Goal: Feedback & Contribution: Contribute content

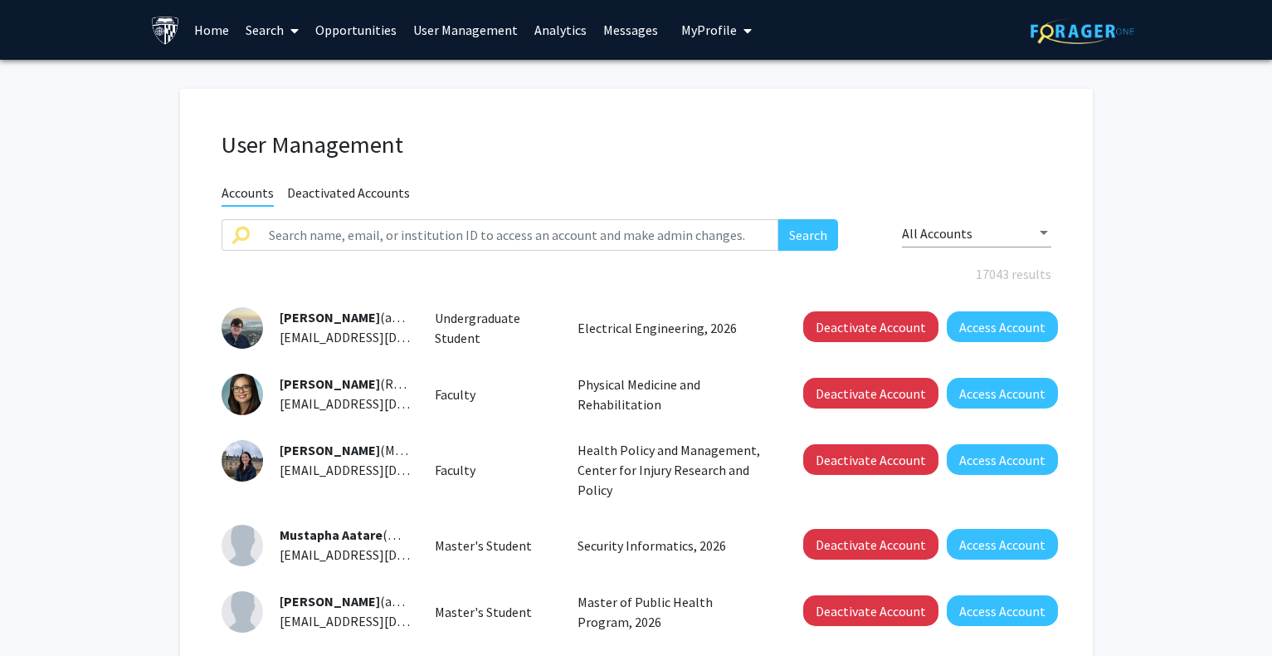
click at [217, 29] on link "Home" at bounding box center [211, 30] width 51 height 58
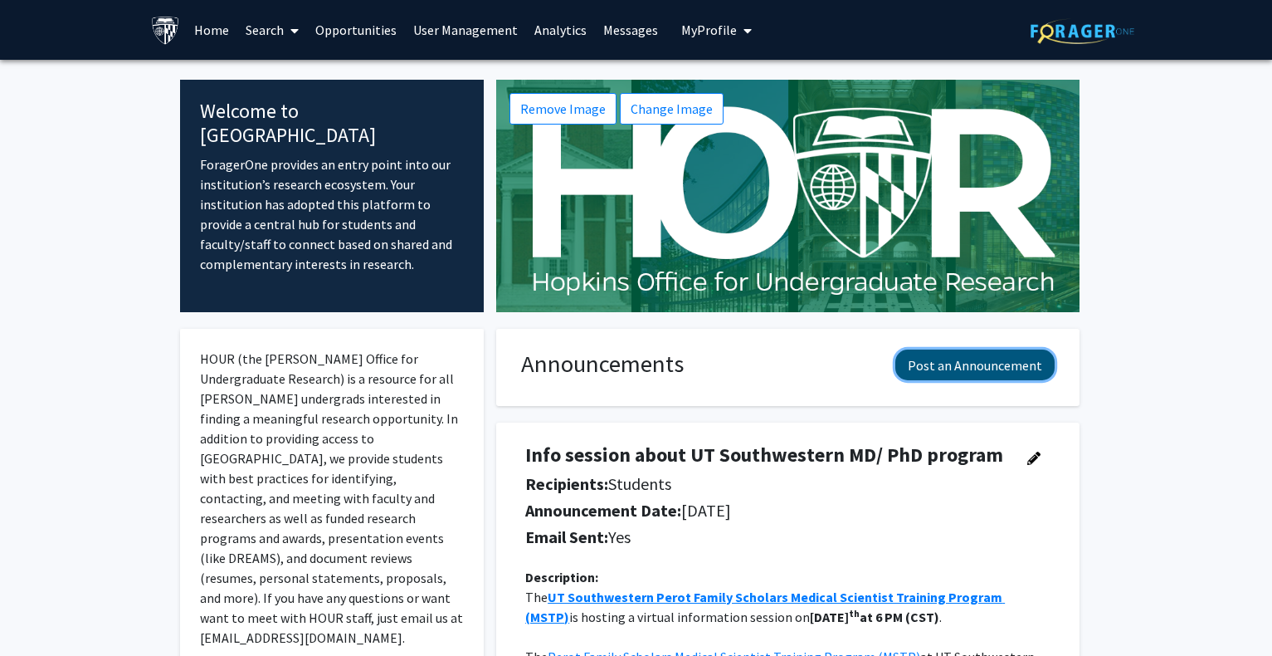
click at [1004, 364] on button "Post an Announcement" at bounding box center [974, 364] width 159 height 31
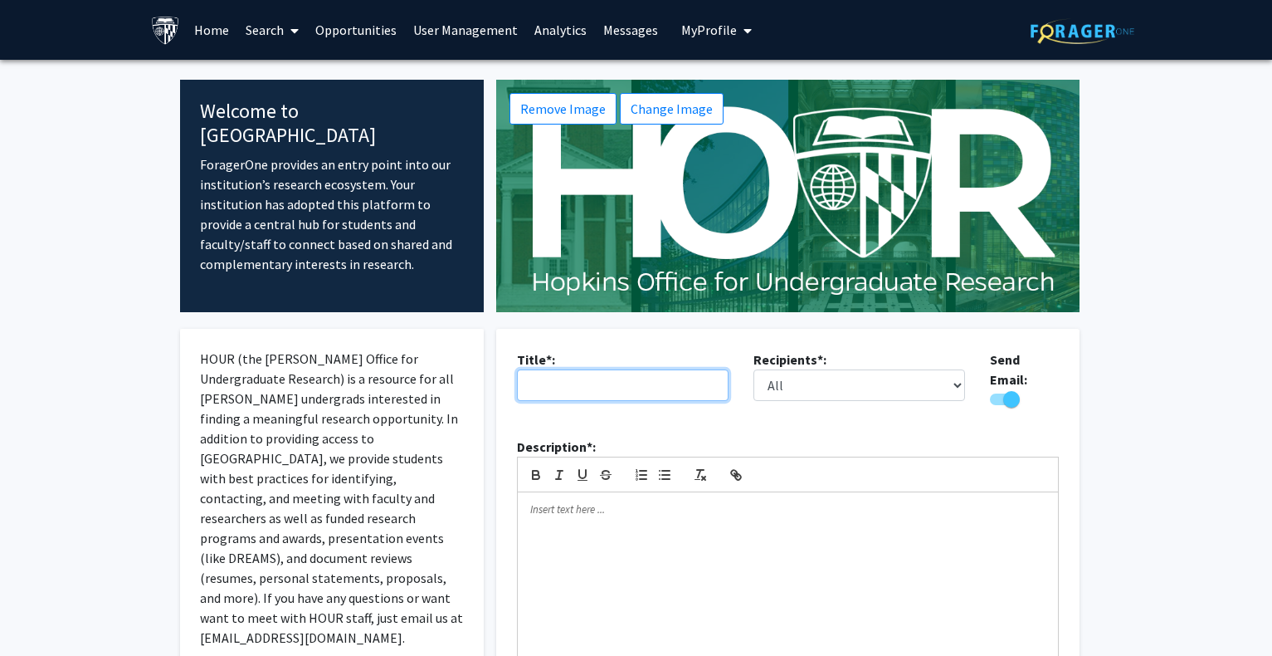
click at [695, 388] on input "text" at bounding box center [623, 385] width 212 height 32
type input "HOUR Academic Year Funding"
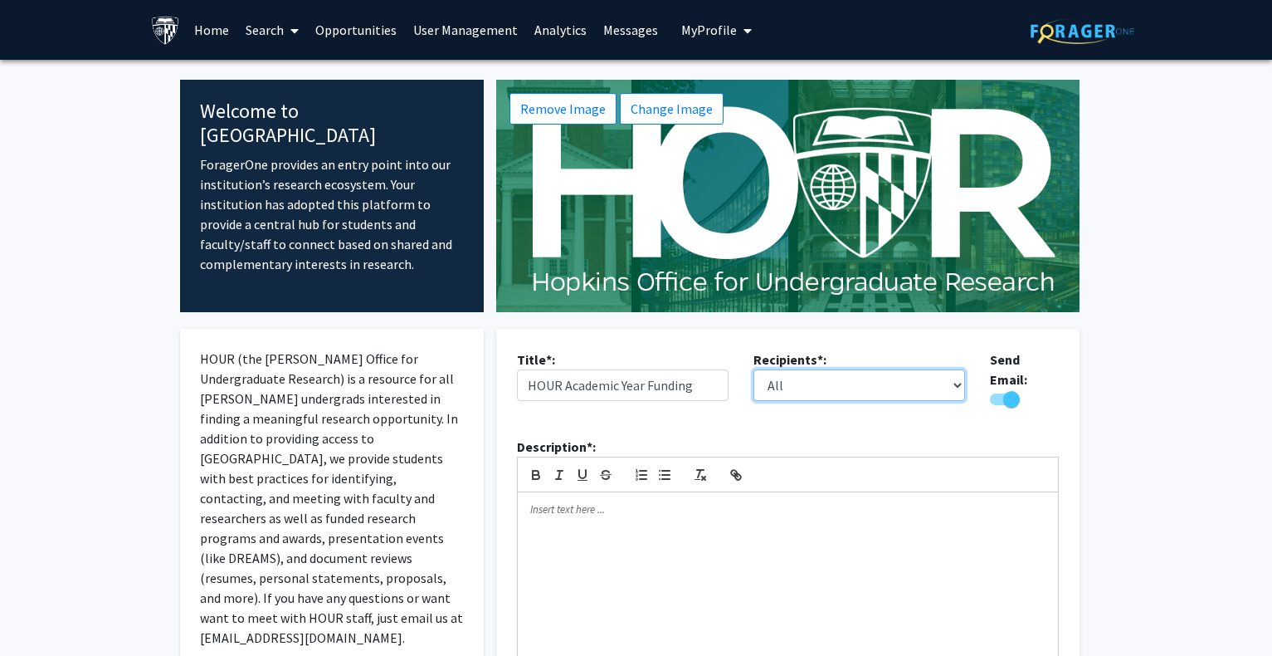
click at [941, 379] on select "All Faculty Students" at bounding box center [860, 385] width 212 height 32
click at [828, 528] on div at bounding box center [788, 595] width 540 height 207
click at [959, 383] on select "All Faculty Students" at bounding box center [860, 385] width 212 height 32
select select "applicant"
click at [754, 369] on select "All Faculty Students" at bounding box center [860, 385] width 212 height 32
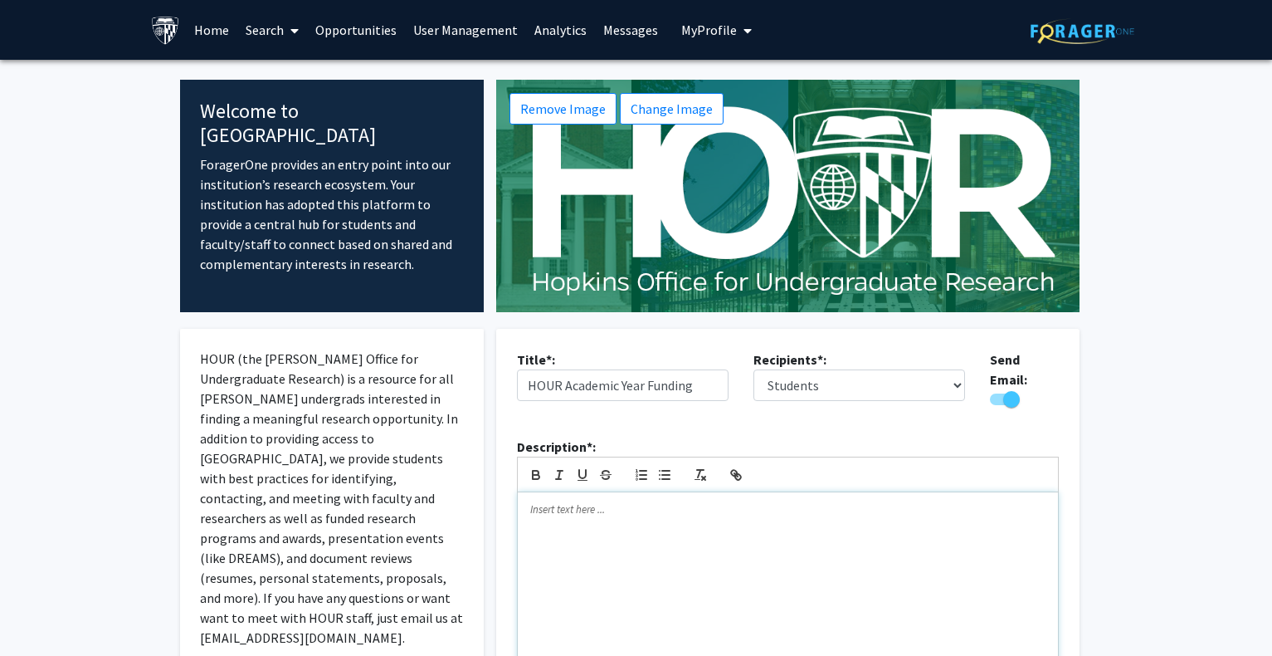
click at [734, 527] on div at bounding box center [788, 595] width 540 height 207
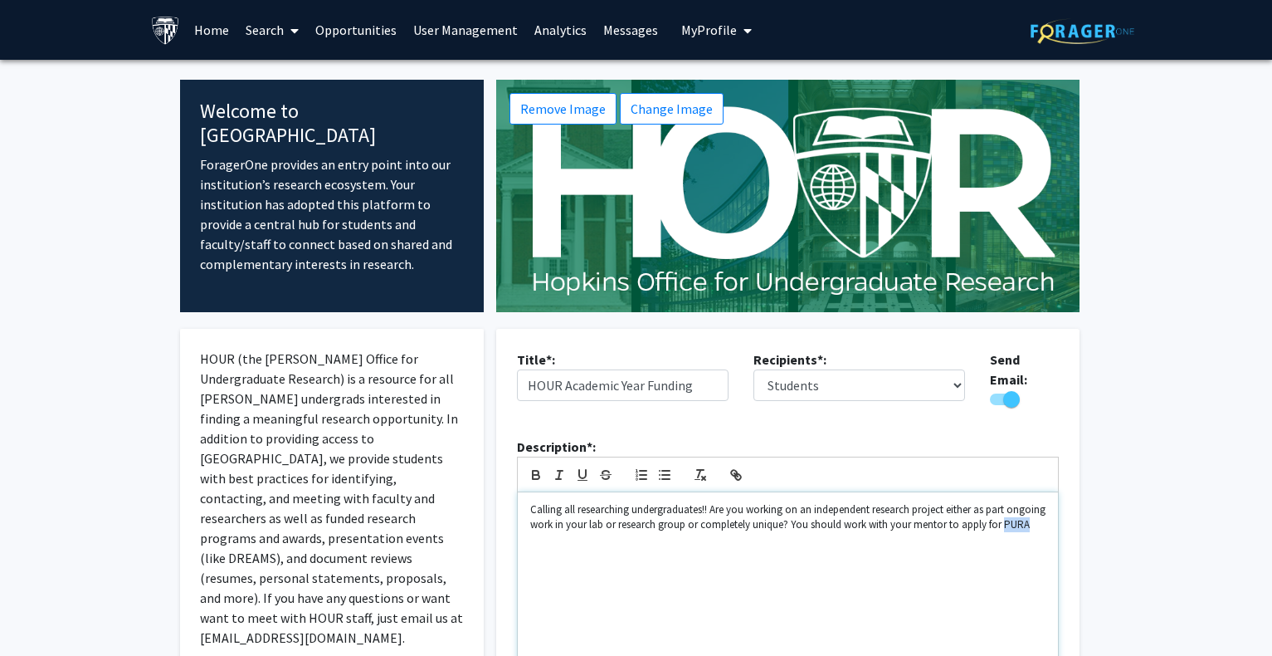
drag, startPoint x: 563, startPoint y: 529, endPoint x: 524, endPoint y: 529, distance: 38.2
click at [524, 529] on div "Calling all researching undergraduates!! Are you working on an independent rese…" at bounding box center [788, 595] width 540 height 207
click at [735, 467] on icon "button" at bounding box center [736, 474] width 15 height 15
paste input "[URL][DOMAIN_NAME]"
click at [653, 563] on link at bounding box center [640, 570] width 34 height 14
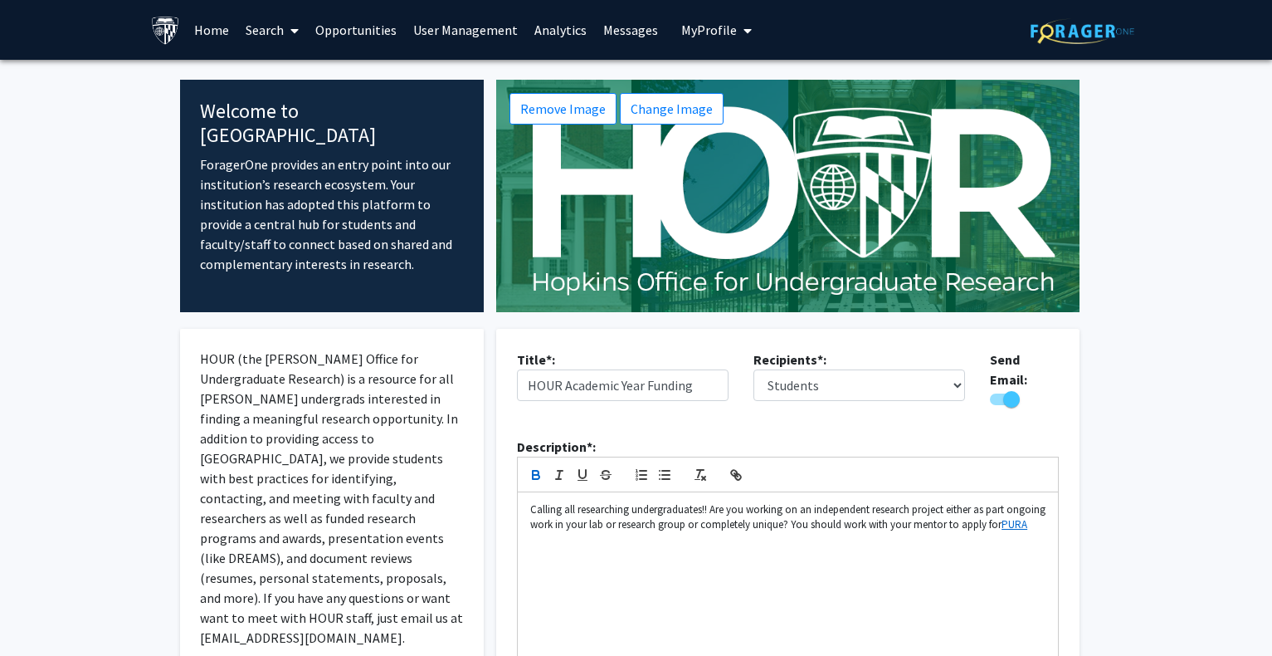
click at [534, 471] on icon "button" at bounding box center [536, 473] width 6 height 4
click at [587, 529] on p "Calling all researching undergraduates!! Are you working on an independent rese…" at bounding box center [787, 517] width 515 height 31
click at [712, 504] on p "Calling all researching undergraduates!! Are you working on an independent rese…" at bounding box center [787, 525] width 515 height 46
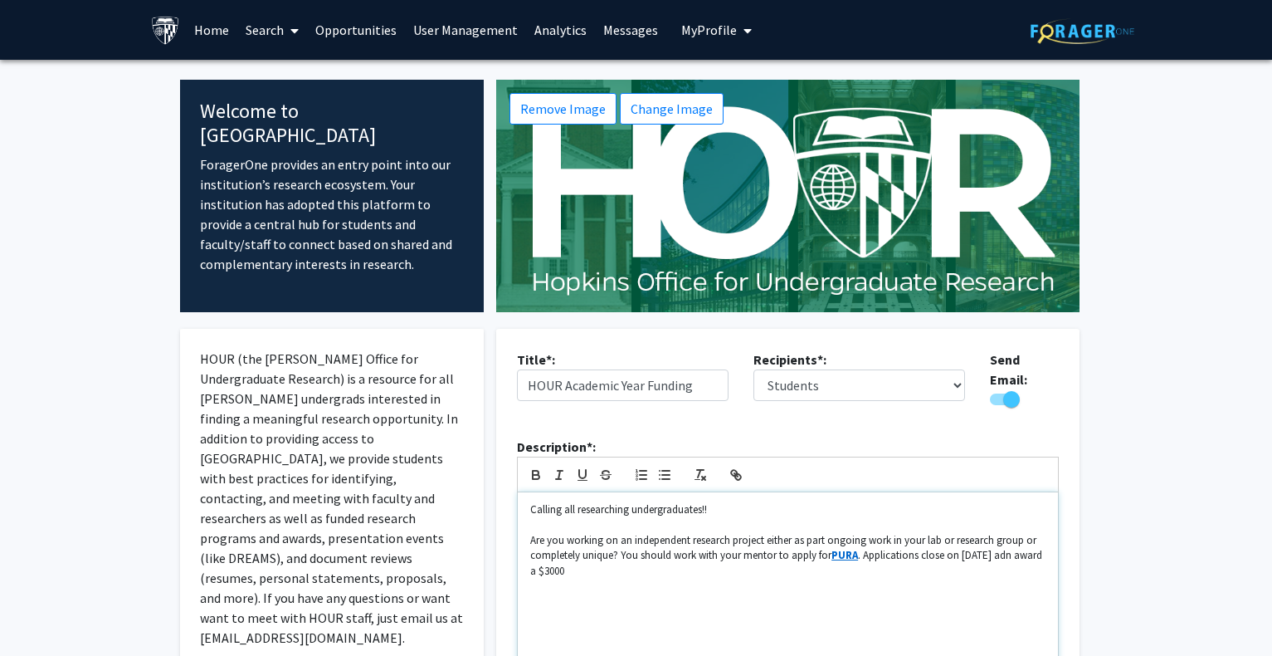
click at [615, 545] on p "Are you working on an independent research project either as part ongoing work …" at bounding box center [787, 556] width 515 height 46
click at [527, 543] on div "Calling all researching undergraduates!! Are you working on an independent rese…" at bounding box center [788, 595] width 540 height 207
drag, startPoint x: 583, startPoint y: 546, endPoint x: 615, endPoint y: 545, distance: 31.5
click at [615, 545] on p "Are you working on an independent research project either as part ongoing work …" at bounding box center [787, 556] width 515 height 46
click at [768, 546] on p "Are you working on an independent research project either as part ongoing work …" at bounding box center [787, 556] width 515 height 46
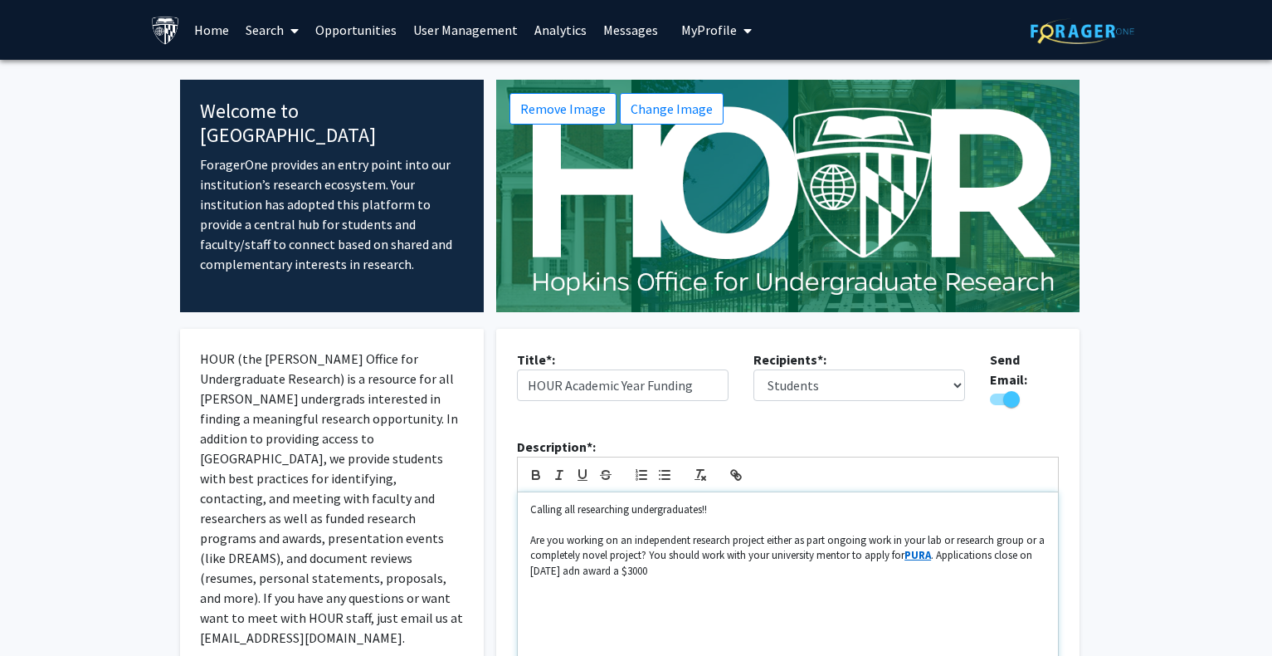
click at [568, 565] on p "Are you working on an independent research project either as part ongoing work …" at bounding box center [787, 556] width 515 height 46
click at [935, 543] on p "Are you working on an independent research project either as part ongoing work …" at bounding box center [787, 556] width 515 height 46
drag, startPoint x: 695, startPoint y: 562, endPoint x: 773, endPoint y: 562, distance: 78.0
click at [773, 563] on li "Applications close on [DATE] and award a $3000" at bounding box center [797, 570] width 500 height 15
click at [534, 612] on p "you must:" at bounding box center [787, 616] width 515 height 15
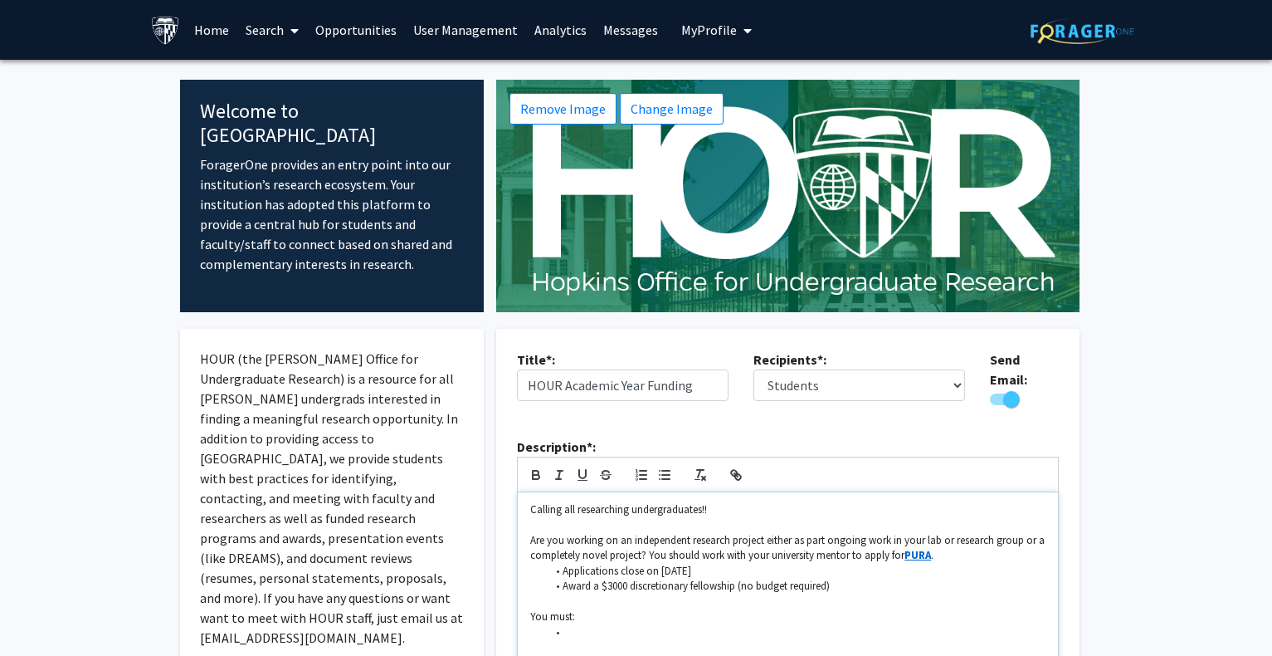
click at [572, 625] on li at bounding box center [797, 632] width 500 height 15
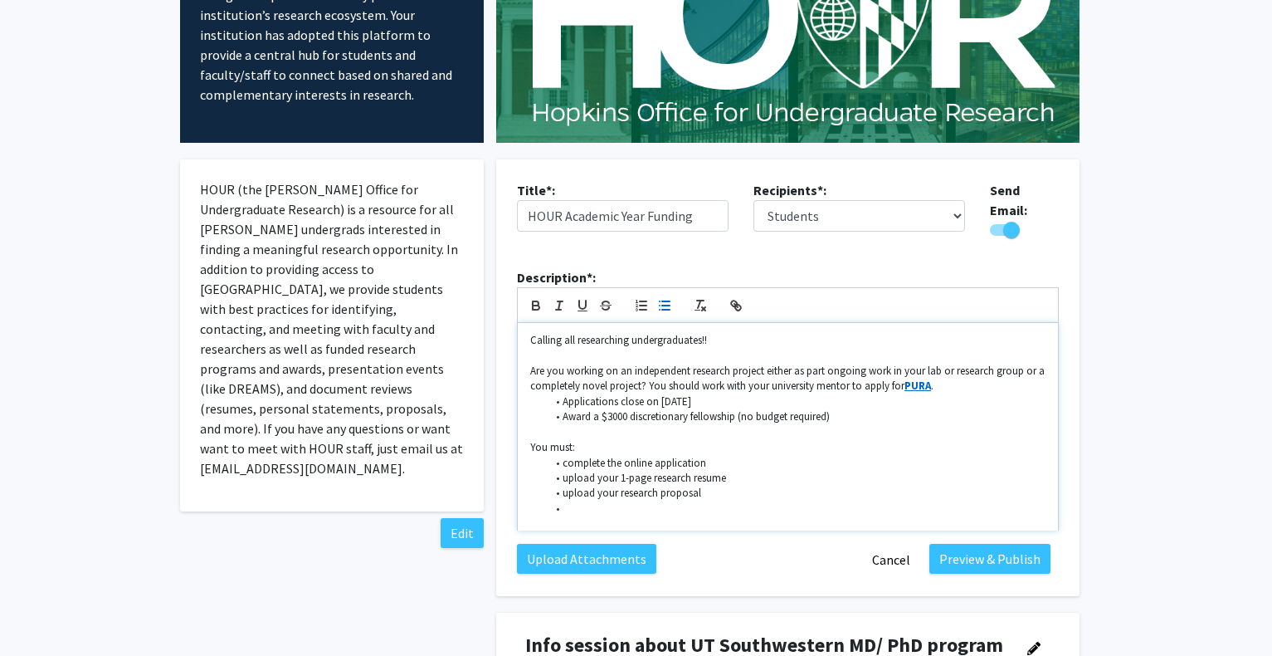
scroll to position [171, 0]
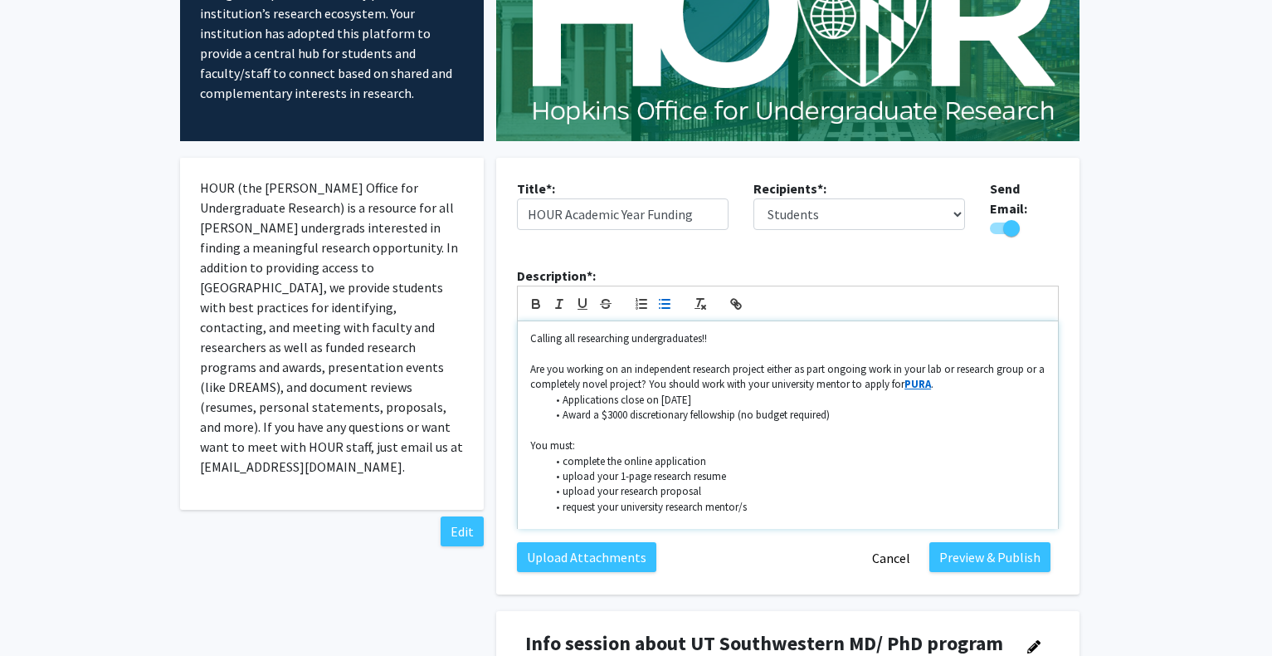
click at [563, 500] on li "request your university research mentor/s" at bounding box center [797, 507] width 500 height 15
click at [755, 500] on li "ask your university research mentor/s" at bounding box center [797, 507] width 500 height 15
click at [579, 438] on p "You must:" at bounding box center [787, 445] width 515 height 15
click at [844, 407] on li "Award a $3000 discretionary fellowship (no budget required)" at bounding box center [797, 414] width 500 height 15
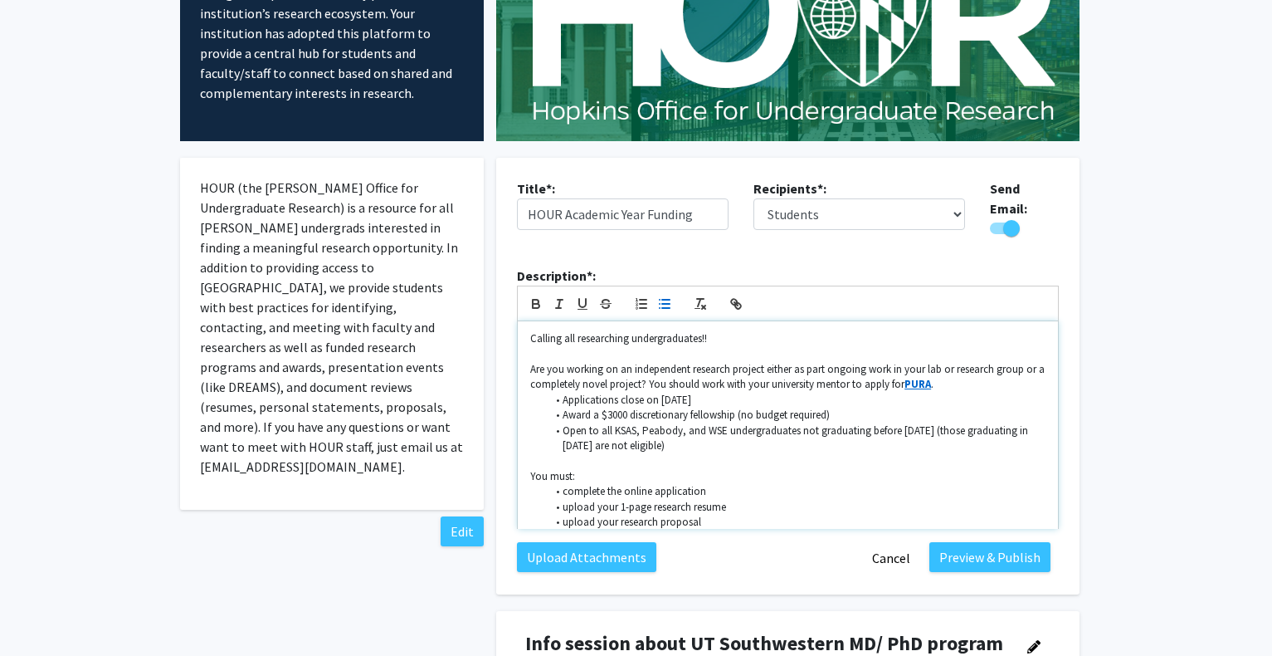
drag, startPoint x: 800, startPoint y: 422, endPoint x: 826, endPoint y: 373, distance: 55.3
click at [801, 423] on li "Open to all KSAS, Peabody, and WSE undergraduates not graduating before [DATE] …" at bounding box center [797, 438] width 500 height 31
click at [838, 423] on li "Open to all KSAS, Peabody, and WSE undergraduates in good standing not graduati…" at bounding box center [797, 438] width 500 height 31
click at [926, 423] on li "Open to all KSAS, Peabody, and WSE undergraduates in good academic standing not…" at bounding box center [797, 438] width 500 height 31
click at [874, 437] on li "Open to all KSAS, Peabody, and WSE undergraduates in good academic standing and…" at bounding box center [797, 438] width 500 height 31
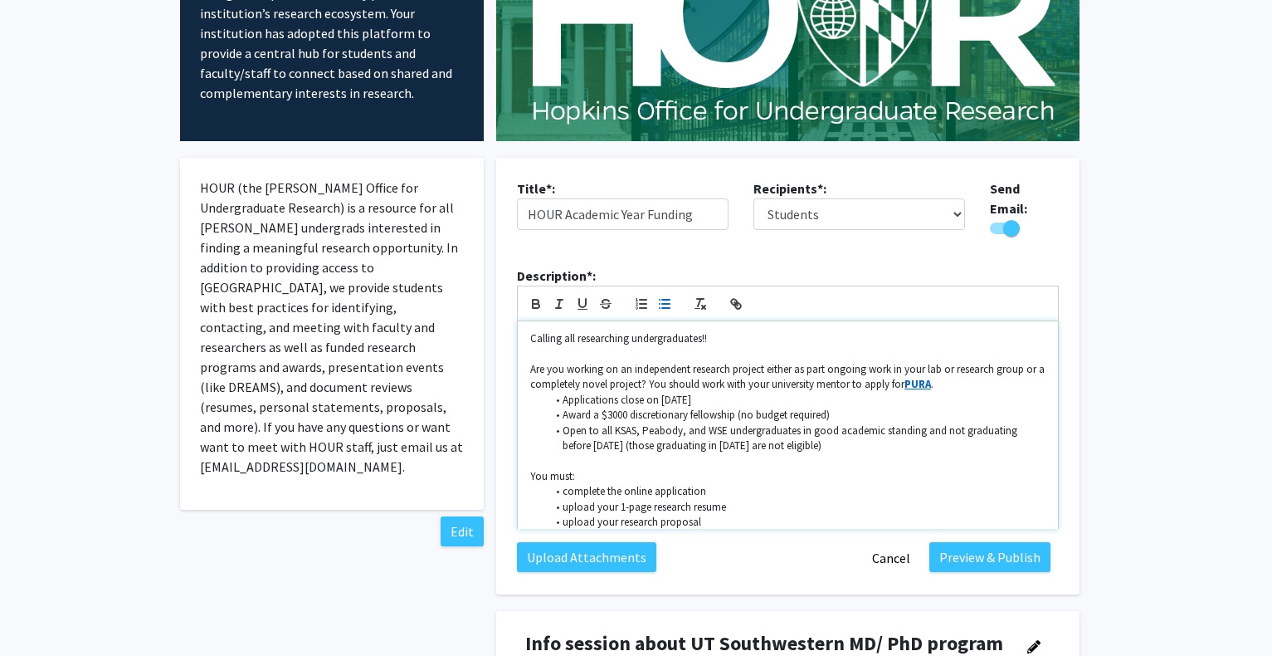
click at [977, 370] on p "Are you working on an independent research project either as part ongoing work …" at bounding box center [787, 377] width 515 height 31
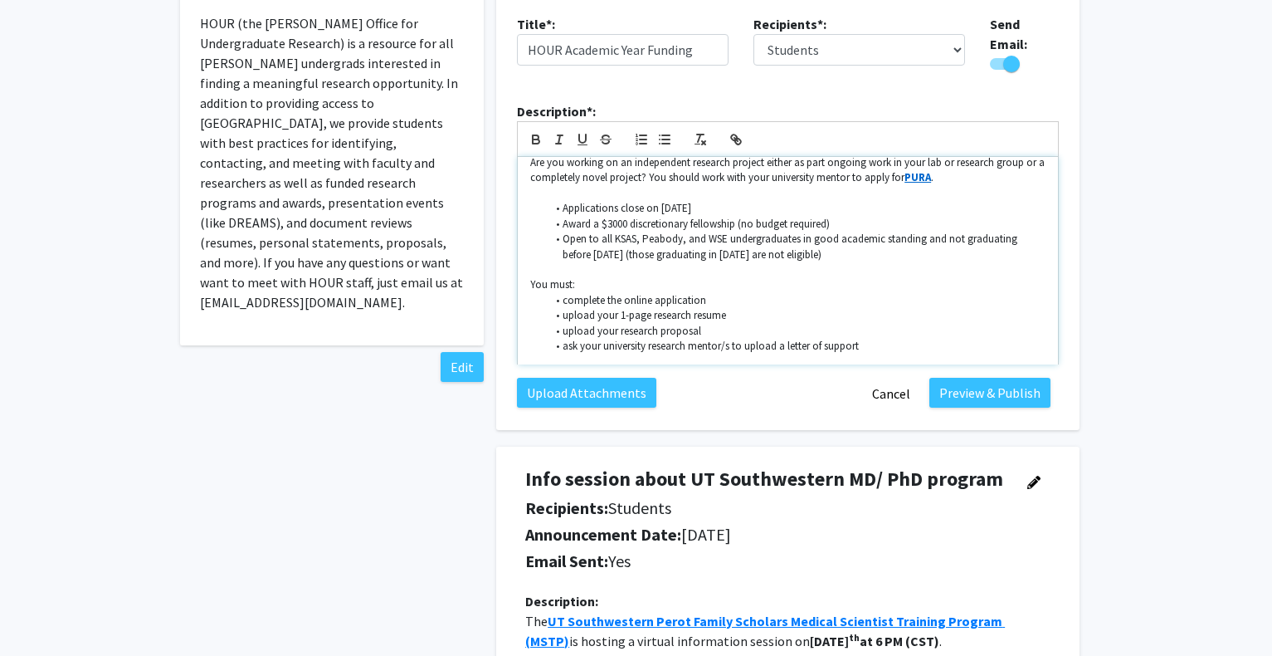
scroll to position [337, 0]
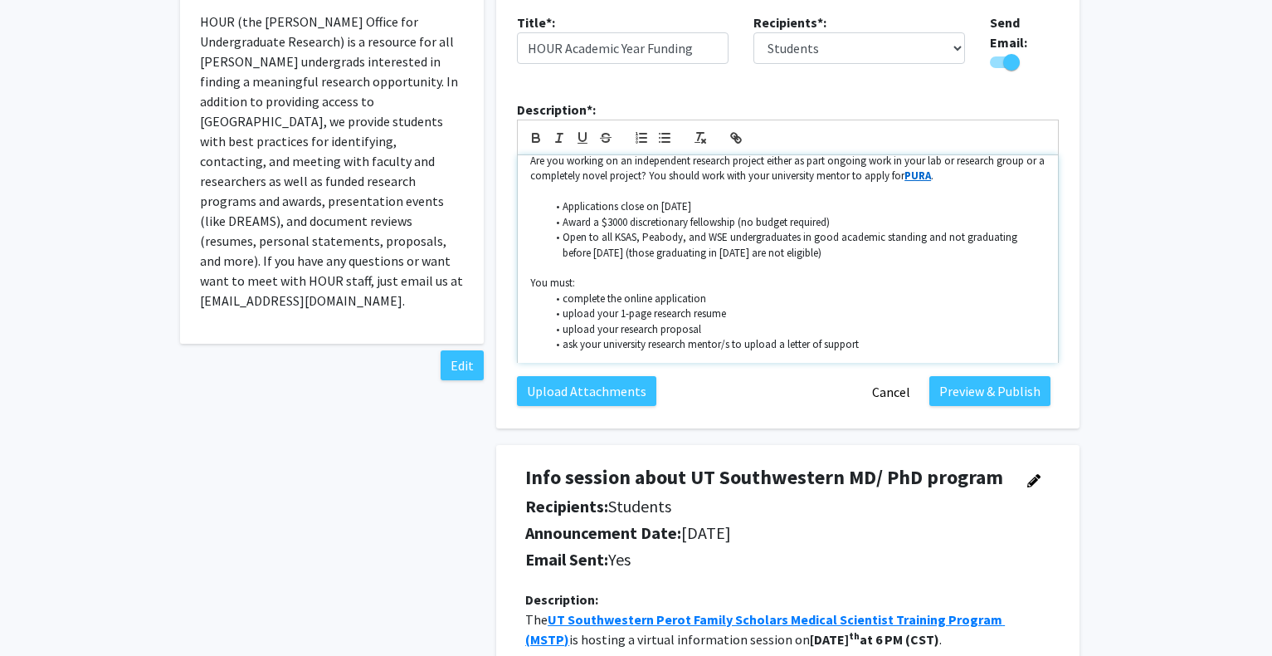
click at [856, 240] on li "Open to all KSAS, Peabody, and WSE undergraduates in good academic standing and…" at bounding box center [797, 245] width 500 height 31
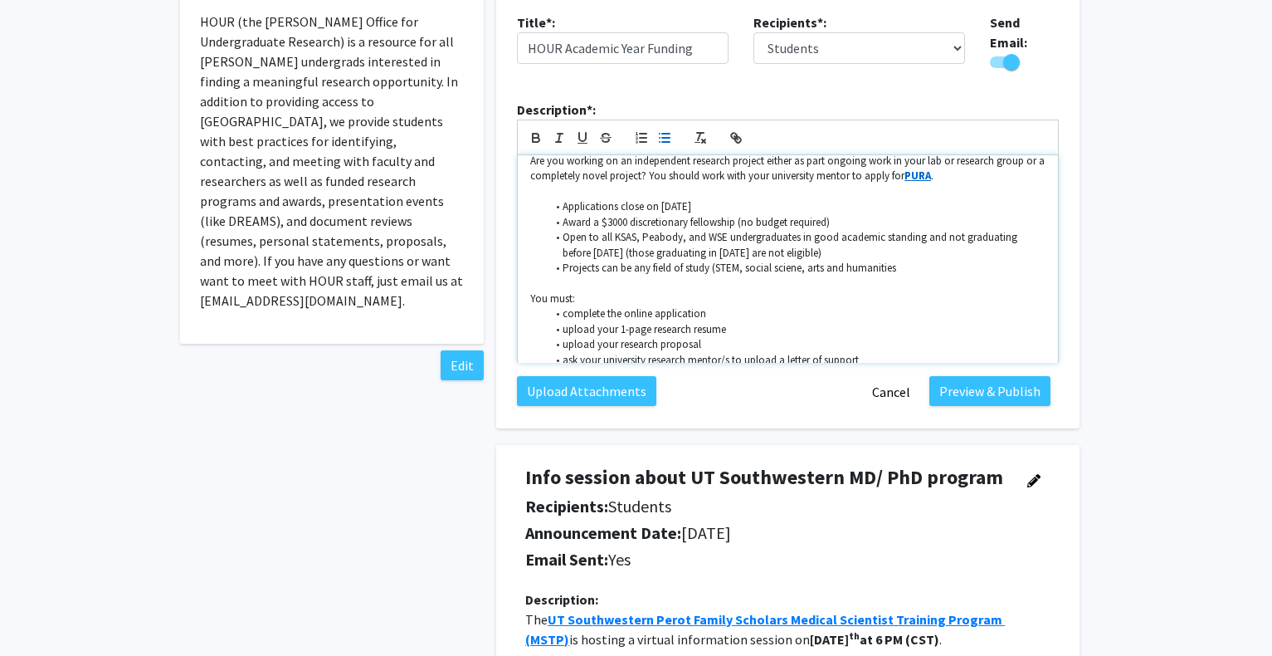
click at [796, 261] on li "Projects can be any field of study (STEM, social sciene, arts and humanities" at bounding box center [797, 268] width 500 height 15
click at [827, 261] on li "Projects can be any field of study (STEM, social science, arts and humanities" at bounding box center [797, 268] width 500 height 15
click at [937, 261] on li "Projects can be any field of study (STEM, social science, arts, and humanities" at bounding box center [797, 268] width 500 height 15
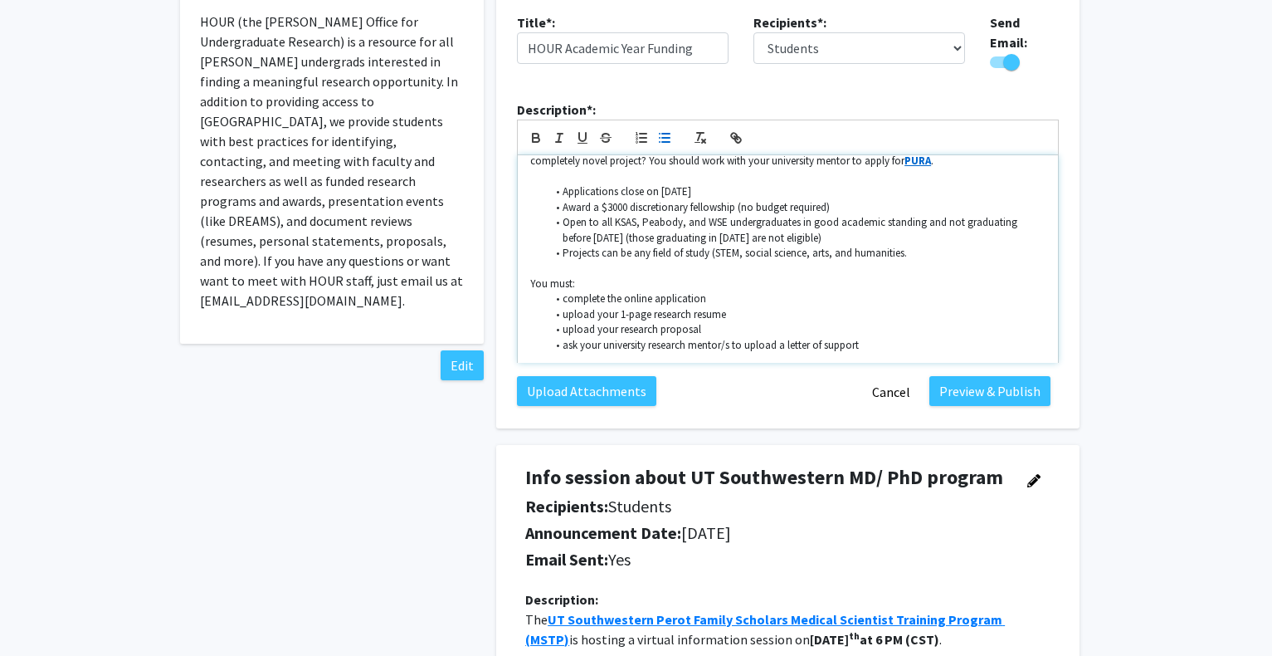
click at [879, 339] on li "ask your university research mentor/s to upload a letter of support" at bounding box center [797, 345] width 500 height 15
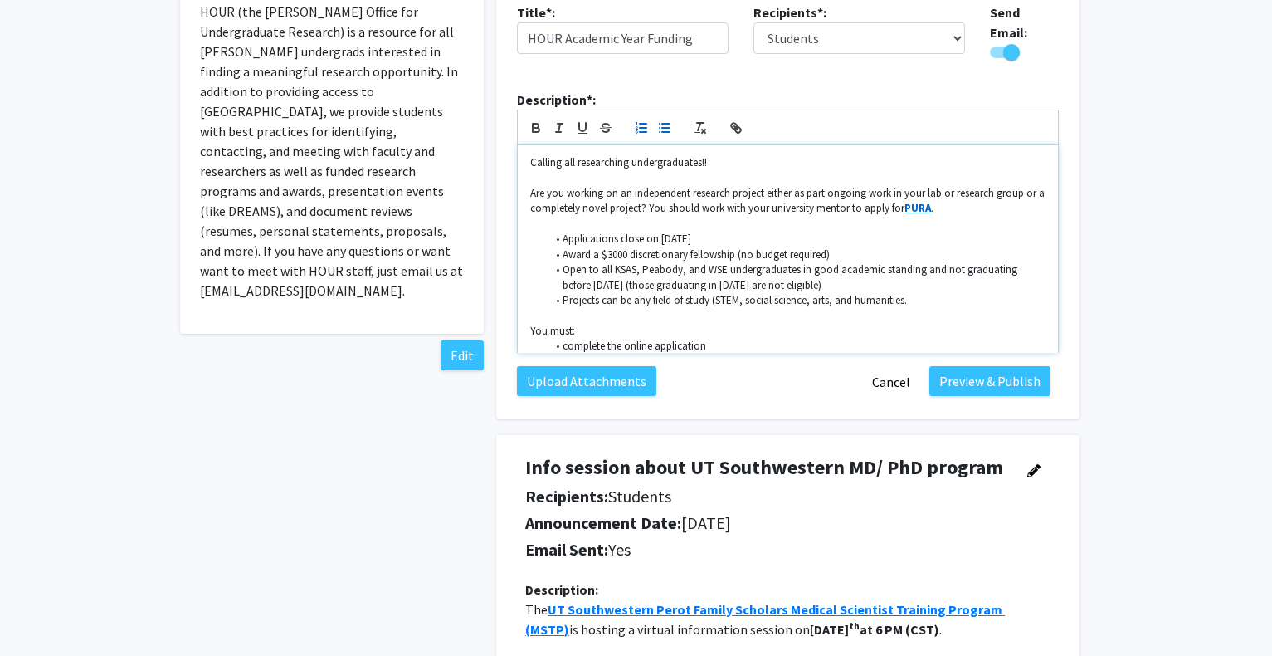
scroll to position [337, 0]
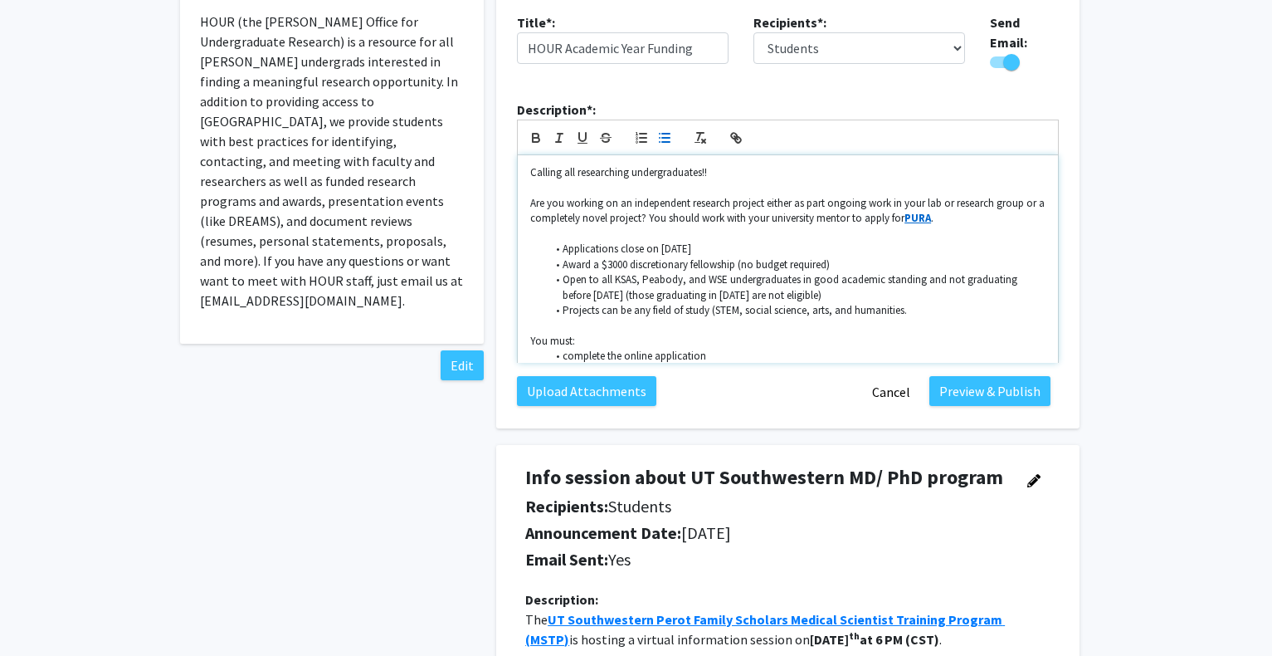
drag, startPoint x: 529, startPoint y: 197, endPoint x: 925, endPoint y: 208, distance: 396.0
click at [925, 208] on div "Calling all researching undergraduates!! Are you working on an independent rese…" at bounding box center [788, 258] width 540 height 207
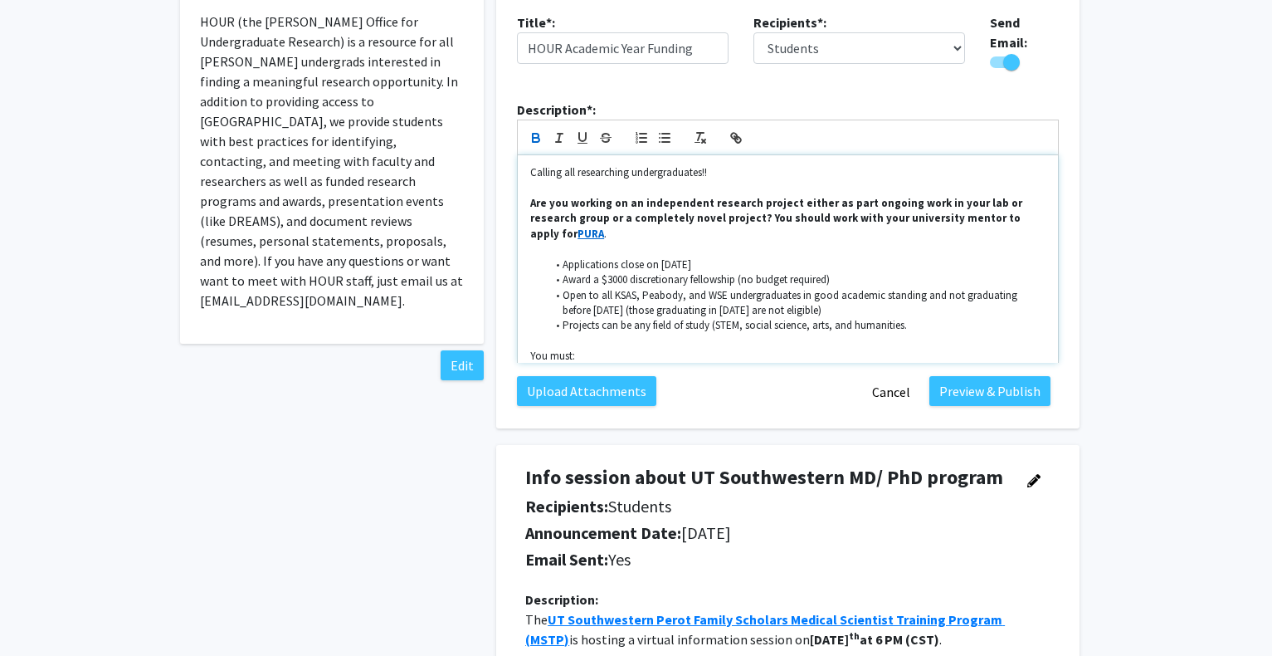
click at [910, 257] on li "Applications close on [DATE]" at bounding box center [797, 264] width 500 height 15
drag, startPoint x: 734, startPoint y: 159, endPoint x: 532, endPoint y: 157, distance: 201.7
click at [532, 165] on p "Calling all researching undergraduates!!" at bounding box center [787, 172] width 515 height 15
click at [537, 134] on icon "button" at bounding box center [536, 136] width 6 height 4
click at [580, 130] on icon "button" at bounding box center [582, 137] width 15 height 15
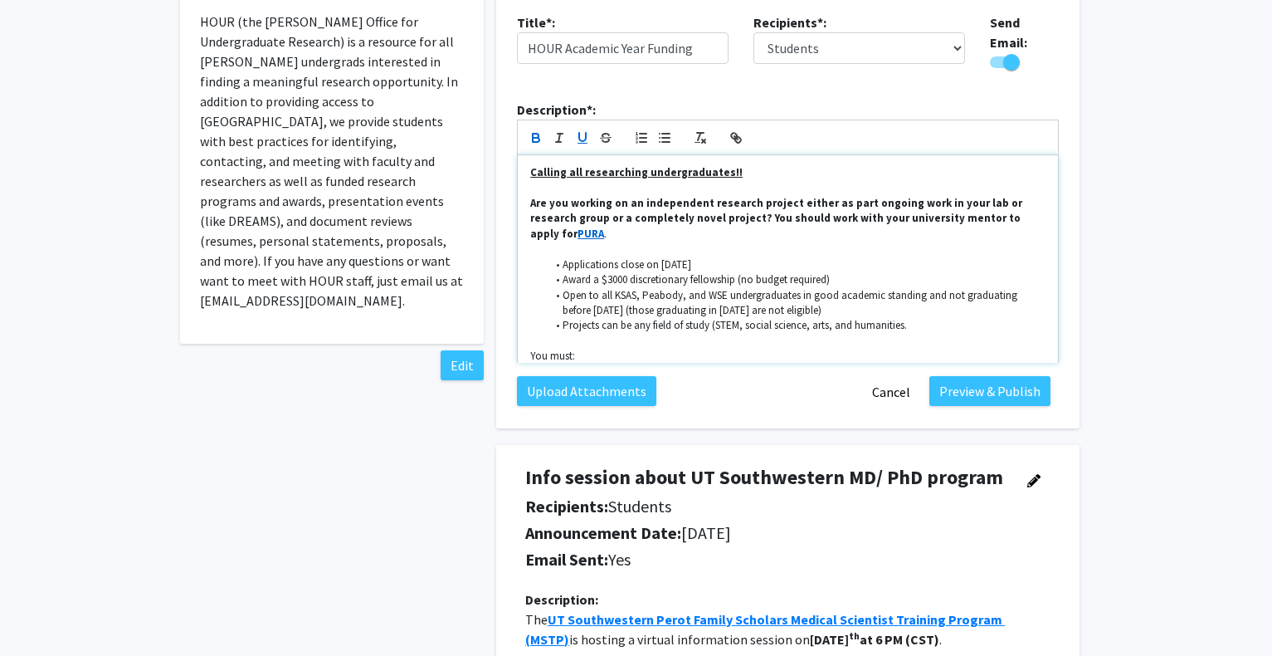
click at [641, 165] on u "Calling all researching undergraduates!!" at bounding box center [636, 172] width 212 height 14
click at [655, 165] on u "Calling all undergraduates!!" at bounding box center [603, 172] width 147 height 14
click at [739, 165] on p "Calling all undergraduate researchers!!" at bounding box center [787, 172] width 515 height 15
drag, startPoint x: 709, startPoint y: 163, endPoint x: 733, endPoint y: 163, distance: 24.1
click at [733, 165] on p "Calling all undergraduate researchers-->" at bounding box center [787, 172] width 515 height 15
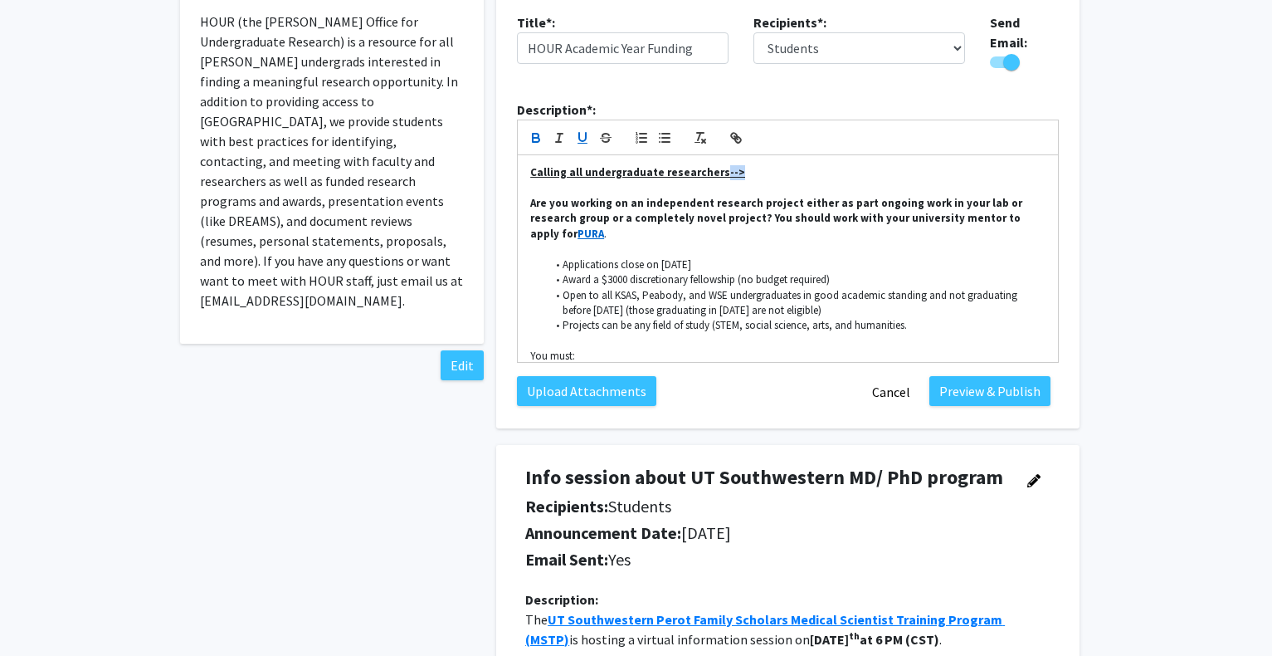
click at [582, 128] on button "button" at bounding box center [582, 138] width 23 height 20
click at [865, 196] on strong "Are you working on an independent research project either as part ongoing work …" at bounding box center [777, 218] width 495 height 45
drag, startPoint x: 530, startPoint y: 159, endPoint x: 627, endPoint y: 164, distance: 96.4
click at [627, 165] on u "Calling all undergraduate researchers" at bounding box center [630, 172] width 200 height 14
click at [815, 241] on p at bounding box center [787, 248] width 515 height 15
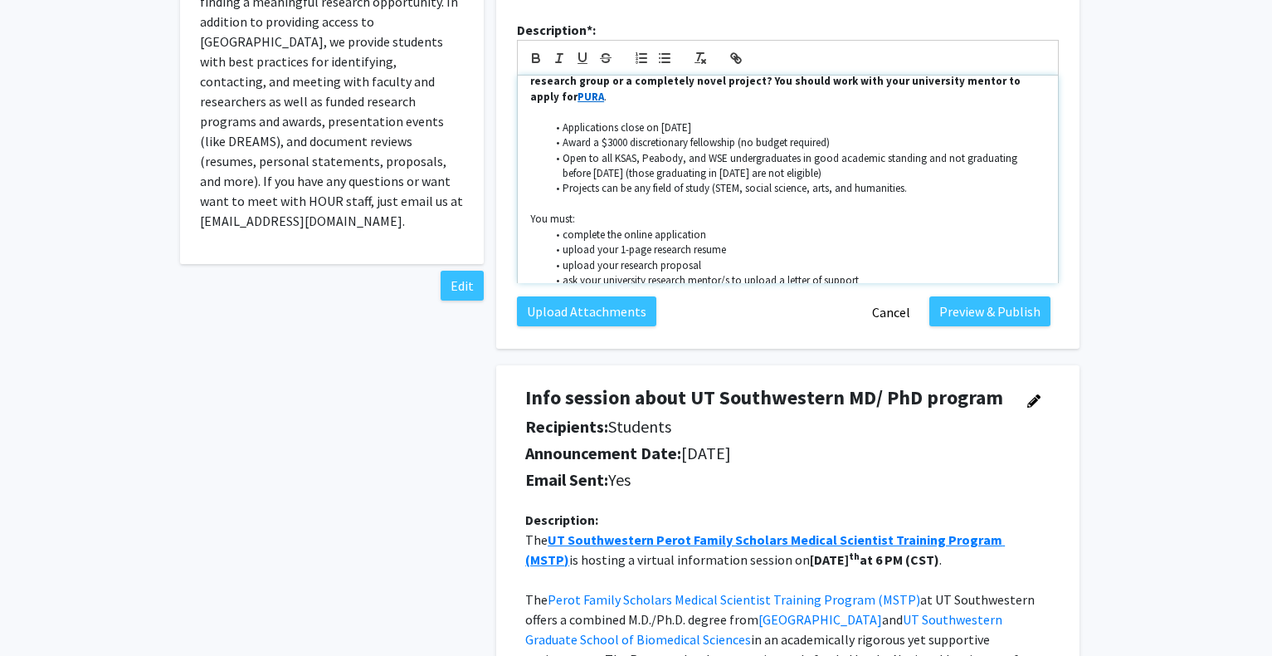
scroll to position [420, 0]
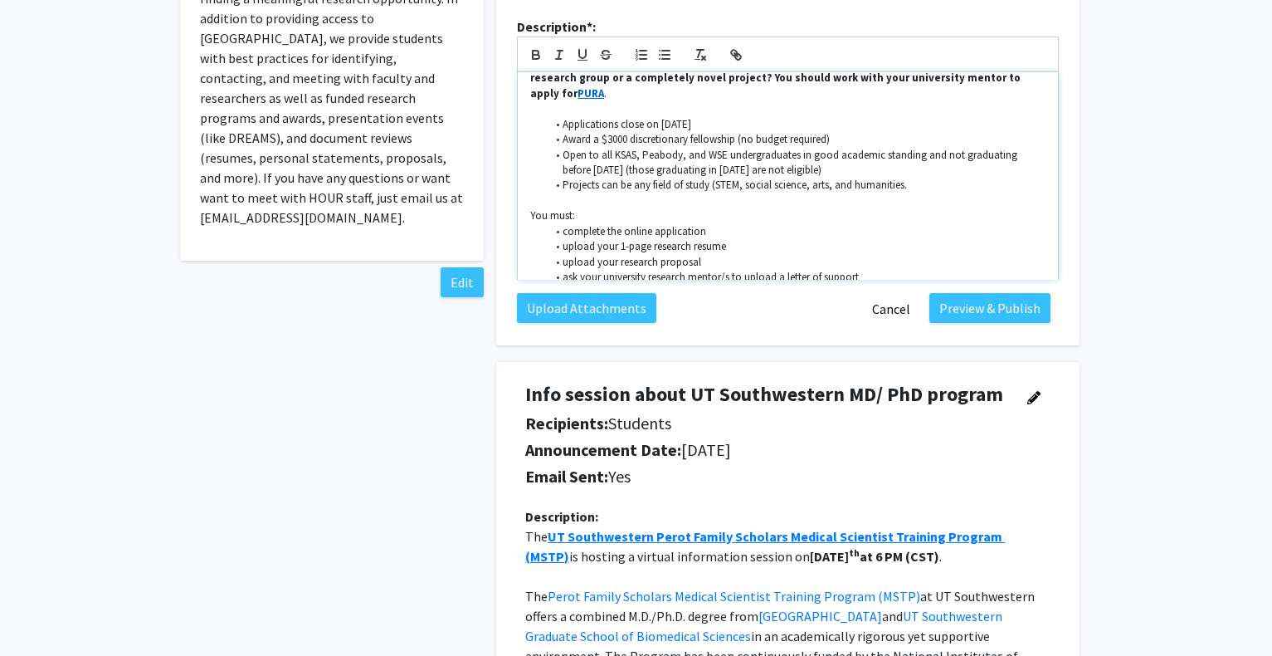
click at [526, 261] on div "CALLING ALL UNDERGRADUATE RESEARCHERS --> Are you working on an independent res…" at bounding box center [788, 175] width 540 height 207
click at [899, 270] on li "ask your university research mentor/s to upload a letter of support" at bounding box center [797, 277] width 500 height 15
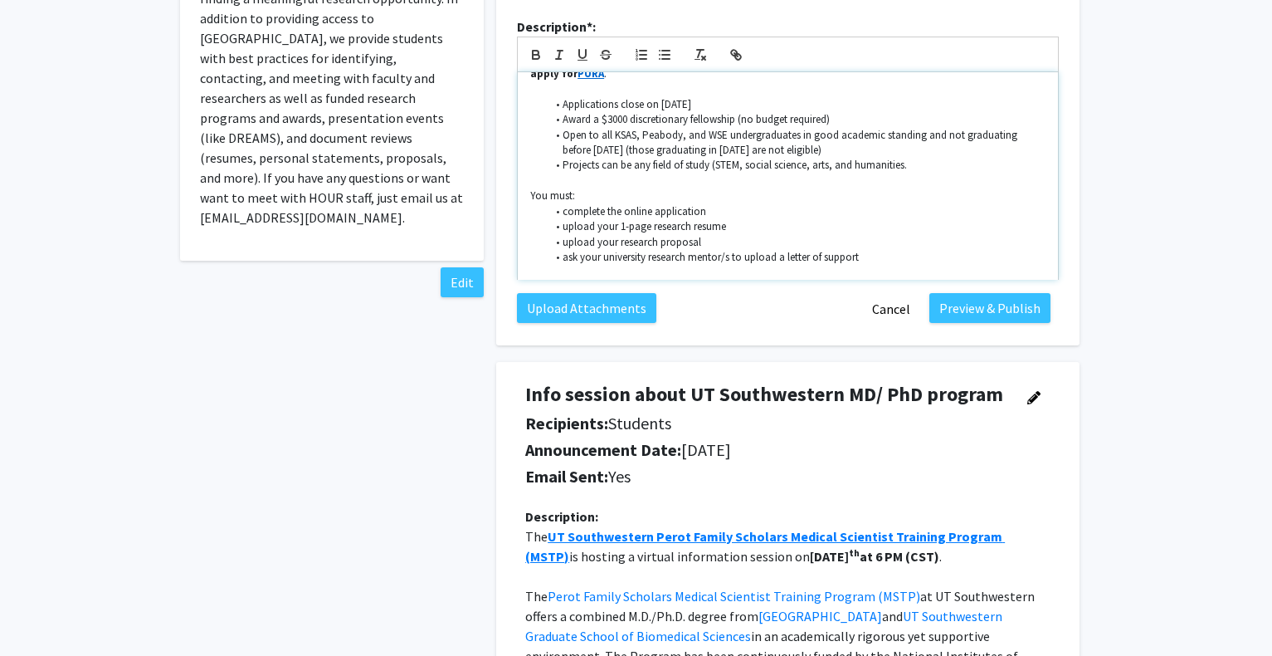
scroll to position [88, 0]
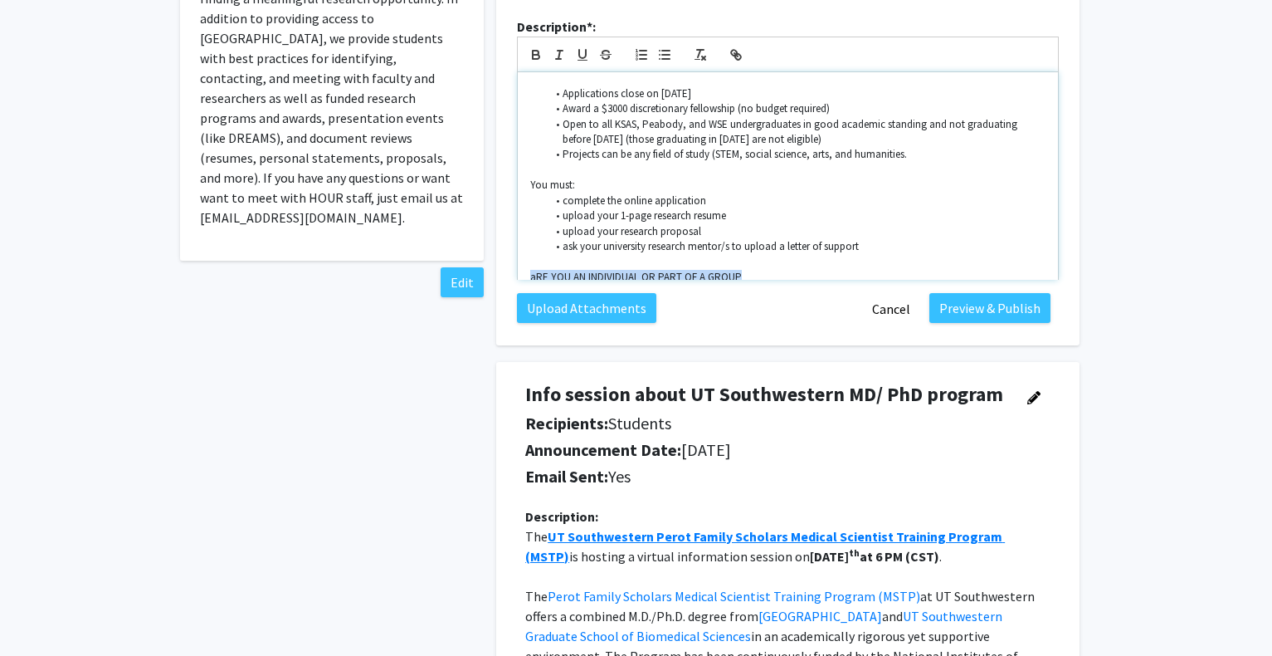
drag, startPoint x: 739, startPoint y: 256, endPoint x: 530, endPoint y: 259, distance: 209.1
click at [530, 270] on p "aRE YOU AN INDIVIDUAL OR PART OF A GROUP" at bounding box center [787, 277] width 515 height 15
drag, startPoint x: 568, startPoint y: 252, endPoint x: 709, endPoint y: 249, distance: 141.1
click at [709, 270] on p "Are you an individual or part of a group" at bounding box center [787, 277] width 515 height 15
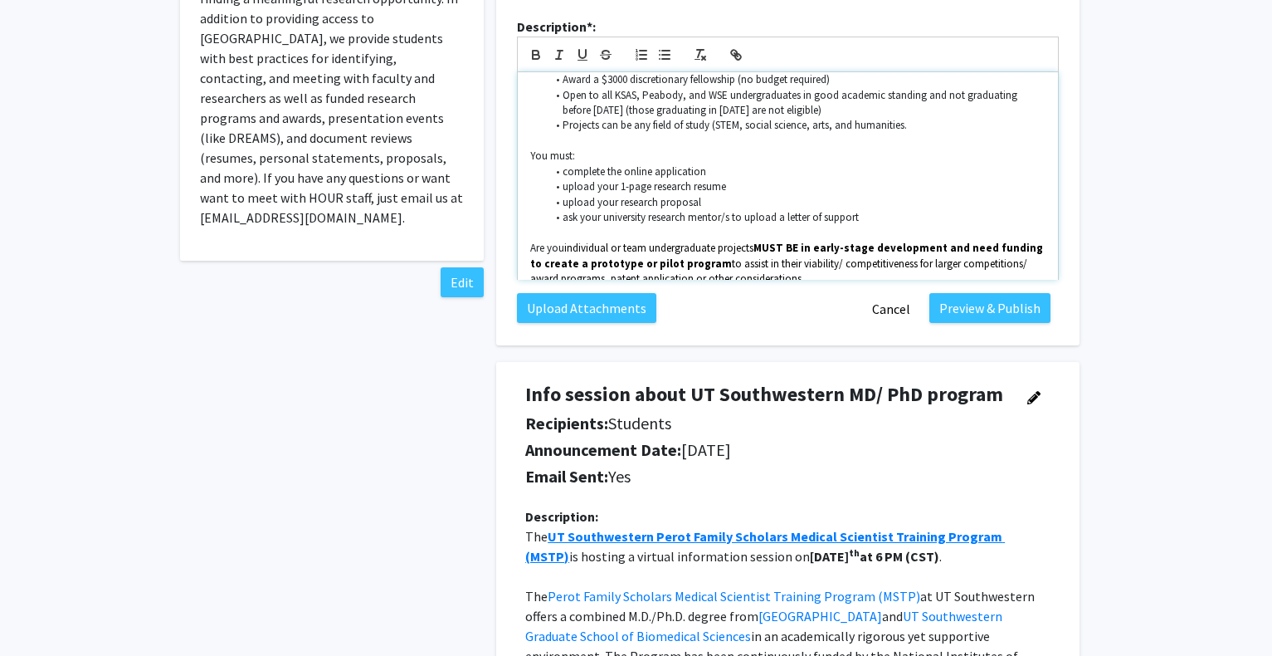
scroll to position [119, 0]
click at [563, 239] on p "Are you individual or team undergraduate projects MUST BE in early-stage develo…" at bounding box center [787, 262] width 515 height 46
drag, startPoint x: 566, startPoint y: 223, endPoint x: 507, endPoint y: 226, distance: 59.0
click at [507, 226] on div "Description*: CALLING ALL UNDERGRADUATE RESEARCHERS --> Are you working on an i…" at bounding box center [788, 155] width 567 height 276
drag, startPoint x: 871, startPoint y: 222, endPoint x: 913, endPoint y: 222, distance: 41.5
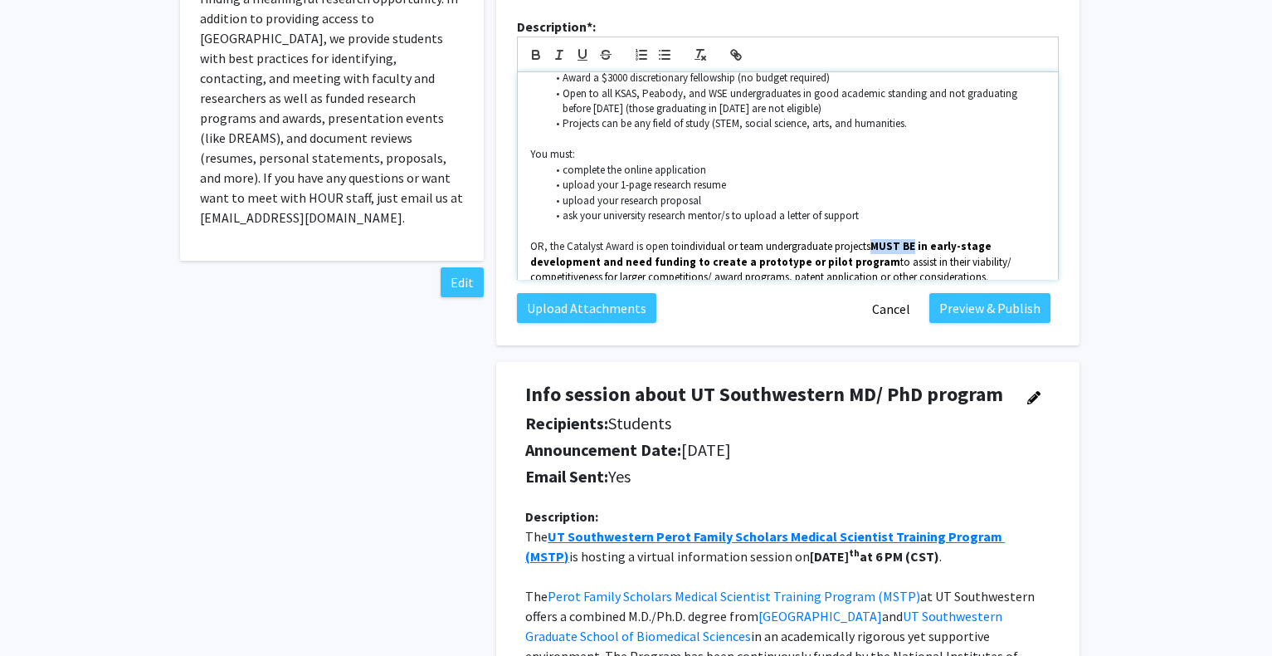
click at [913, 239] on p "OR, the Catalyst Award is open to individual or team undergraduate projects MUS…" at bounding box center [787, 262] width 515 height 46
drag, startPoint x: 566, startPoint y: 219, endPoint x: 635, endPoint y: 217, distance: 68.9
click at [635, 239] on p "OR, the Catalyst Award is open to individual or team undergraduate projects in …" at bounding box center [787, 262] width 515 height 46
click at [531, 47] on icon "button" at bounding box center [536, 54] width 15 height 15
click at [737, 47] on icon "button" at bounding box center [736, 54] width 15 height 15
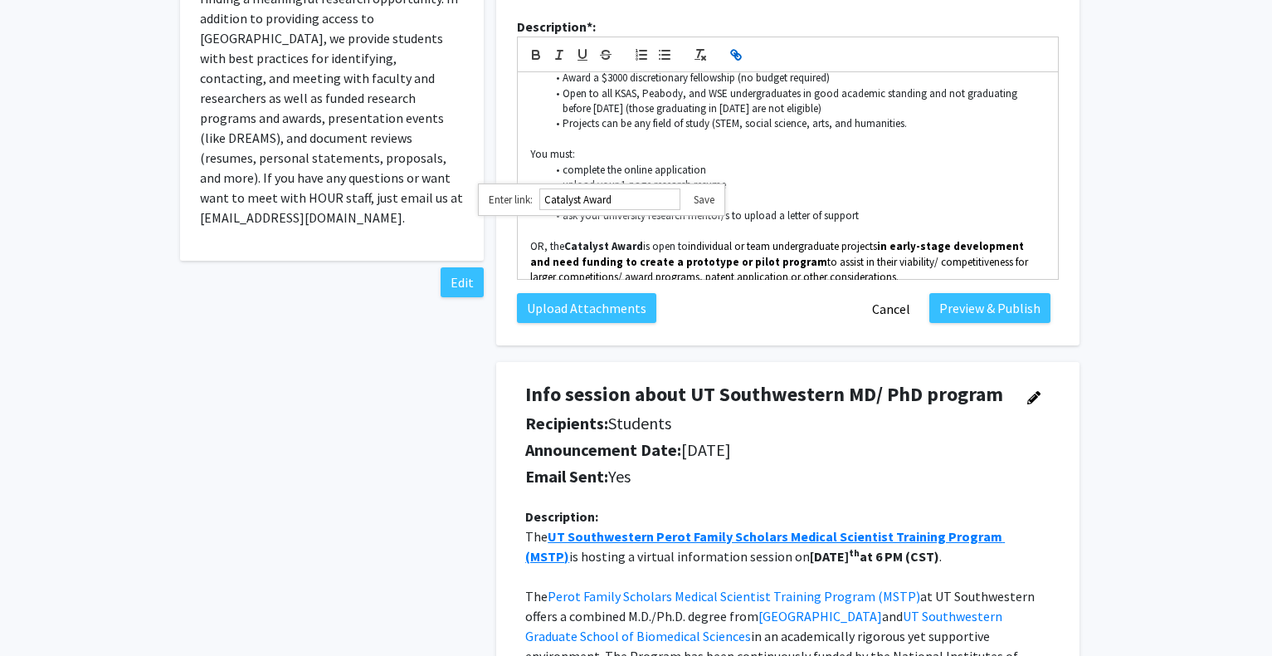
paste input "[URL][DOMAIN_NAME]"
type input "[URL][DOMAIN_NAME]"
click at [703, 193] on link at bounding box center [697, 200] width 34 height 14
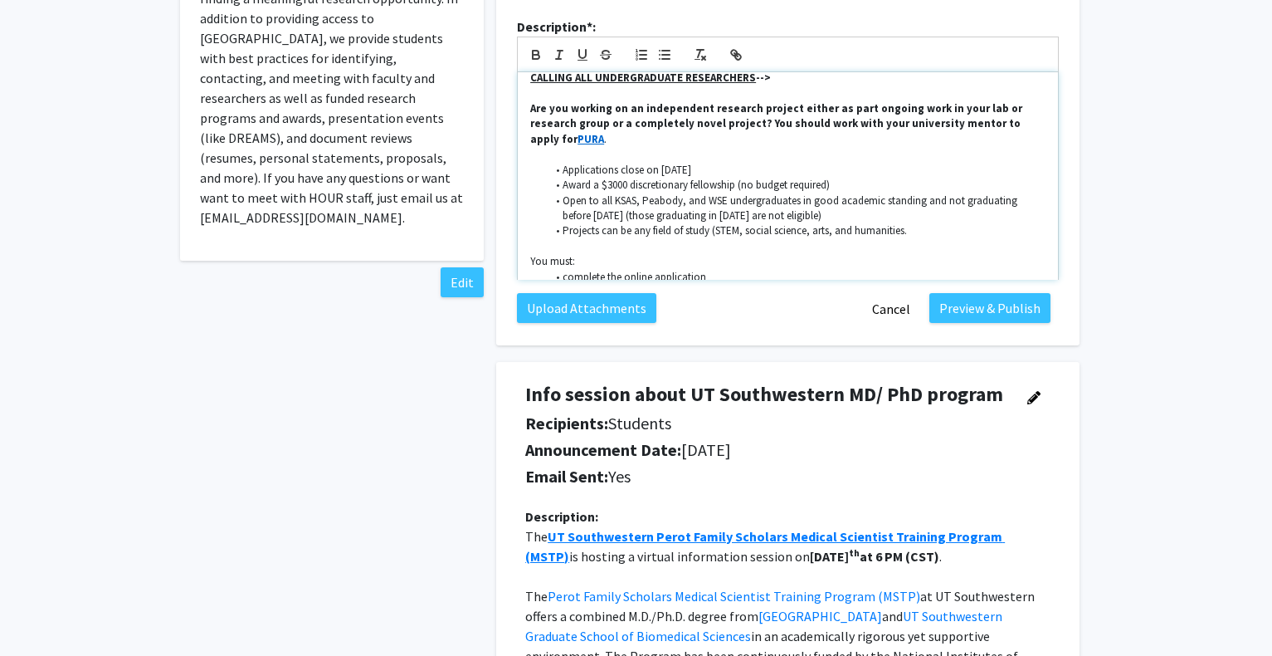
scroll to position [0, 0]
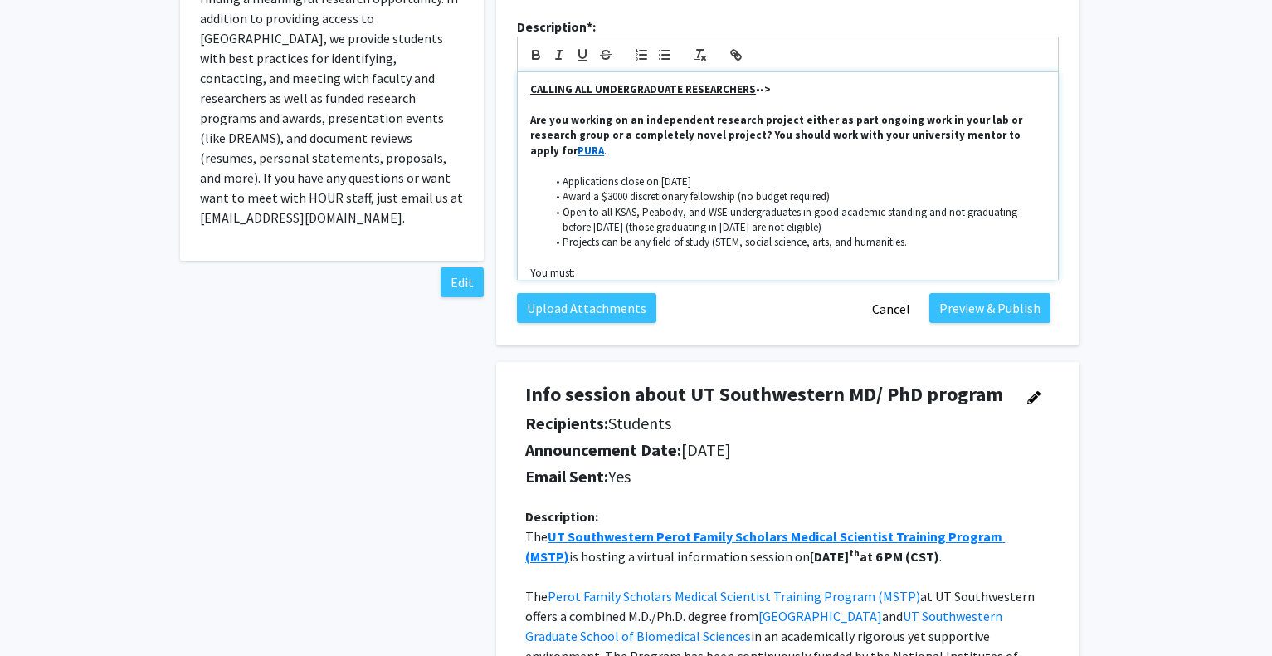
click at [530, 113] on strong "Are you working on an independent research project either as part ongoing work …" at bounding box center [777, 135] width 495 height 45
click at [563, 113] on strong "Are you working on an independent research project either as part ongoing work …" at bounding box center [803, 135] width 481 height 45
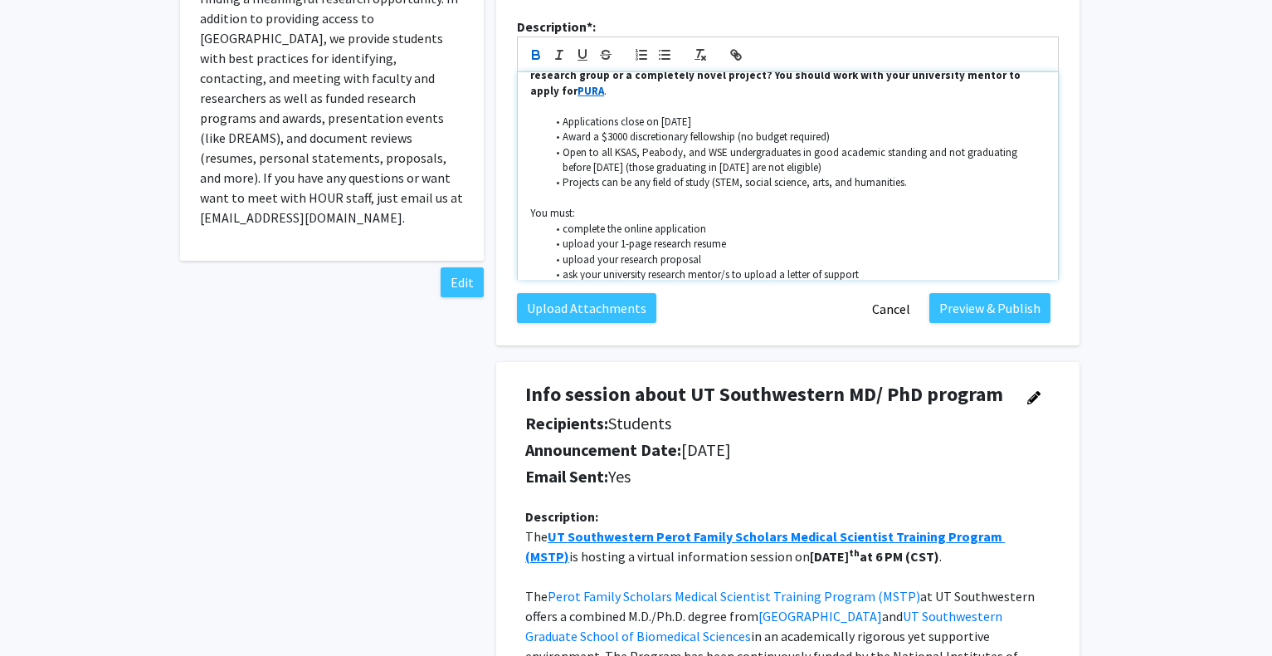
scroll to position [119, 0]
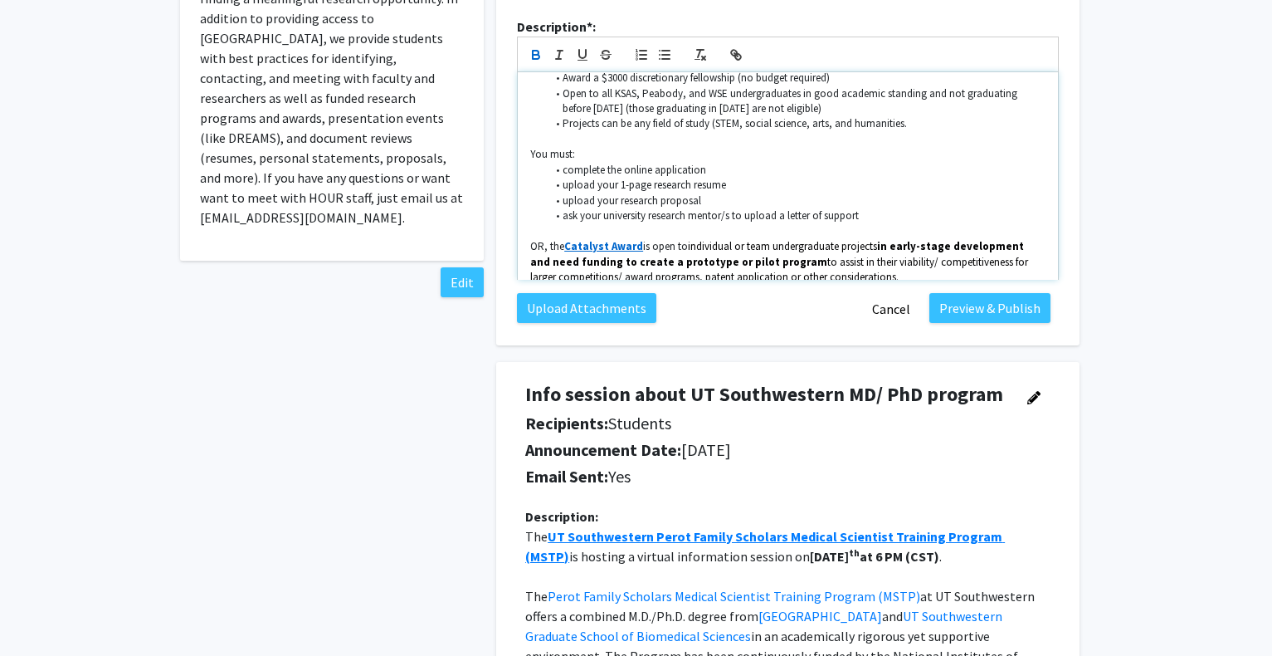
drag, startPoint x: 549, startPoint y: 224, endPoint x: 866, endPoint y: 249, distance: 317.2
click at [866, 249] on p "OR, the Catalyst Award is open to individual or team undergraduate projects in …" at bounding box center [787, 262] width 515 height 46
click at [539, 47] on icon "button" at bounding box center [536, 54] width 15 height 15
click at [534, 51] on icon "button" at bounding box center [536, 53] width 6 height 4
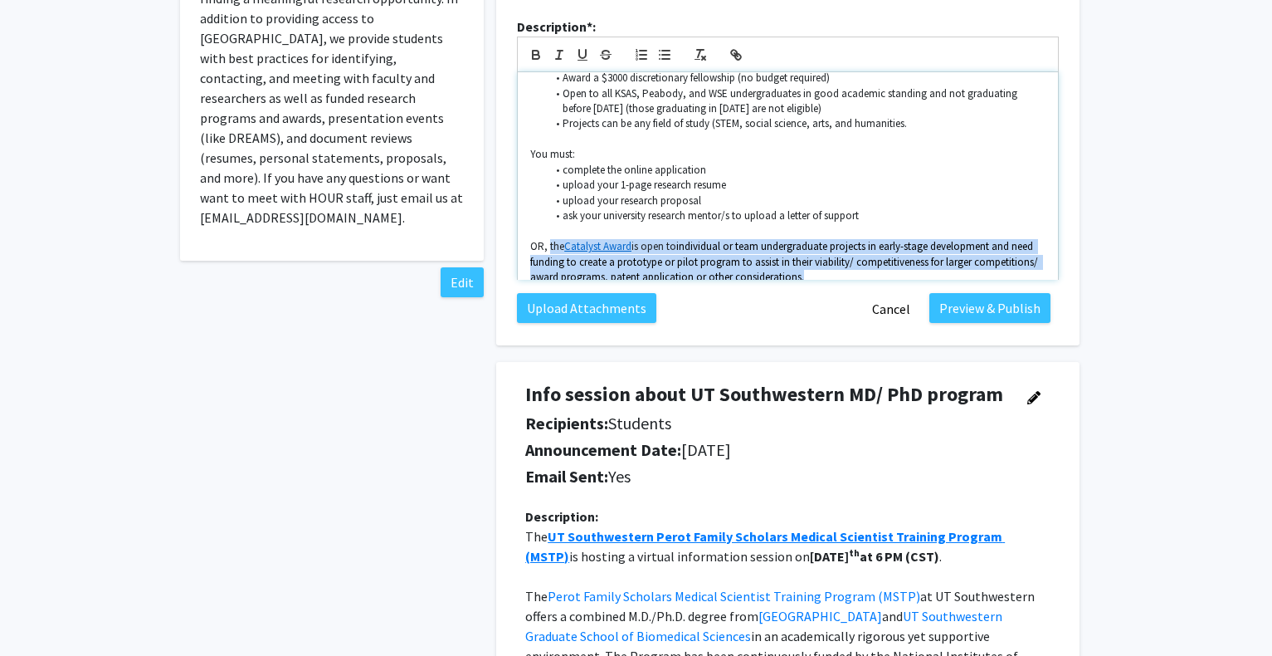
click at [876, 239] on span "individual or team undergraduate projects in early-stage development and need f…" at bounding box center [785, 261] width 510 height 45
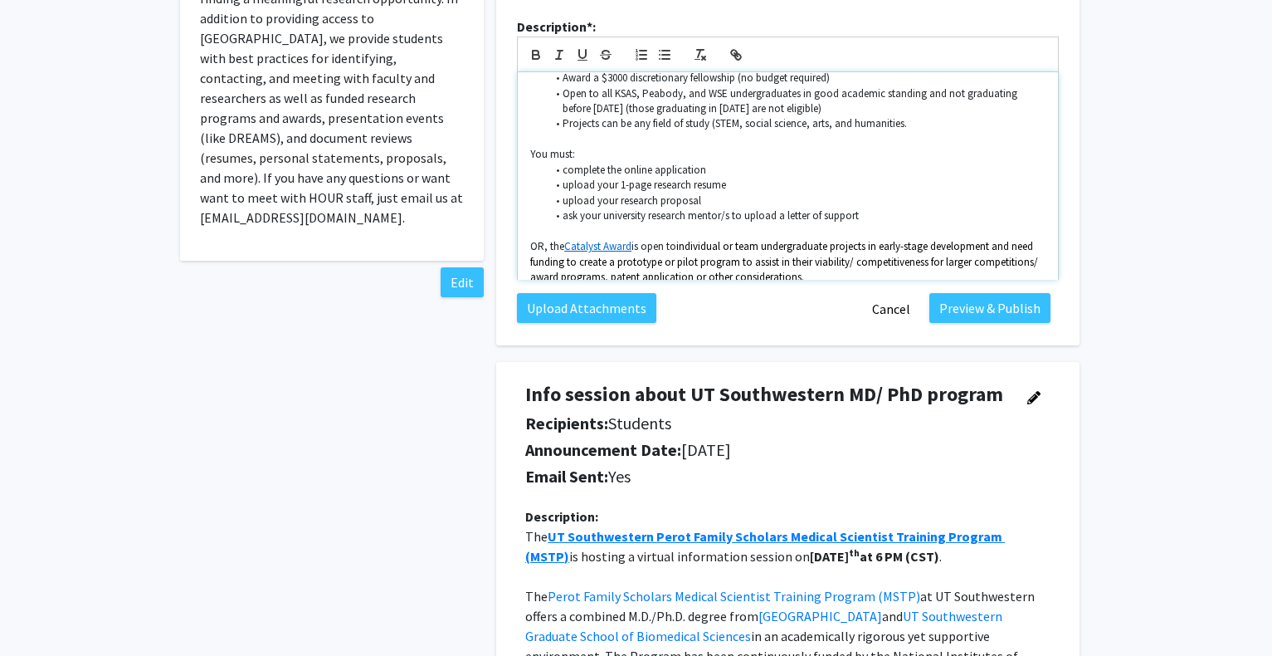
click at [872, 239] on span "individual or team undergraduate projects in early-stage development and need f…" at bounding box center [785, 261] width 510 height 45
click at [878, 239] on p "OR, the Catalyst Award is open to individual or team undergraduate projects" at bounding box center [787, 246] width 515 height 15
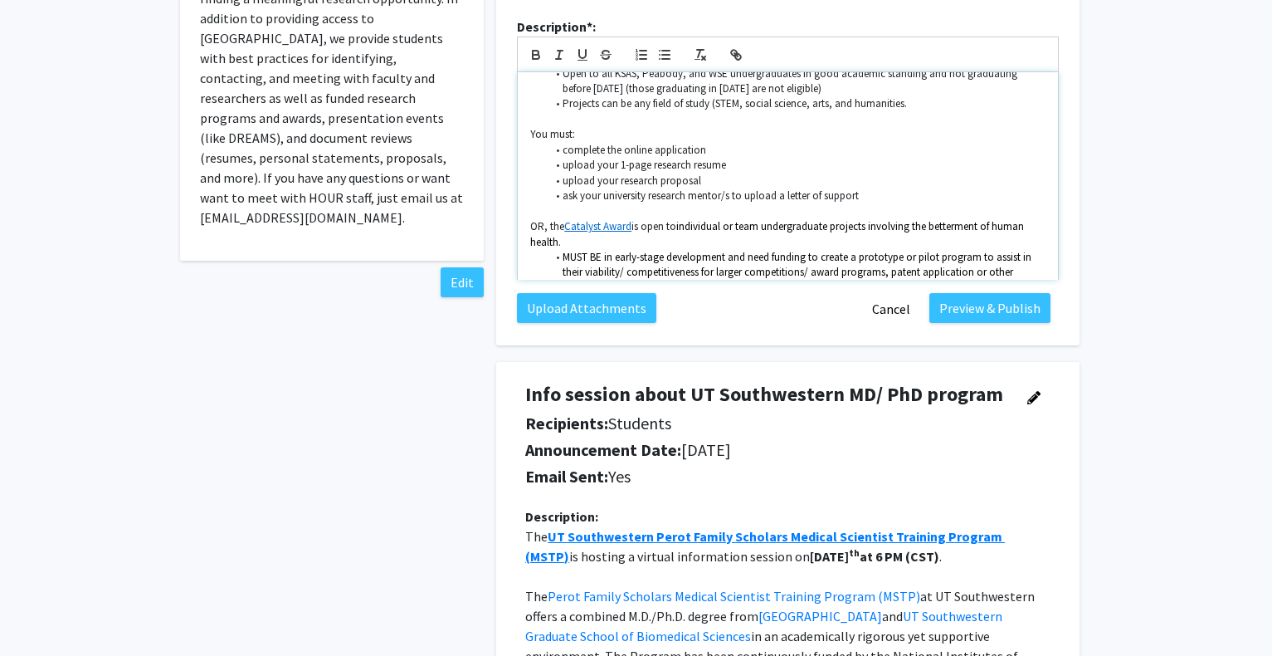
scroll to position [149, 0]
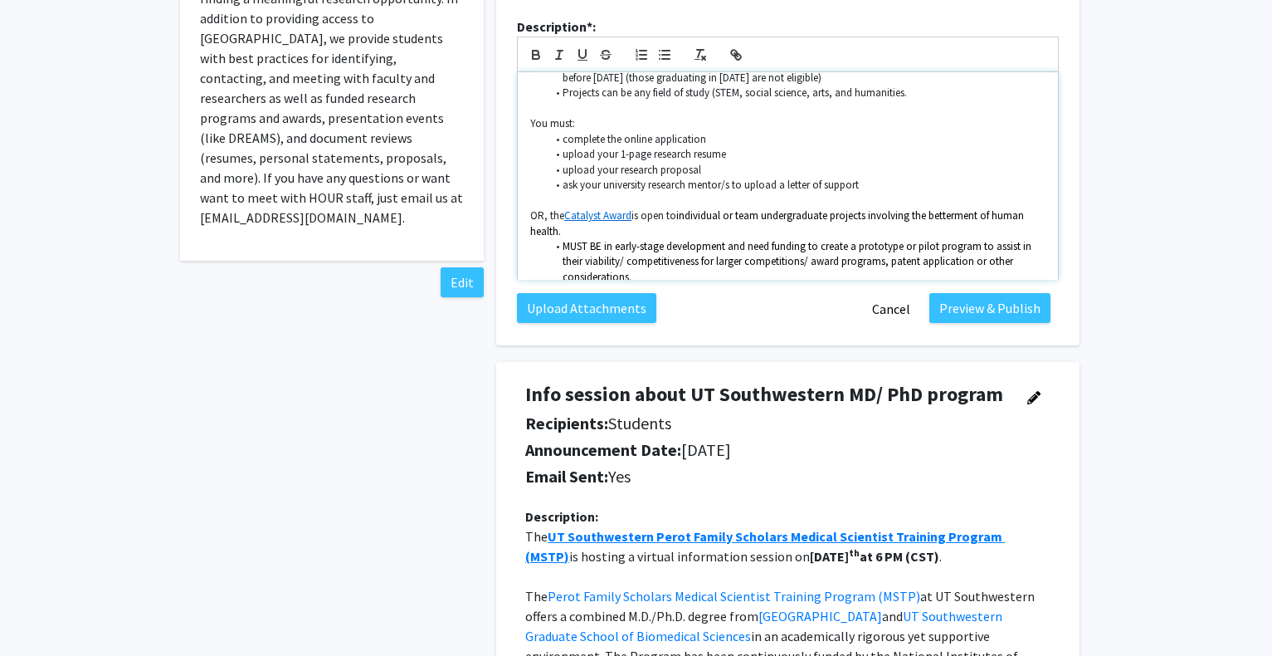
click at [566, 239] on span "MUST BE in early-stage development and need funding to create a prototype or pi…" at bounding box center [798, 261] width 471 height 45
click at [739, 251] on li "Project MUST BE in early-stage development and need funding to create a prototy…" at bounding box center [797, 262] width 500 height 46
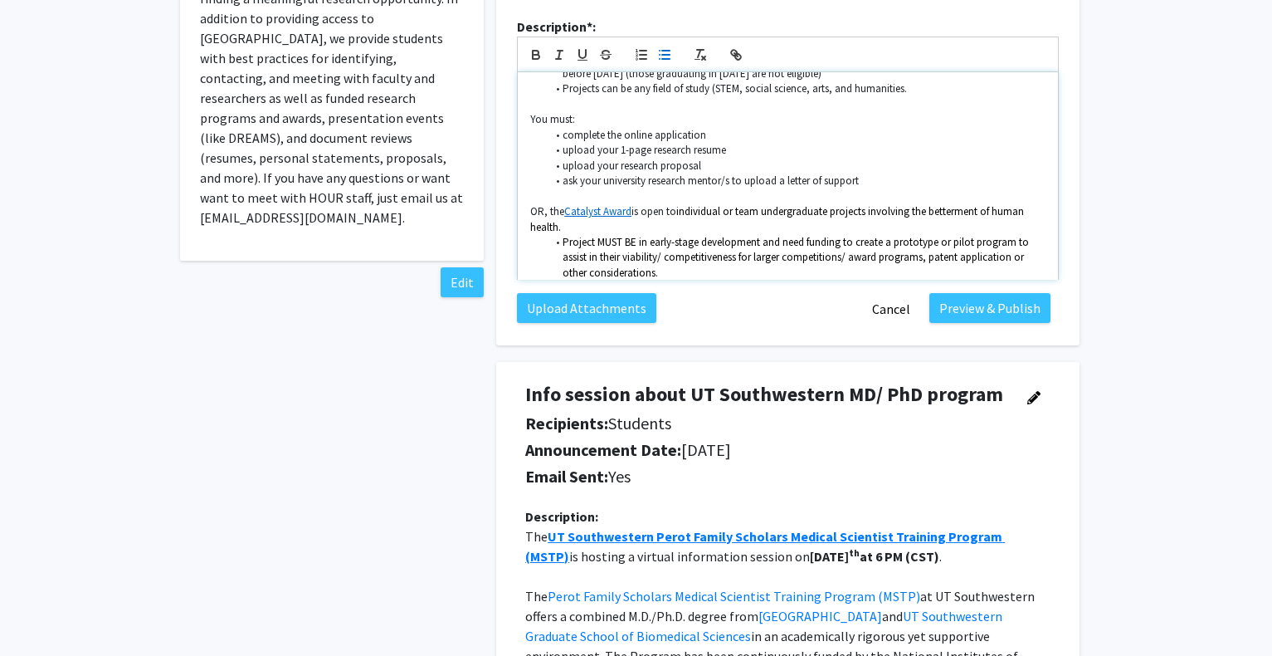
click at [588, 280] on li "﻿" at bounding box center [797, 287] width 500 height 15
drag, startPoint x: 563, startPoint y: 265, endPoint x: 583, endPoint y: 243, distance: 29.4
click at [564, 280] on span "ocusing on mental health and wellbeing, community health, alleviating disease, …" at bounding box center [763, 287] width 401 height 14
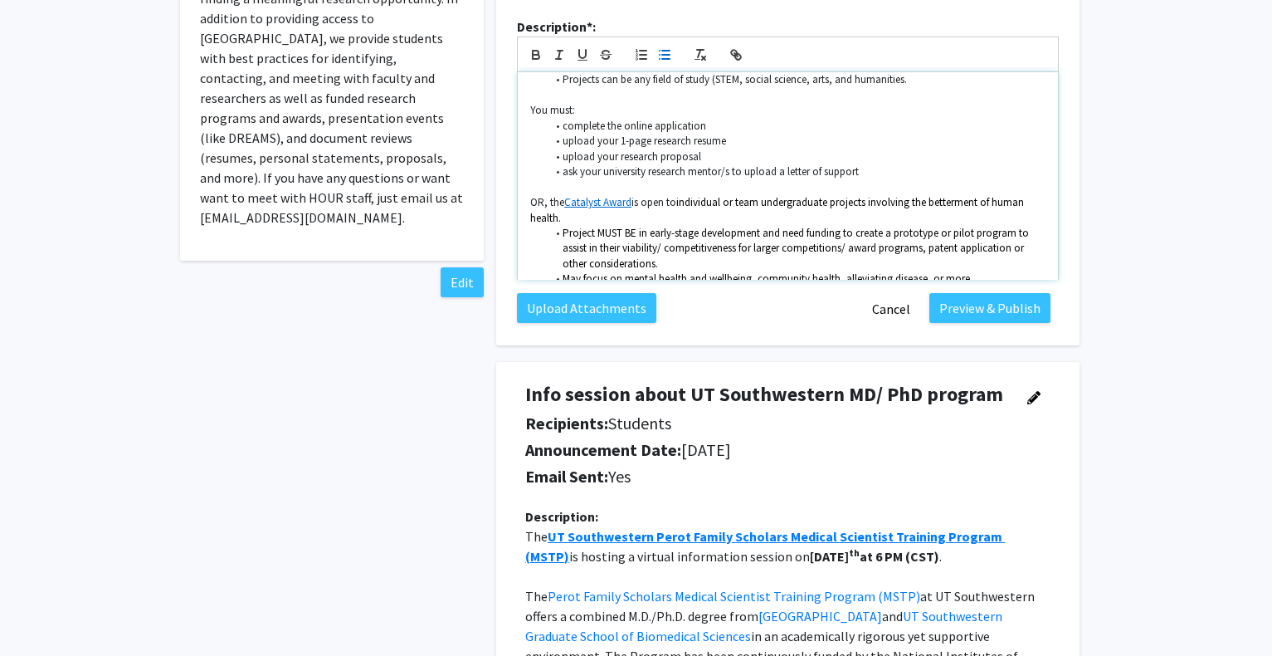
scroll to position [164, 0]
drag, startPoint x: 972, startPoint y: 251, endPoint x: 565, endPoint y: 249, distance: 406.6
click at [565, 270] on li "May focus on mental health and wellbeing, community health, alleviating disease…" at bounding box center [797, 277] width 500 height 15
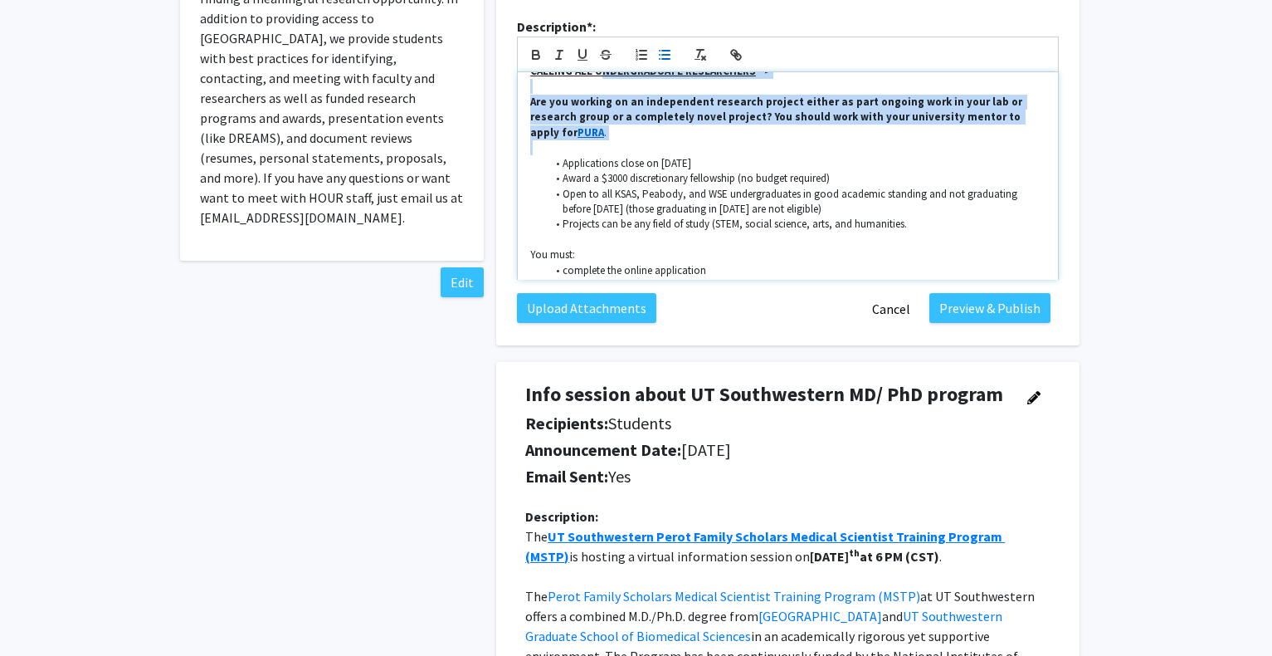
scroll to position [0, 0]
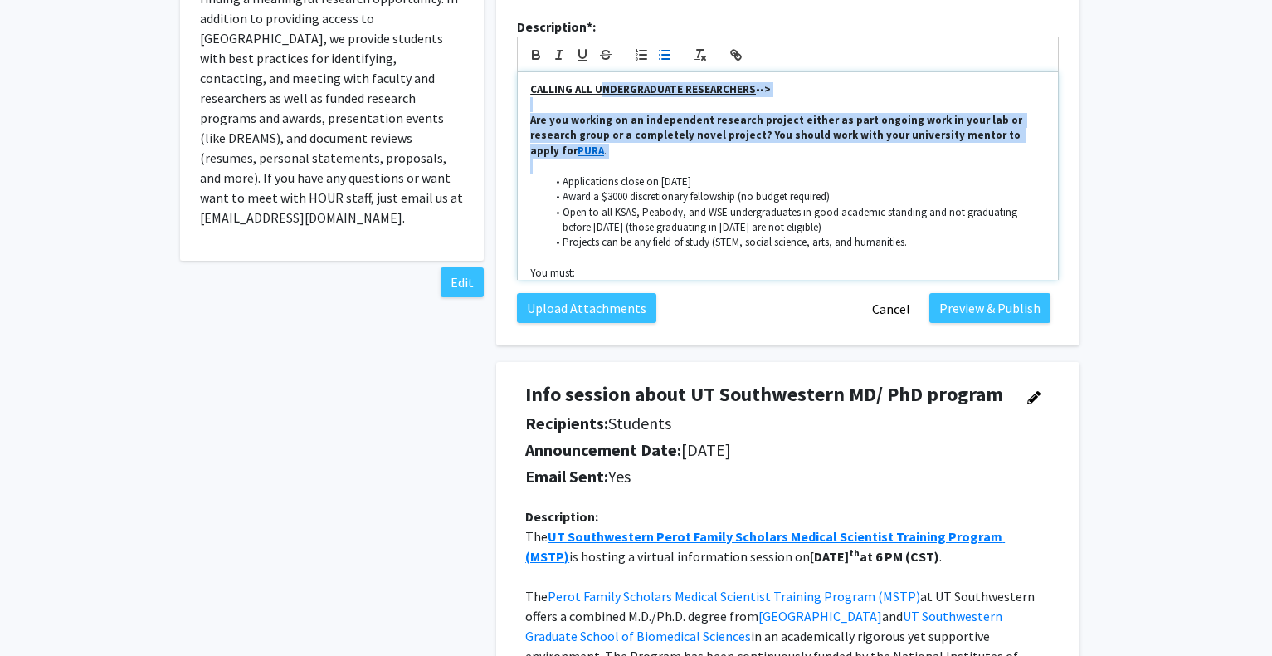
drag, startPoint x: 563, startPoint y: 71, endPoint x: 602, endPoint y: 77, distance: 38.7
click at [602, 77] on div "CALLING ALL UNDERGRADUATE RESEARCHERS --> Are you working on an independent res…" at bounding box center [788, 175] width 540 height 207
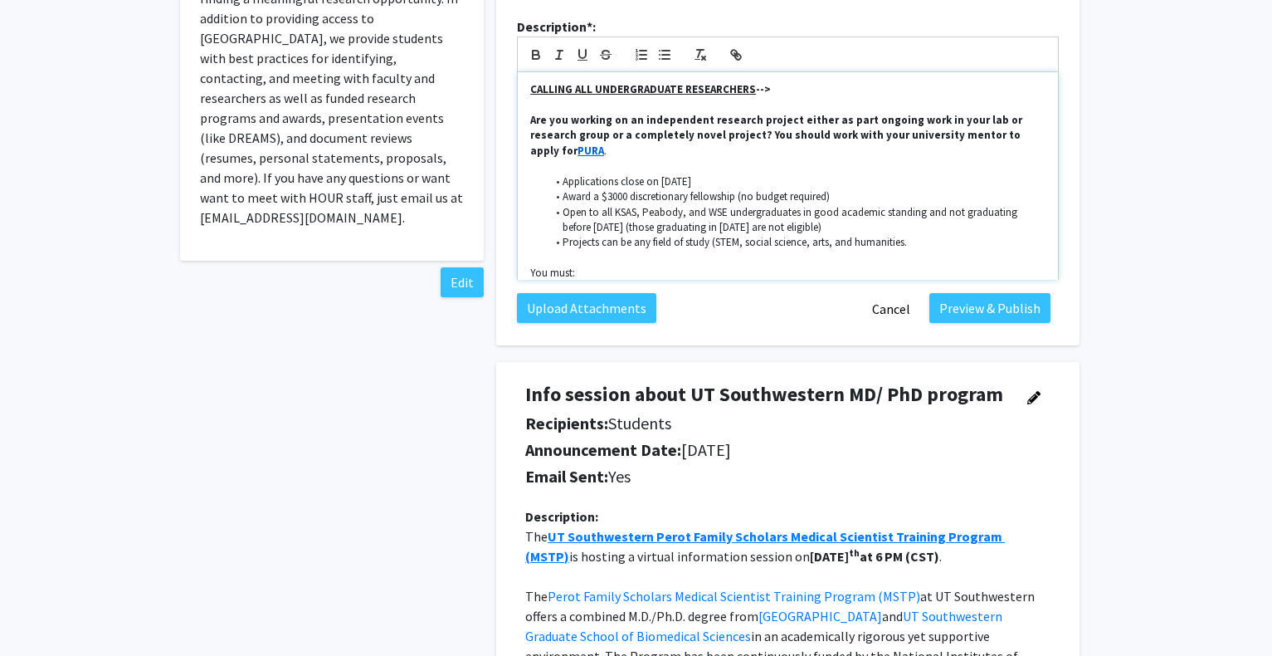
click at [594, 189] on li "Award a $3000 discretionary fellowship (no budget required)" at bounding box center [797, 196] width 500 height 15
drag, startPoint x: 564, startPoint y: 159, endPoint x: 852, endPoint y: 198, distance: 290.6
click at [852, 198] on ul "Applications close on [DATE] Award a $3000 discretionary fellowship (no budget …" at bounding box center [787, 212] width 515 height 76
copy ul "Applications close on [DATE] Award a $3000 discretionary fellowship (no budget …"
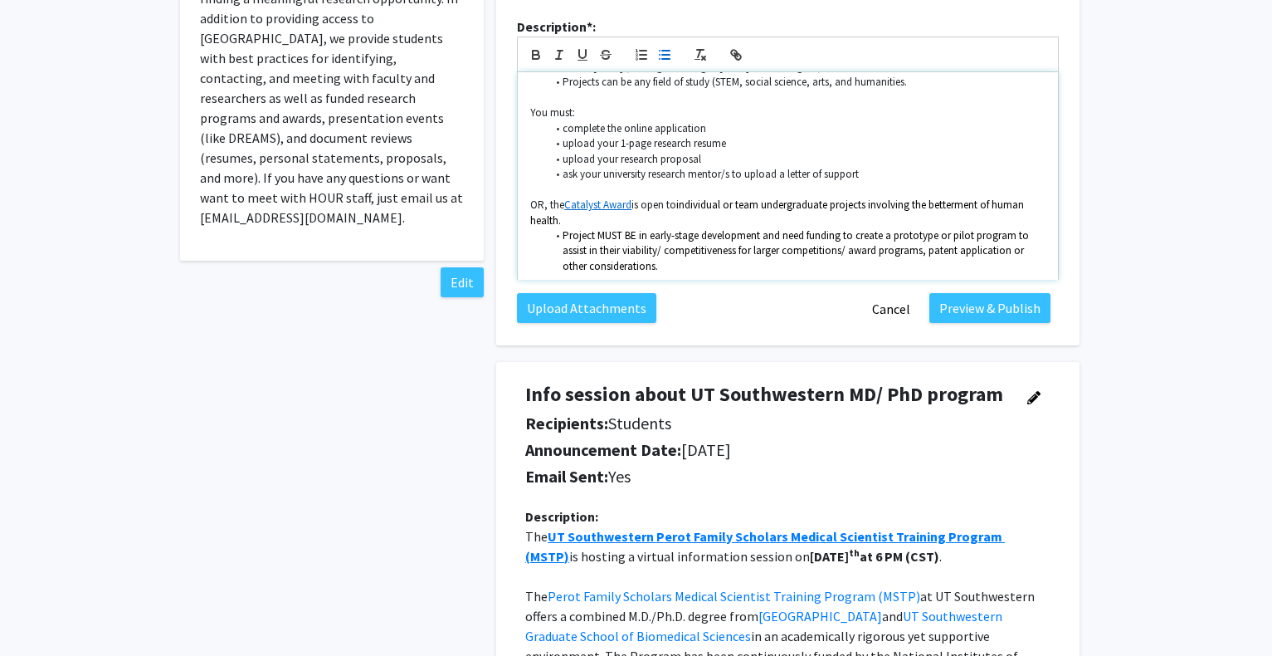
scroll to position [164, 0]
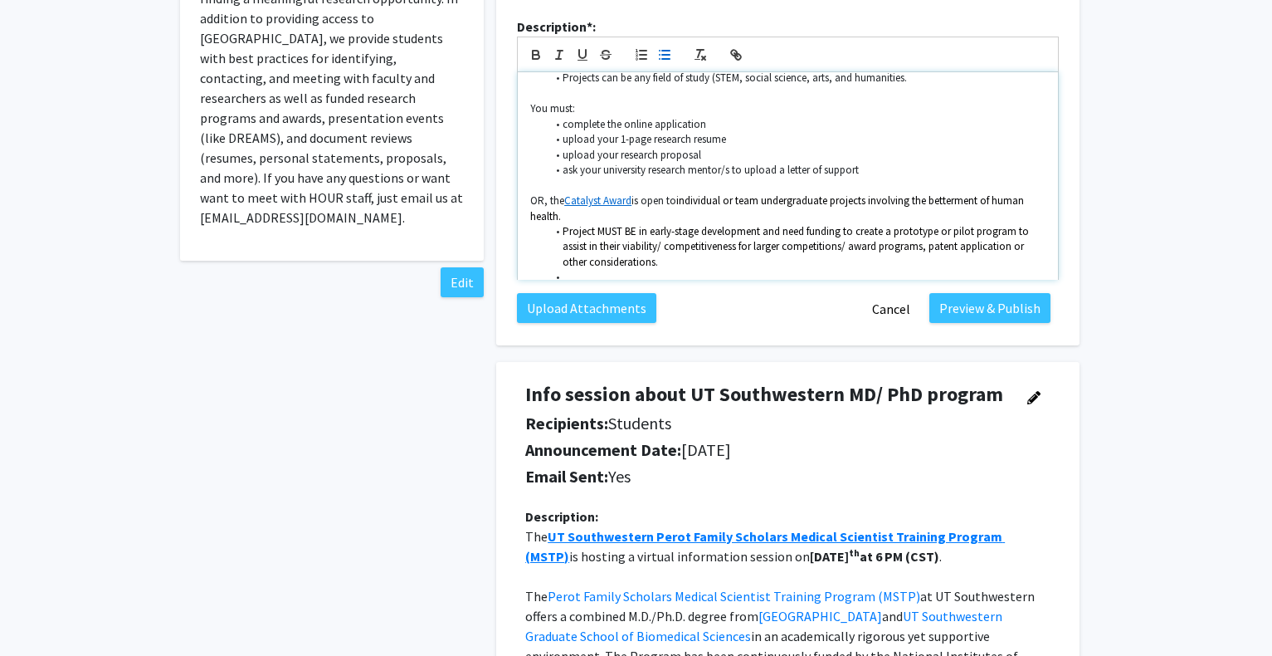
click at [569, 194] on p "OR, the Catalyst Award is open to individual or team undergraduate projects inv…" at bounding box center [787, 208] width 515 height 31
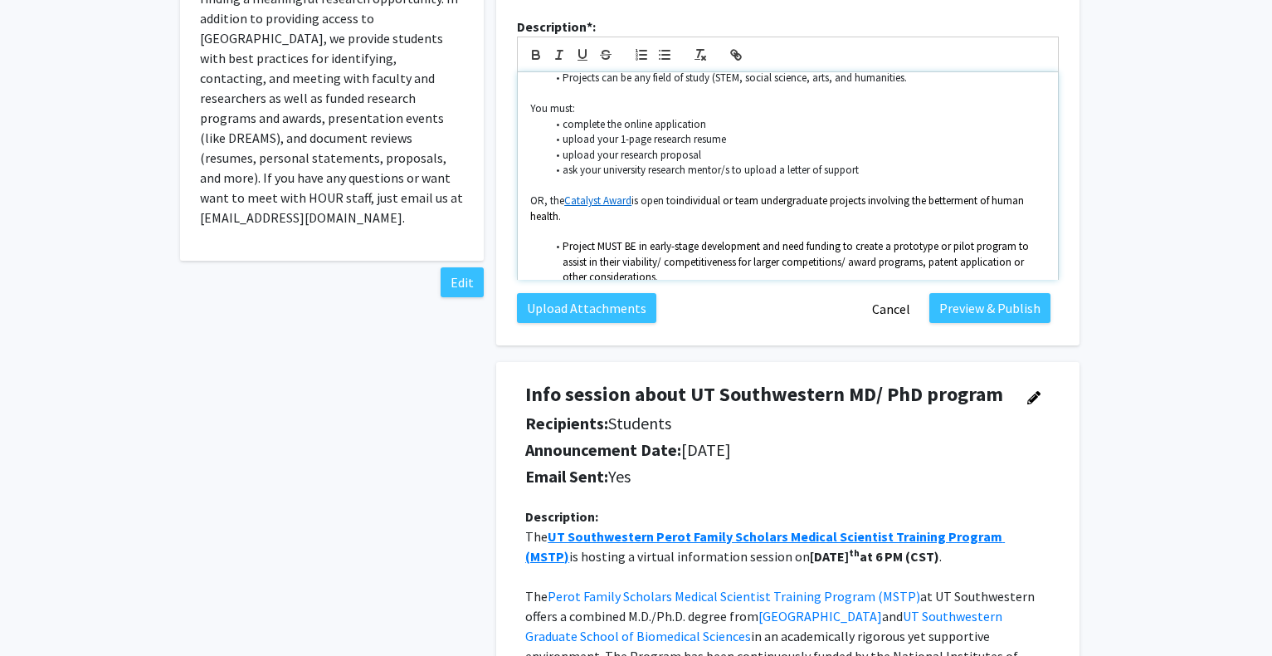
scroll to position [168, 0]
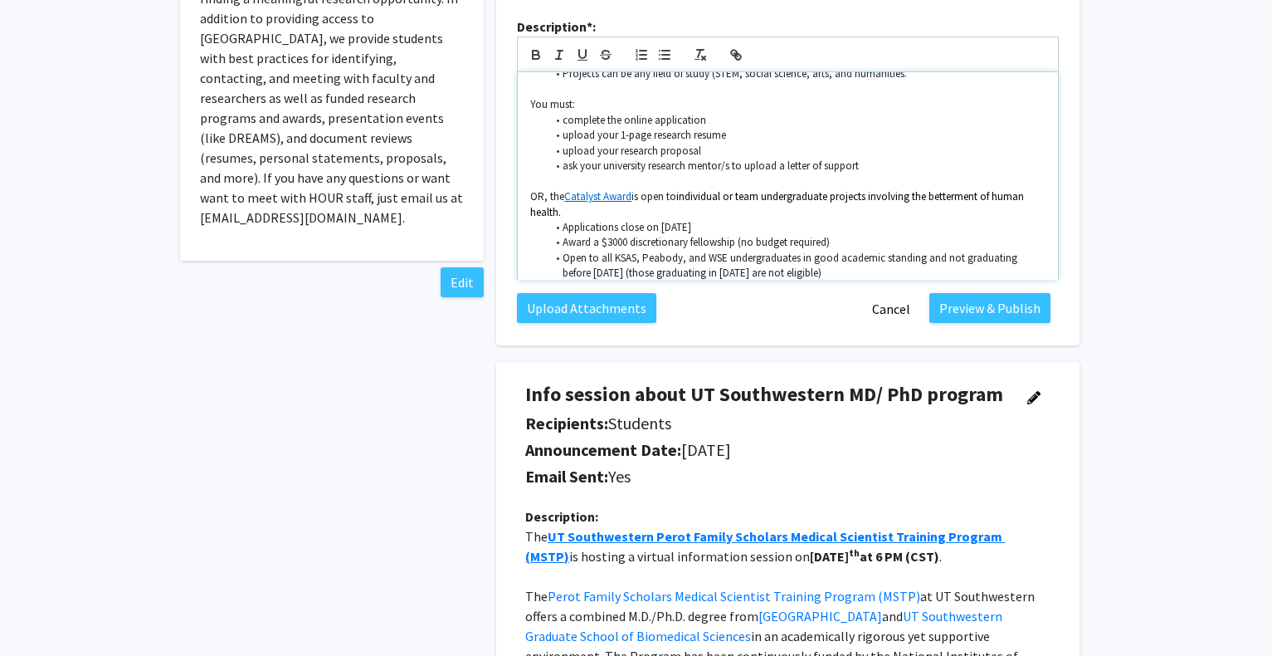
click at [606, 235] on li "Award a $3000 discretionary fellowship (no budget required)" at bounding box center [797, 242] width 500 height 15
drag, startPoint x: 600, startPoint y: 219, endPoint x: 612, endPoint y: 192, distance: 29.7
click at [604, 235] on li "Award a $1000 discretionary fellowship (no budget required)" at bounding box center [797, 242] width 500 height 15
drag, startPoint x: 679, startPoint y: 215, endPoint x: 889, endPoint y: 222, distance: 210.1
click at [889, 235] on li "Award a maximum $1000 discretionary fellowship (no budget required)" at bounding box center [797, 242] width 500 height 15
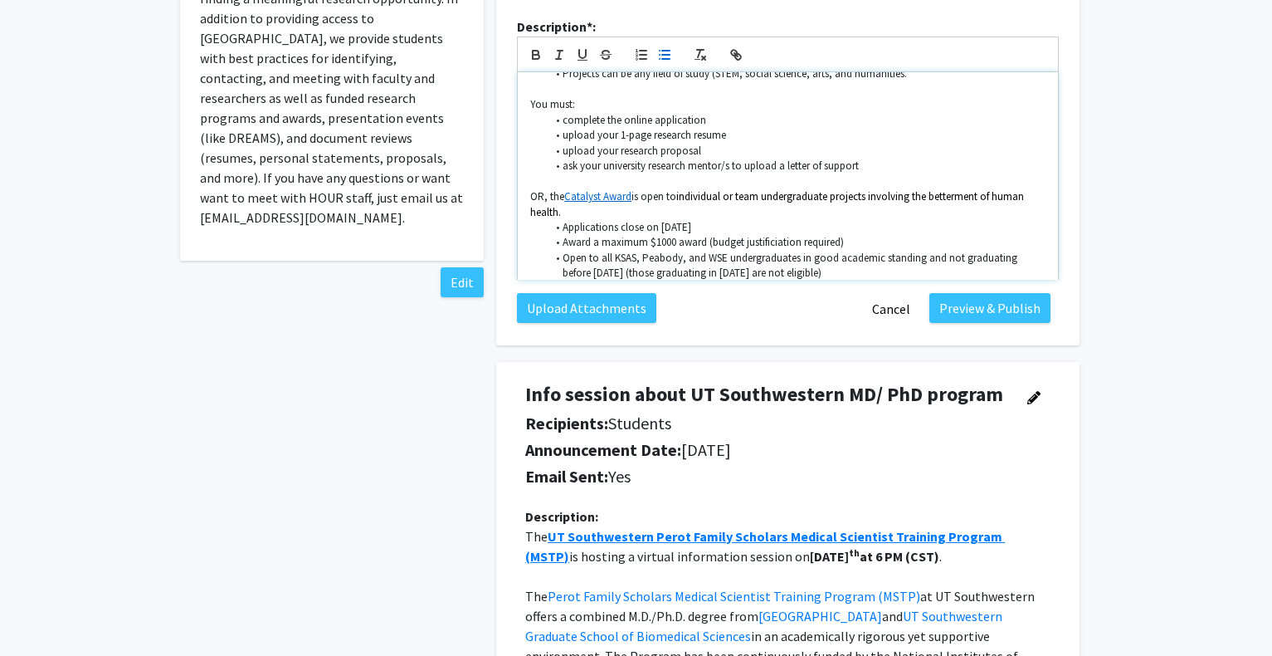
drag, startPoint x: 774, startPoint y: 217, endPoint x: 793, endPoint y: 178, distance: 43.8
click at [775, 235] on li "Award a maximum $1000 award (budget justificiation required)" at bounding box center [797, 242] width 500 height 15
click at [592, 235] on li "Award a maximum $1000 award (budget justification required)" at bounding box center [797, 242] width 500 height 15
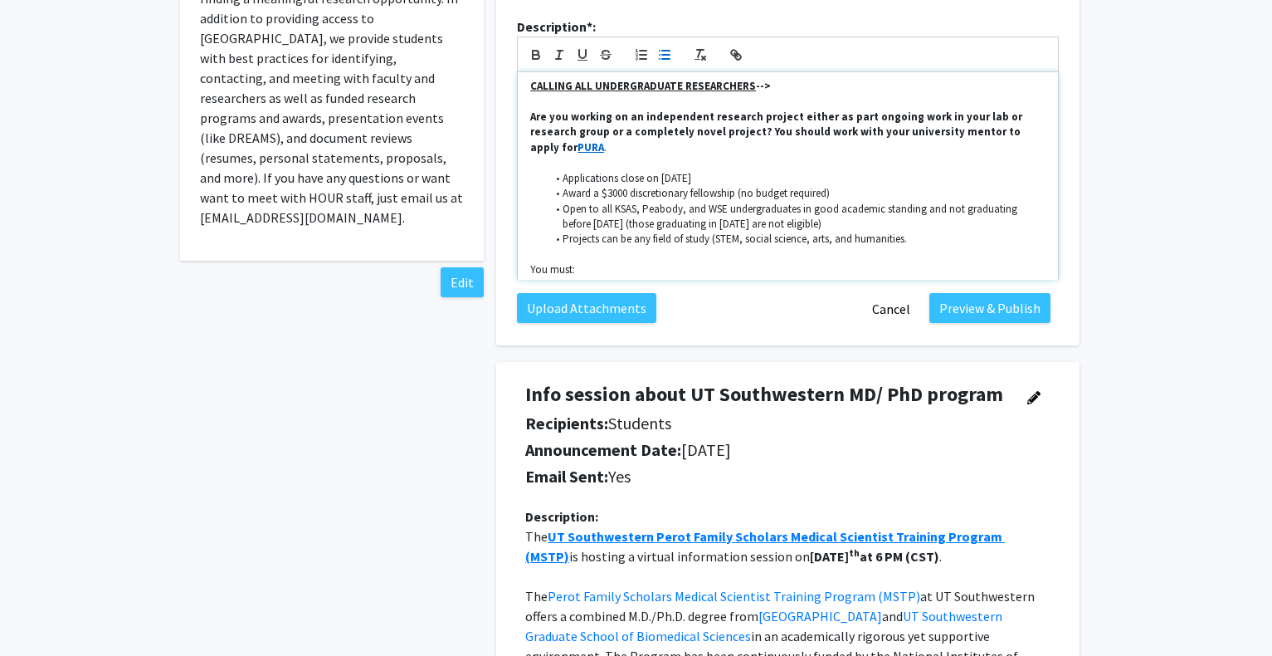
scroll to position [2, 0]
click at [593, 187] on li "Award a $3000 discretionary fellowship (no budget required)" at bounding box center [797, 194] width 500 height 15
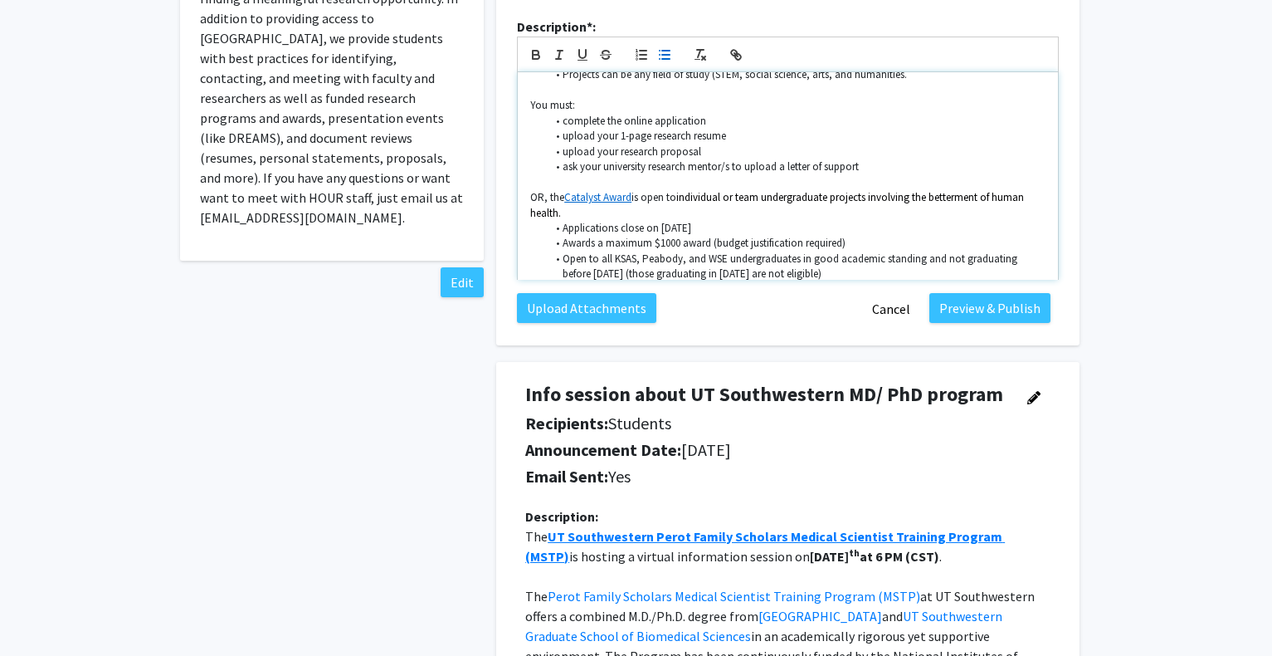
scroll to position [168, 0]
click at [866, 251] on li "Open to all KSAS, Peabody, and WSE undergraduates in good academic standing and…" at bounding box center [797, 266] width 500 height 31
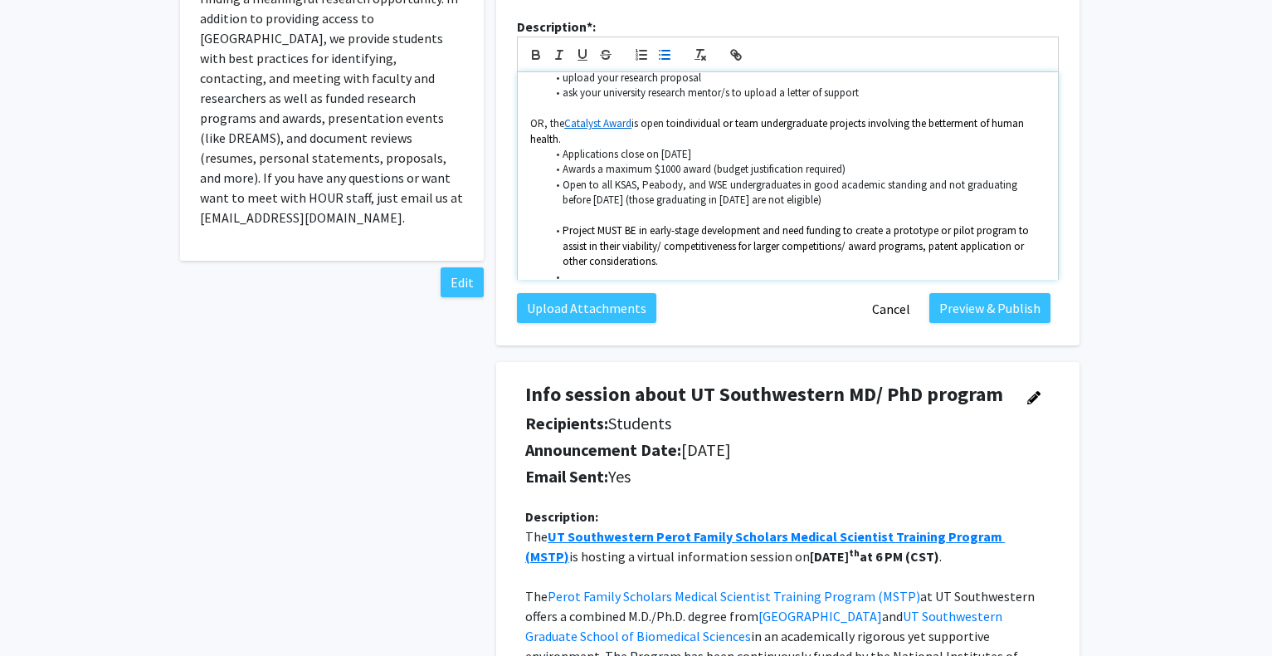
click at [636, 208] on p at bounding box center [787, 215] width 515 height 15
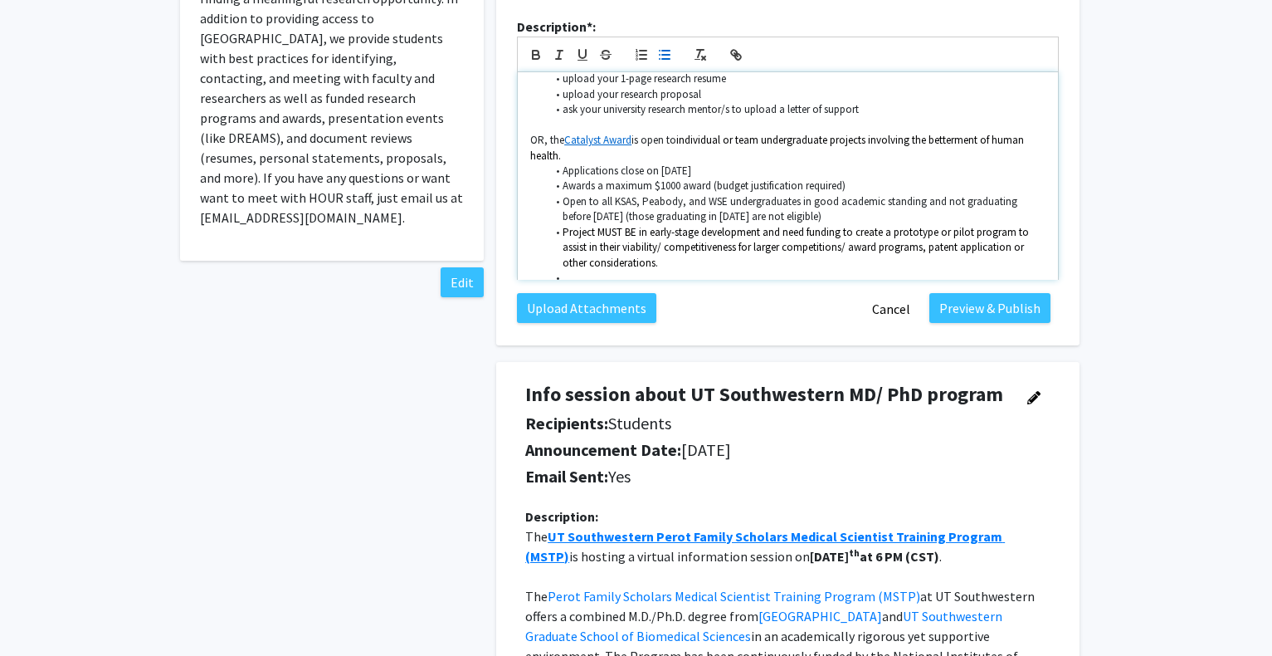
scroll to position [226, 0]
click at [597, 224] on span "Project MUST BE in early-stage development and need funding to create a prototy…" at bounding box center [797, 246] width 469 height 45
click at [605, 244] on span "Projects MUST BE in early-stage development and need funding to create a protot…" at bounding box center [799, 246] width 473 height 45
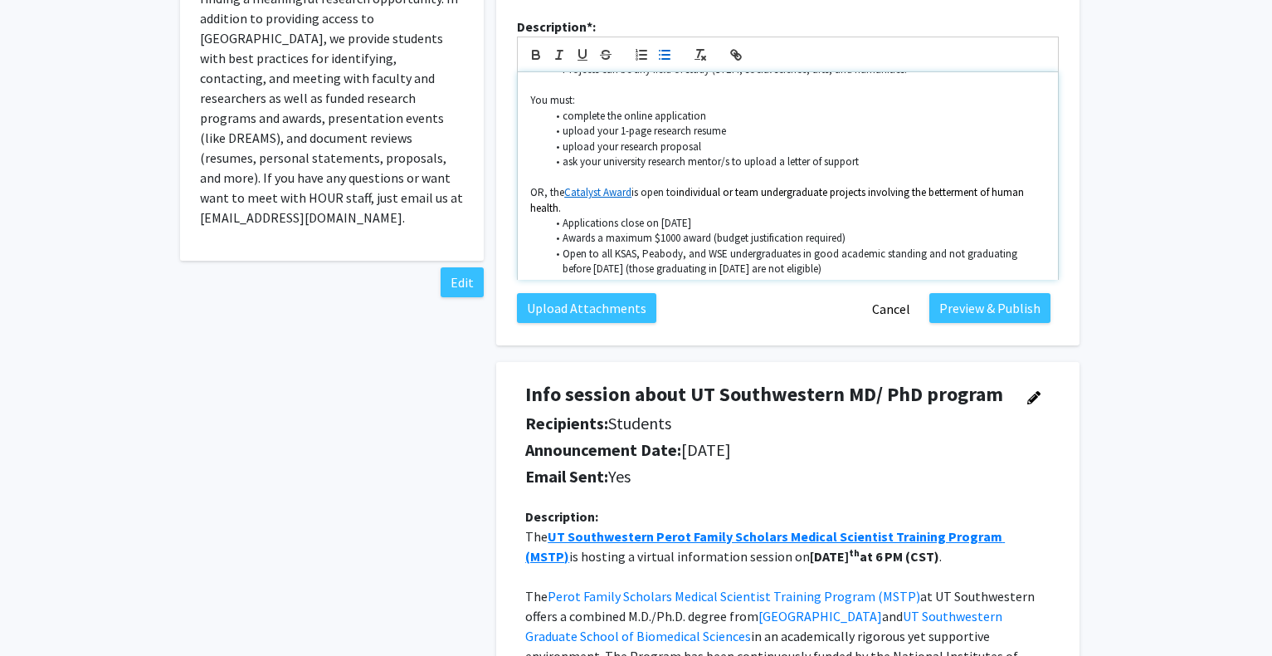
scroll to position [143, 0]
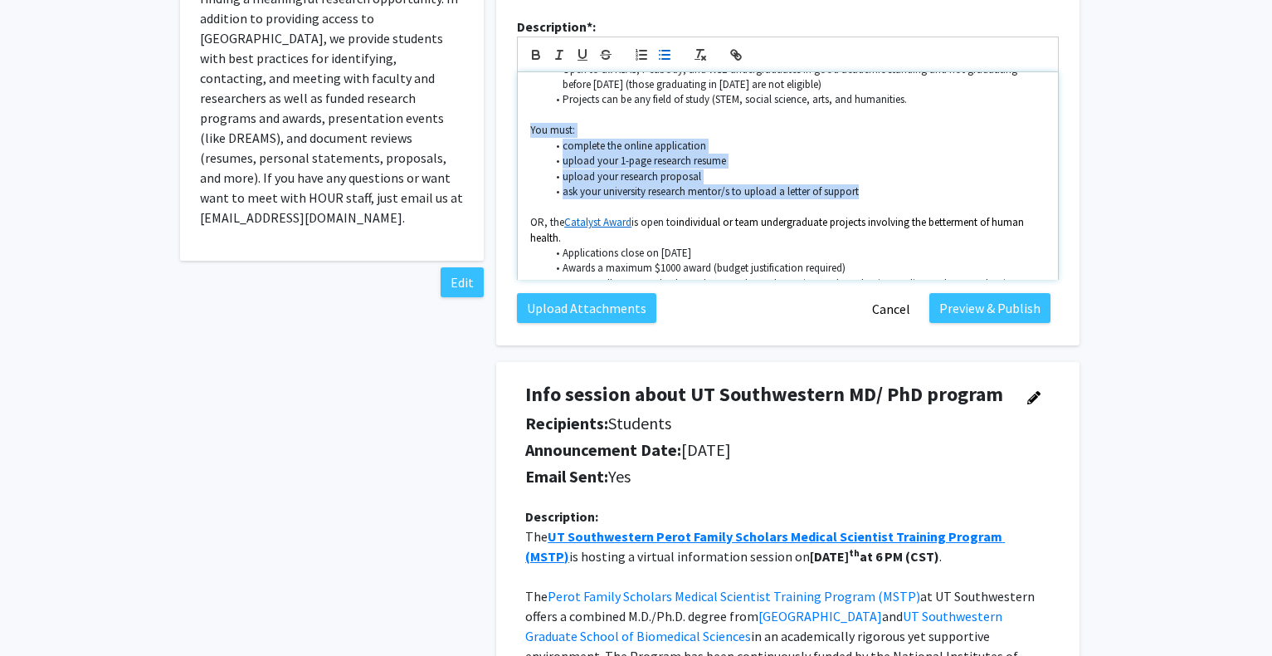
drag, startPoint x: 530, startPoint y: 101, endPoint x: 866, endPoint y: 161, distance: 340.6
click at [866, 161] on div "CALLING ALL UNDERGRADUATE RESEARCHERS --> Are you working on an independent res…" at bounding box center [788, 175] width 540 height 207
copy div "You must: complete the online application upload your 1-page research resume up…"
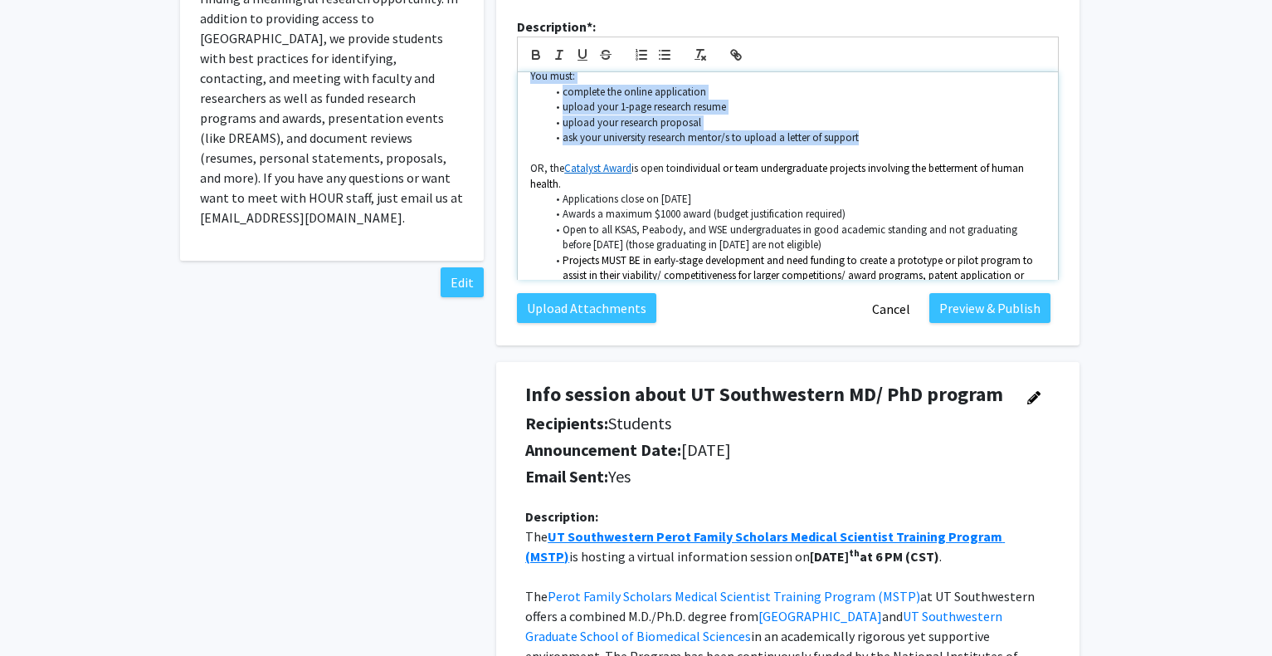
scroll to position [226, 0]
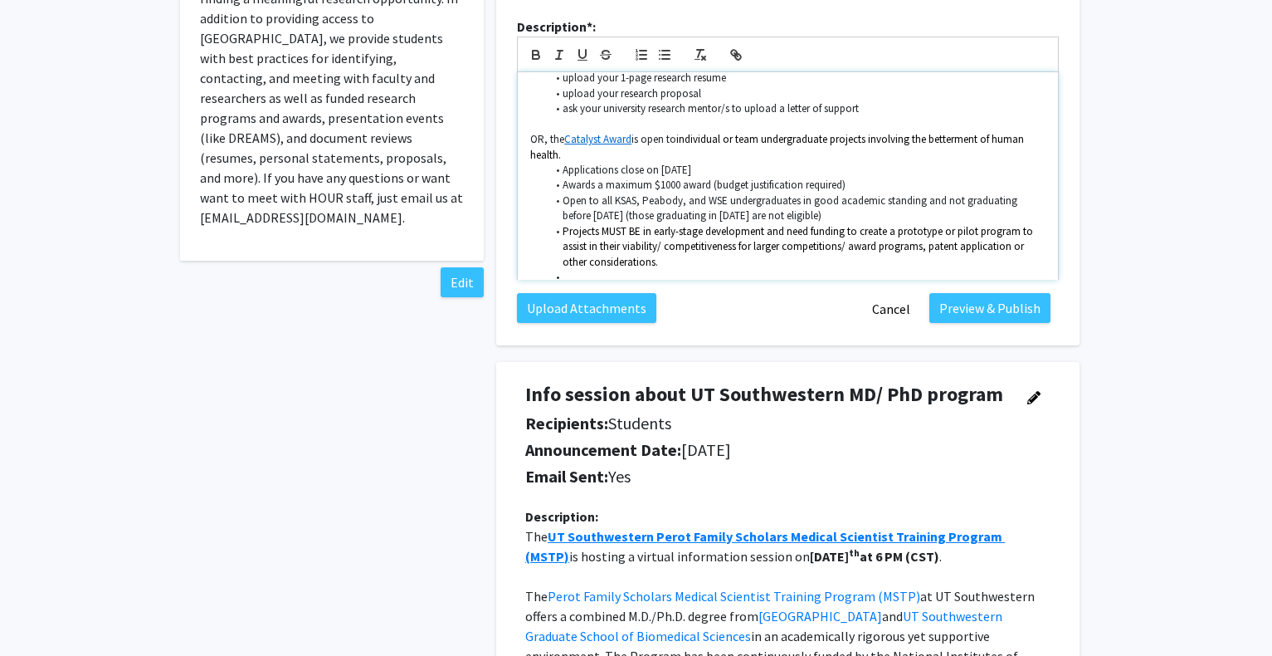
click at [560, 270] on li at bounding box center [797, 277] width 500 height 15
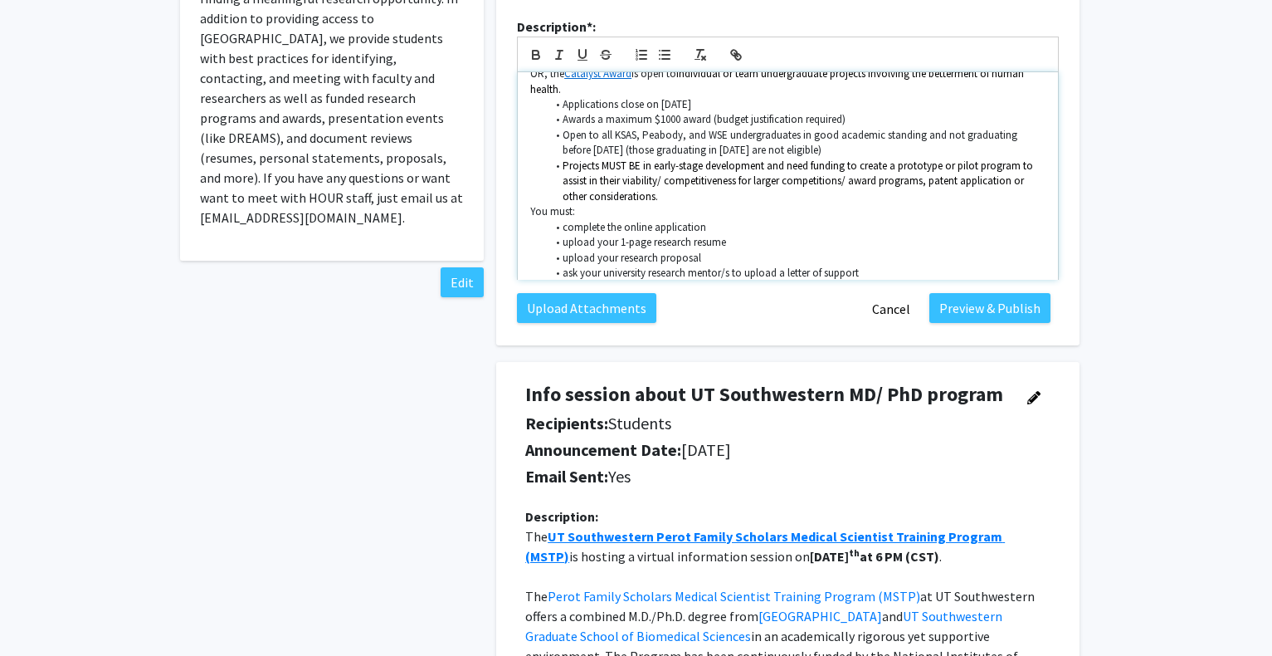
click at [532, 204] on p "You must:" at bounding box center [787, 211] width 515 height 15
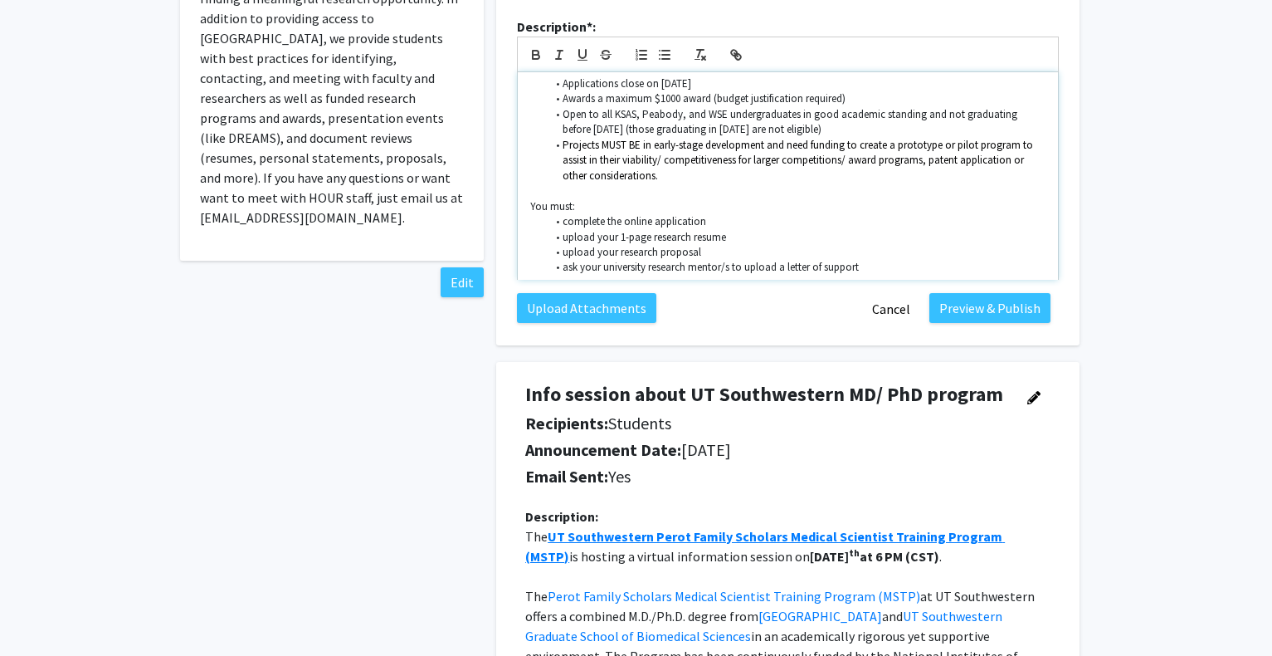
scroll to position [318, 0]
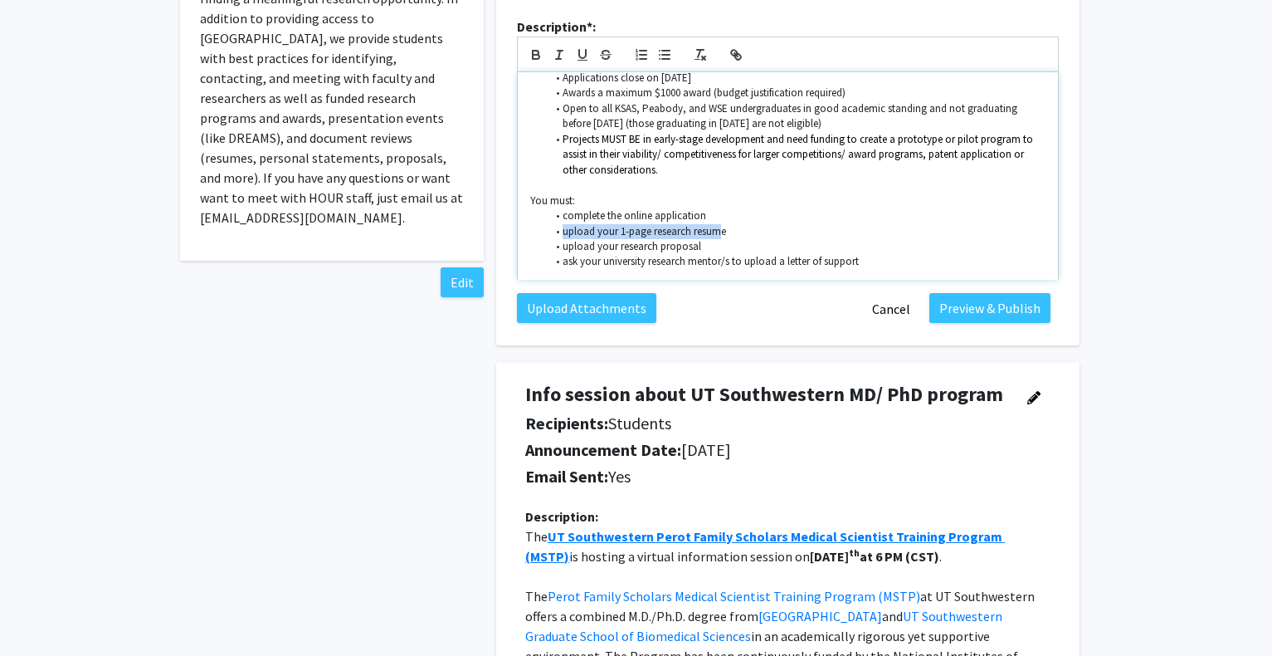
drag, startPoint x: 565, startPoint y: 207, endPoint x: 723, endPoint y: 207, distance: 157.7
click at [723, 224] on li "upload your 1-page research resume" at bounding box center [797, 231] width 500 height 15
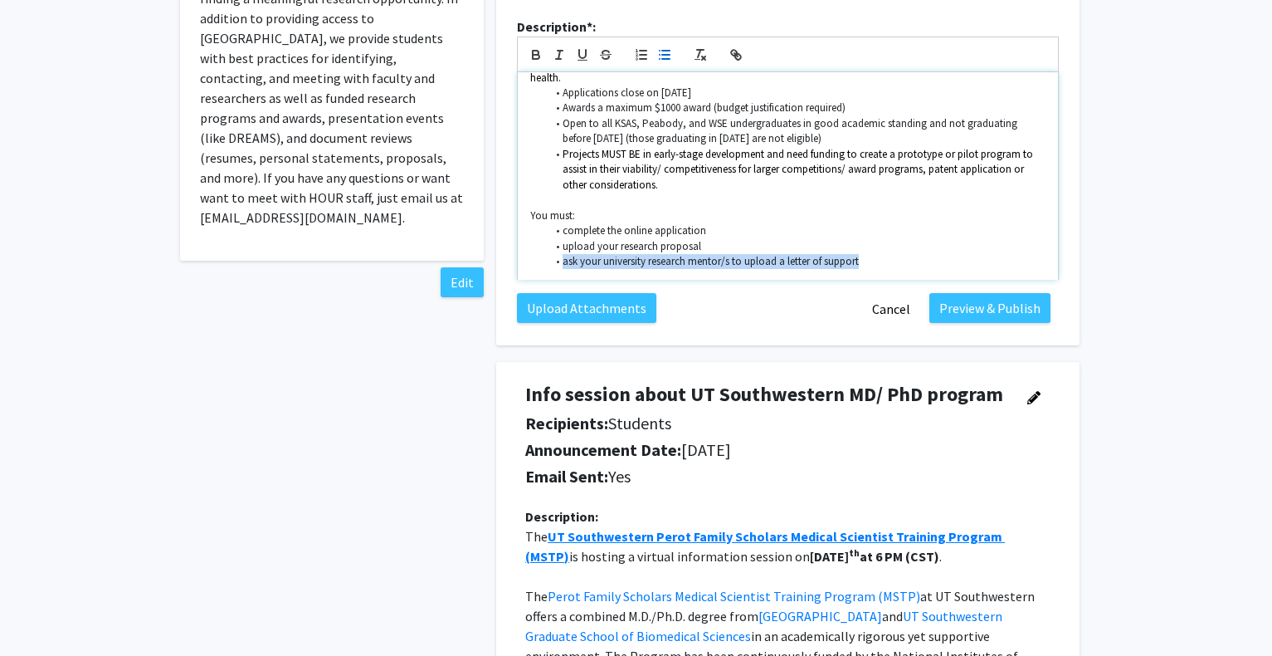
drag, startPoint x: 864, startPoint y: 237, endPoint x: 559, endPoint y: 239, distance: 304.6
click at [559, 254] on li "ask your university research mentor/s to upload a letter of support" at bounding box center [797, 261] width 500 height 15
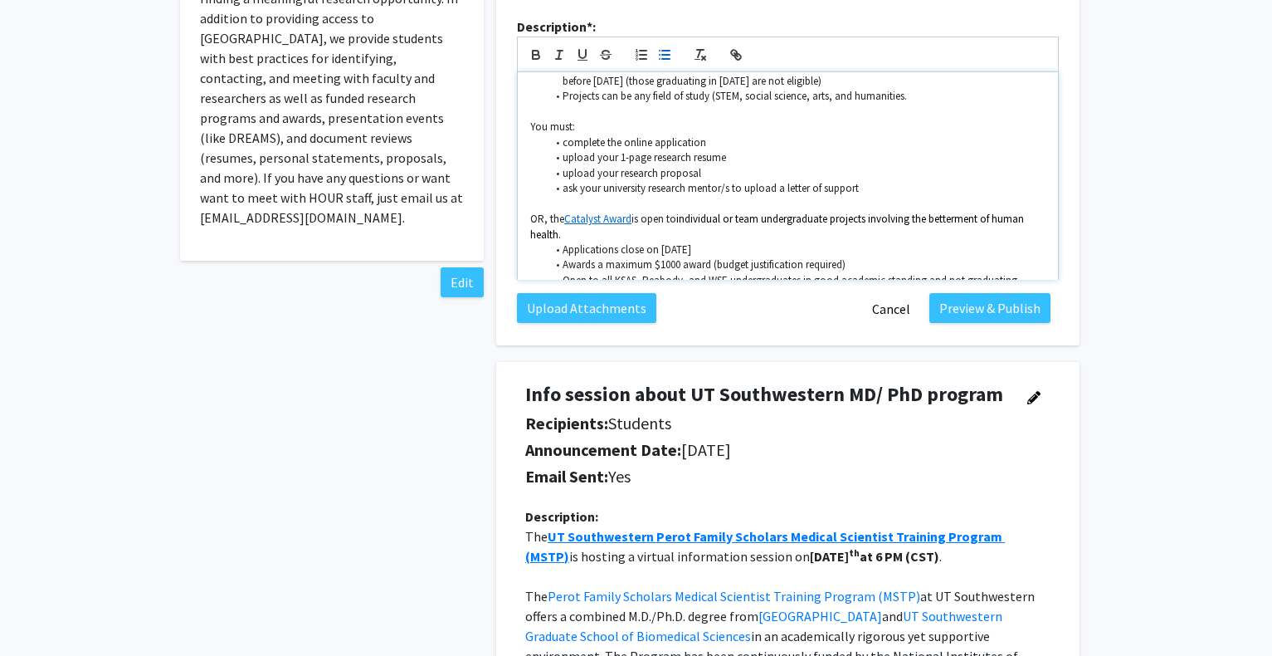
scroll to position [137, 0]
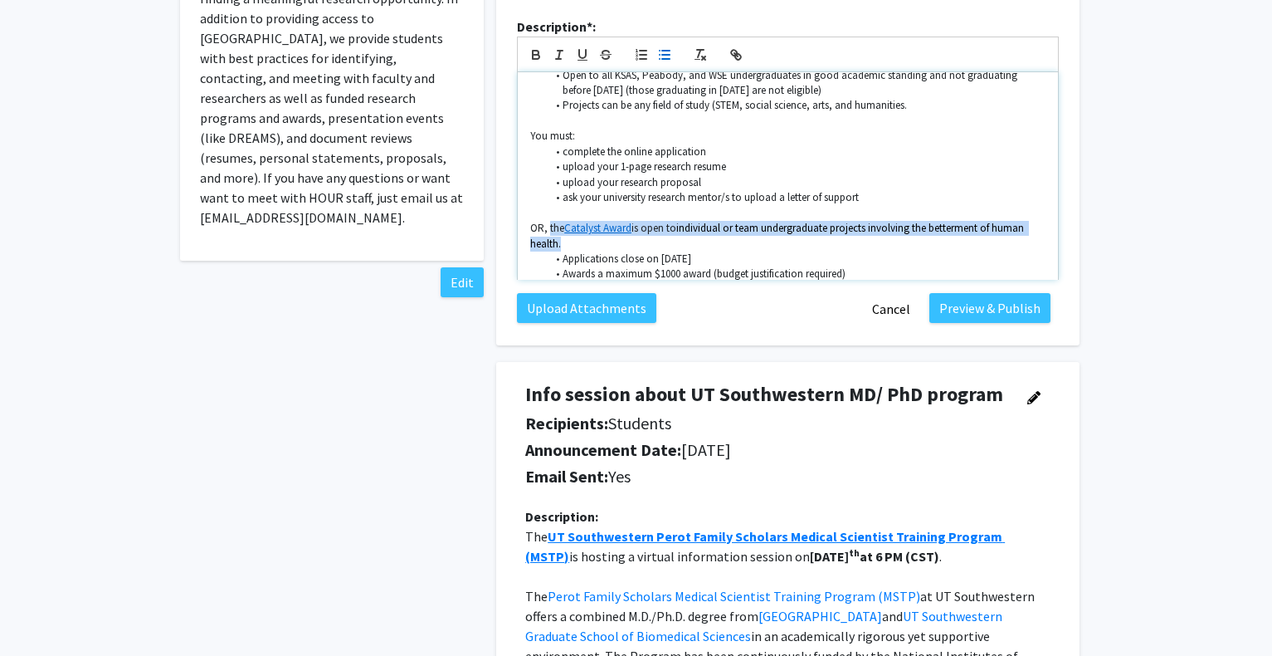
drag, startPoint x: 549, startPoint y: 204, endPoint x: 568, endPoint y: 214, distance: 21.5
click at [568, 221] on p "OR, the Catalyst Award is open to individual or team undergraduate projects inv…" at bounding box center [787, 236] width 515 height 31
click at [529, 47] on icon "button" at bounding box center [536, 54] width 15 height 15
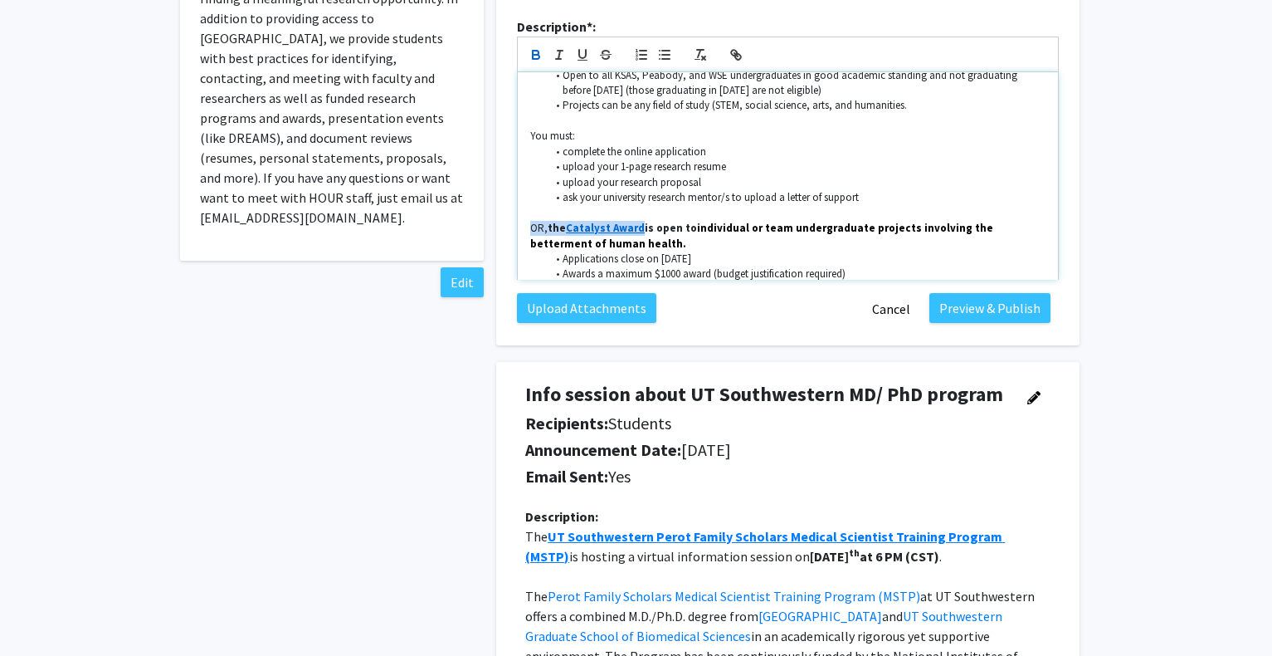
click at [835, 222] on p "OR, the Catalyst Award is open to individual or team undergraduate projects inv…" at bounding box center [787, 236] width 515 height 31
click at [531, 206] on p at bounding box center [787, 213] width 515 height 15
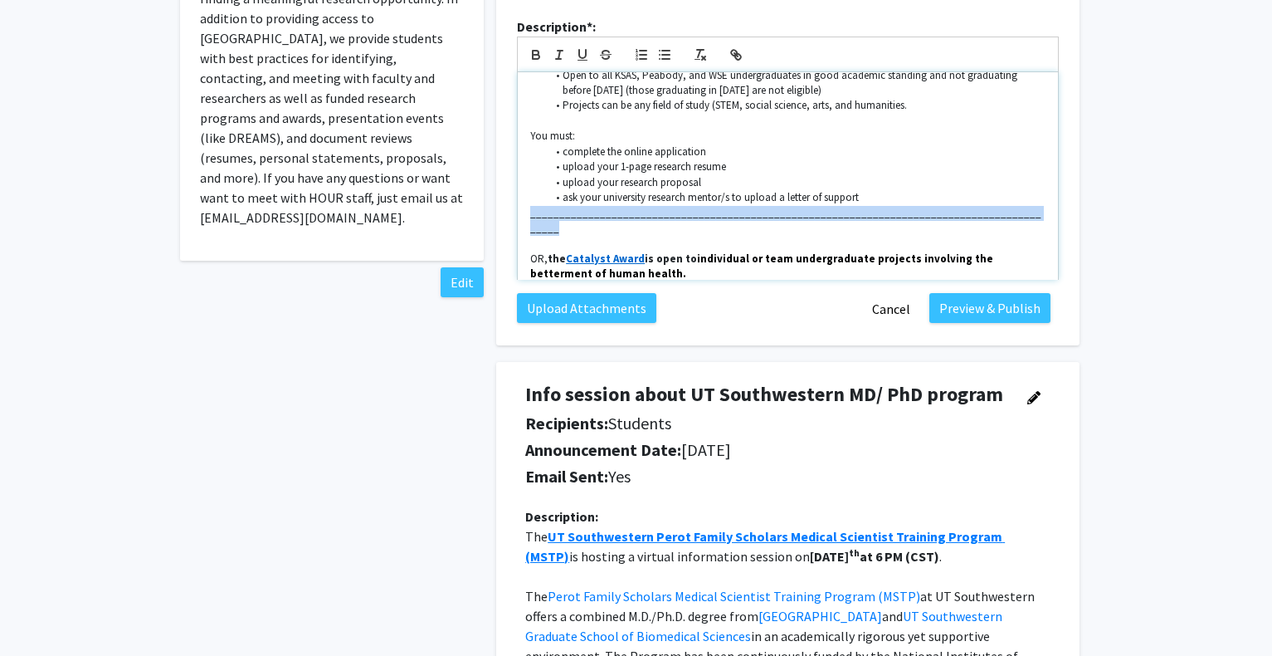
drag, startPoint x: 530, startPoint y: 189, endPoint x: 1046, endPoint y: 194, distance: 515.4
click at [1046, 194] on div "CALLING ALL UNDERGRADUATE RESEARCHERS --> Are you working on an independent res…" at bounding box center [788, 175] width 540 height 207
click at [539, 51] on icon "button" at bounding box center [536, 53] width 6 height 4
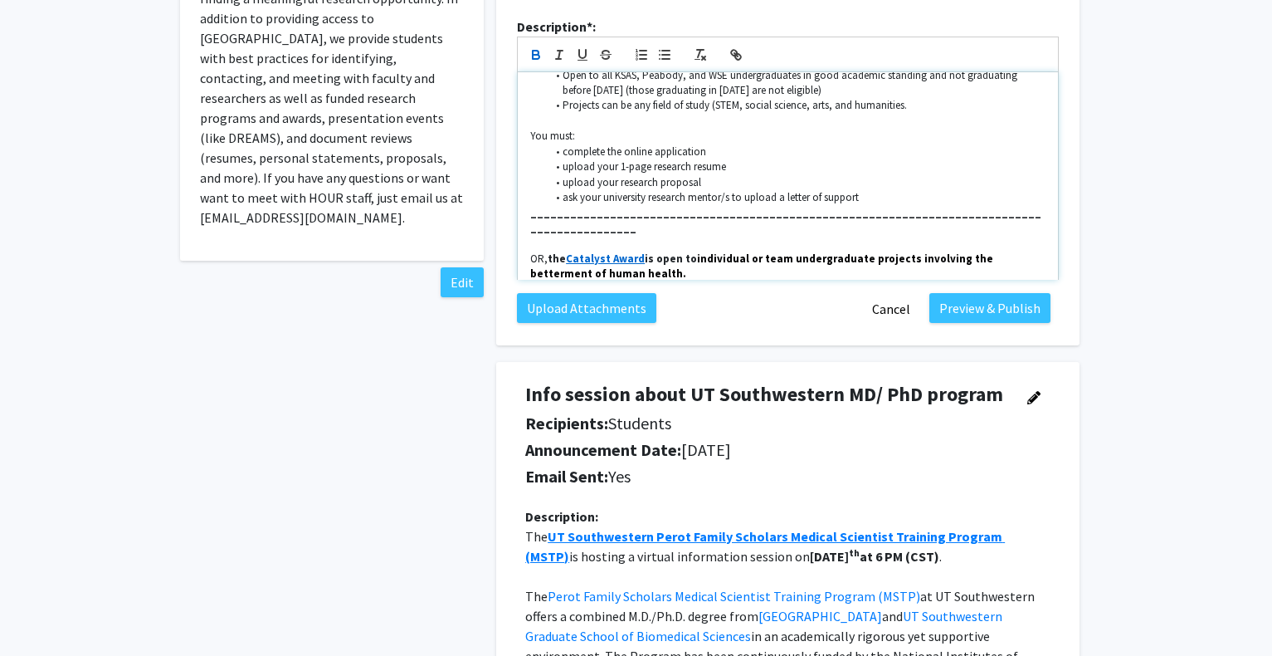
click at [710, 237] on p at bounding box center [787, 244] width 515 height 15
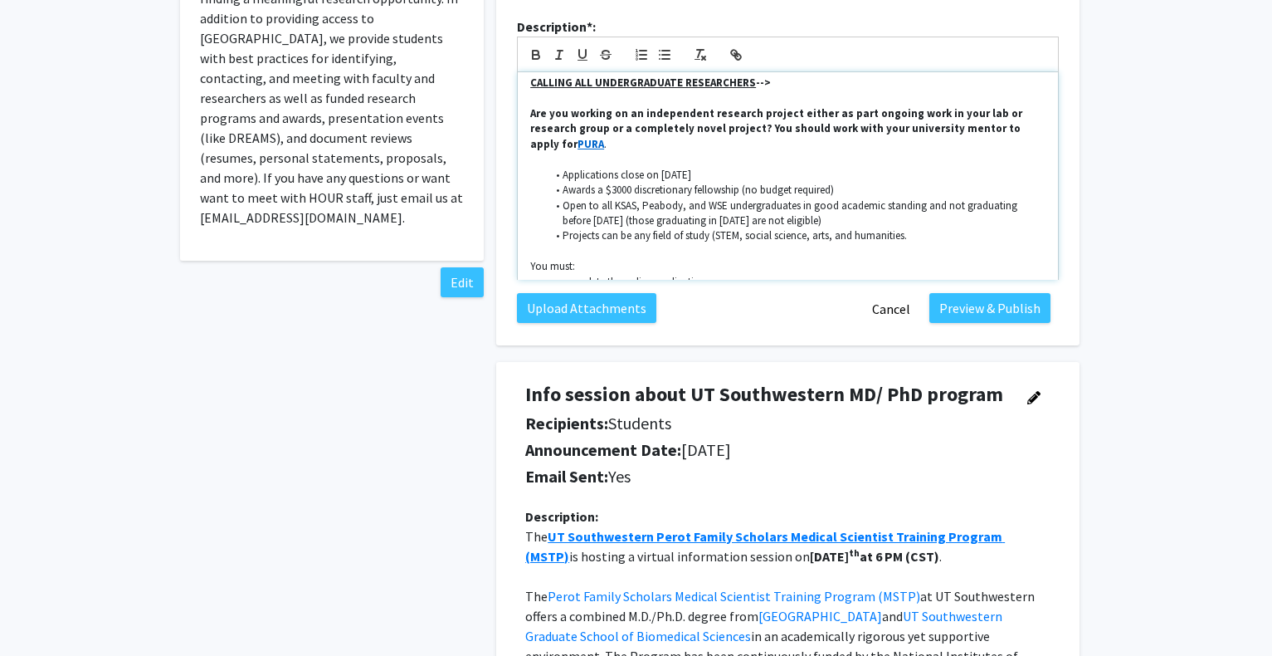
scroll to position [0, 0]
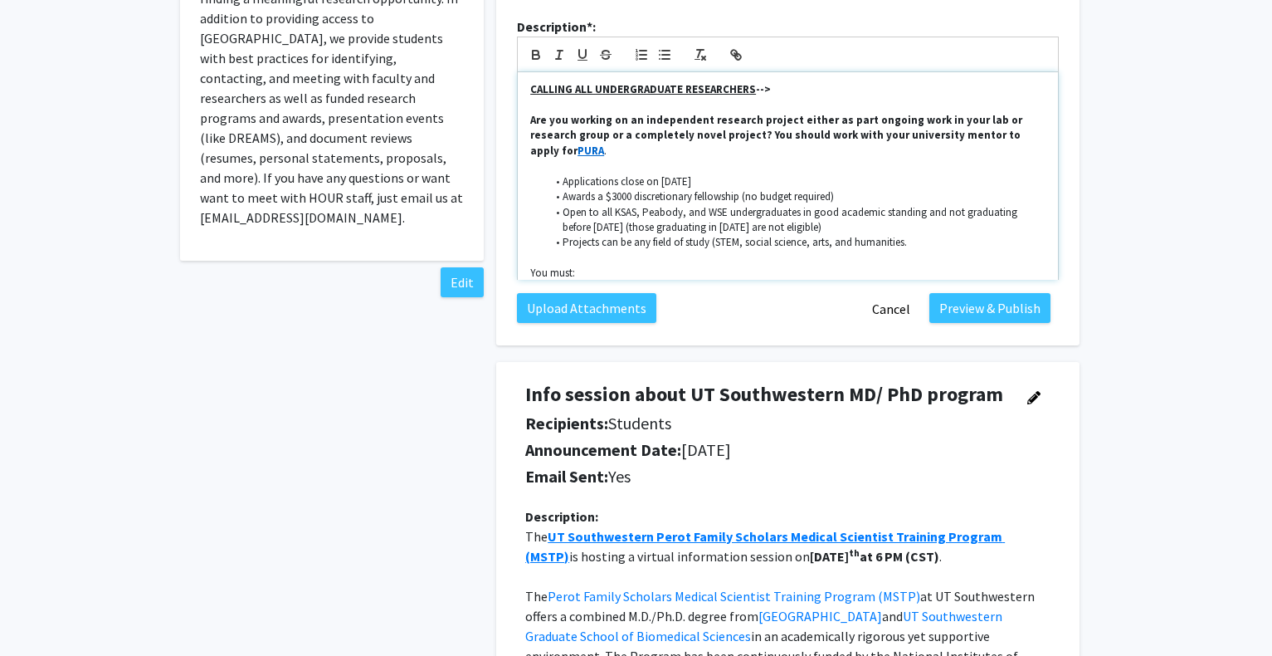
drag, startPoint x: 565, startPoint y: 157, endPoint x: 691, endPoint y: 154, distance: 126.2
click at [691, 174] on li "Applications close on [DATE]" at bounding box center [797, 181] width 500 height 15
click at [538, 47] on icon "button" at bounding box center [536, 54] width 15 height 15
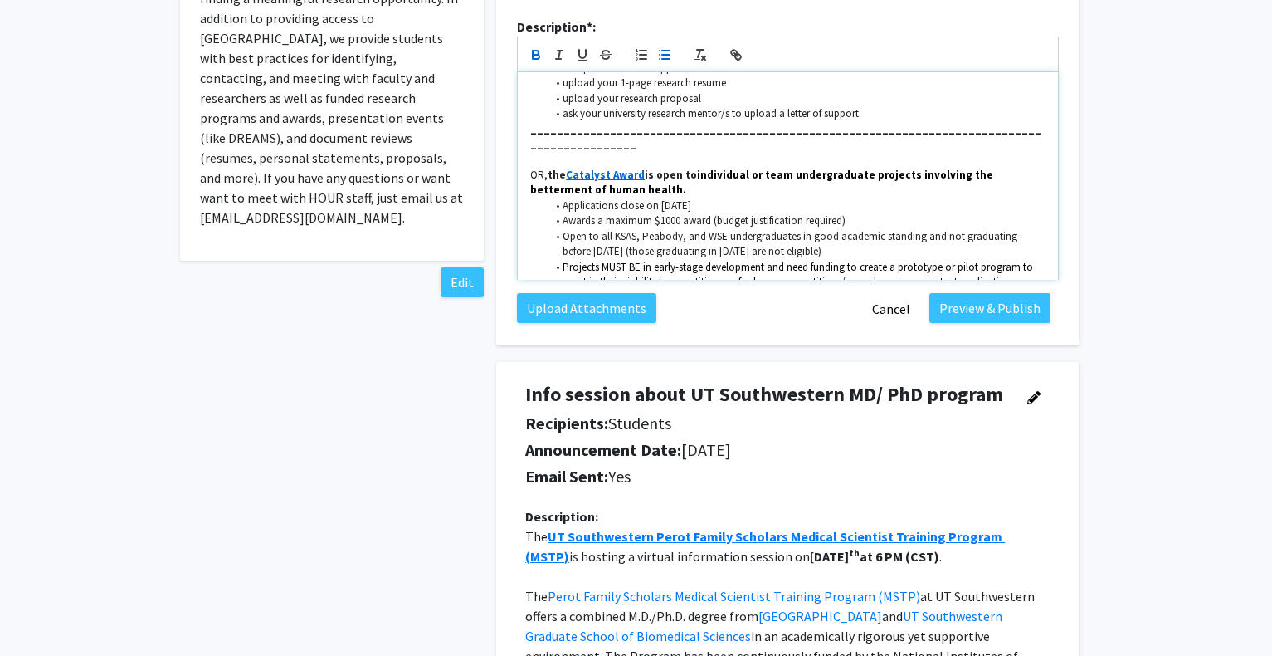
scroll to position [249, 0]
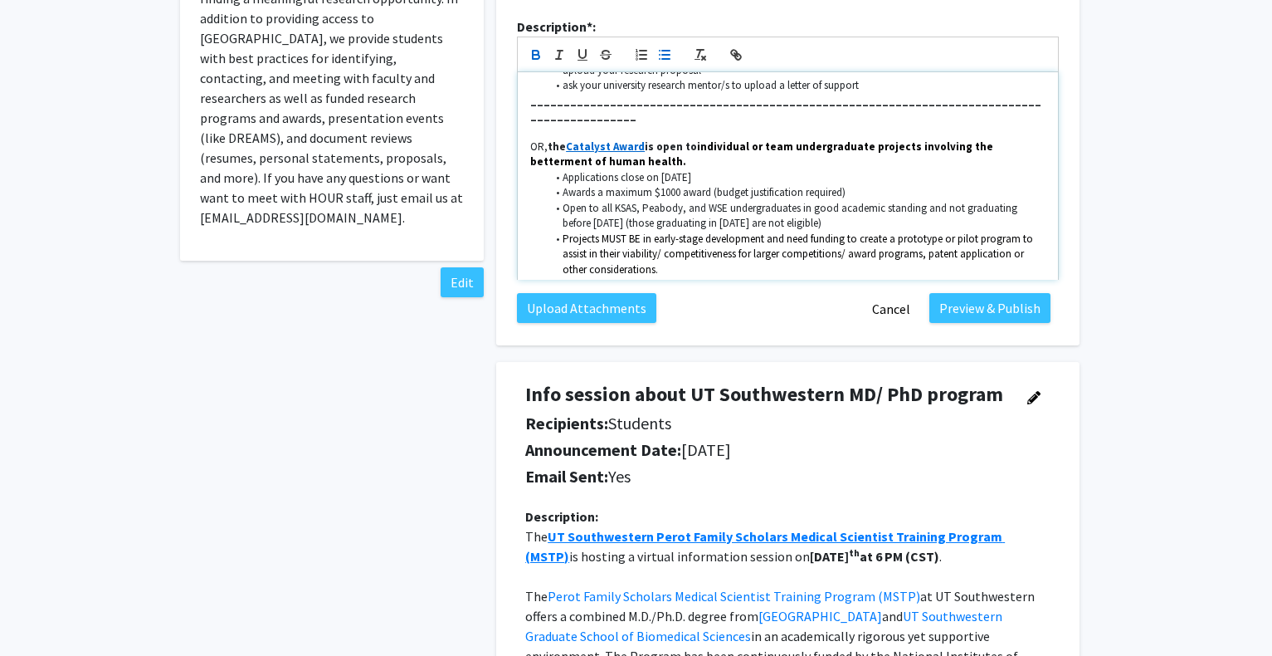
drag, startPoint x: 564, startPoint y: 137, endPoint x: 695, endPoint y: 134, distance: 131.1
click at [695, 170] on li "Applications close on [DATE]" at bounding box center [797, 177] width 500 height 15
click at [540, 47] on icon "button" at bounding box center [536, 54] width 15 height 15
click at [856, 170] on li "Applications close on [DATE]" at bounding box center [797, 177] width 500 height 15
click at [626, 139] on p "OR, the Catalyst Award is open to individual or team undergraduate projects inv…" at bounding box center [787, 154] width 515 height 31
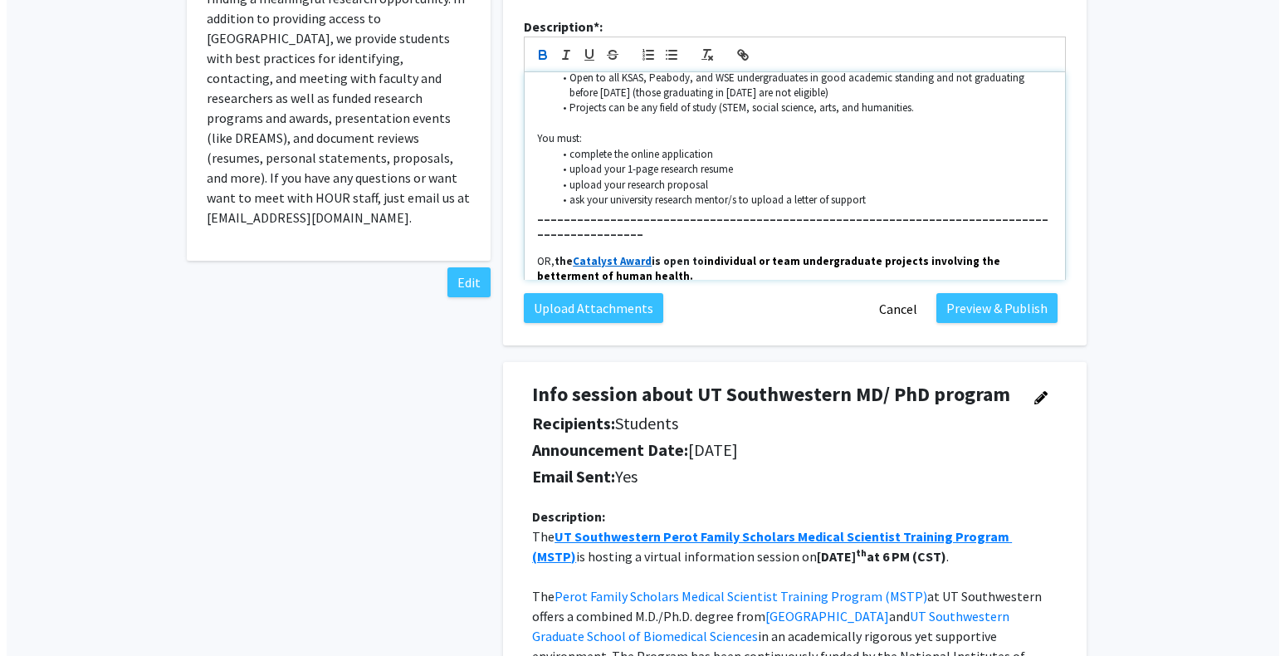
scroll to position [0, 0]
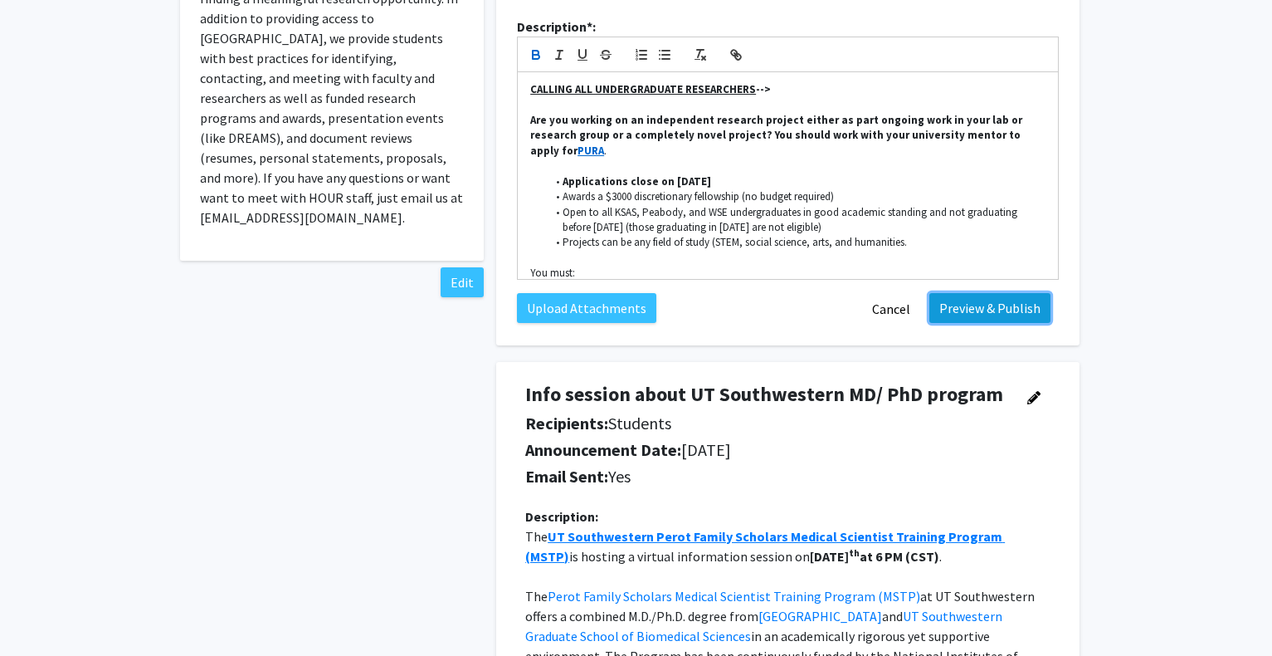
click at [978, 295] on button "Preview & Publish" at bounding box center [989, 308] width 121 height 30
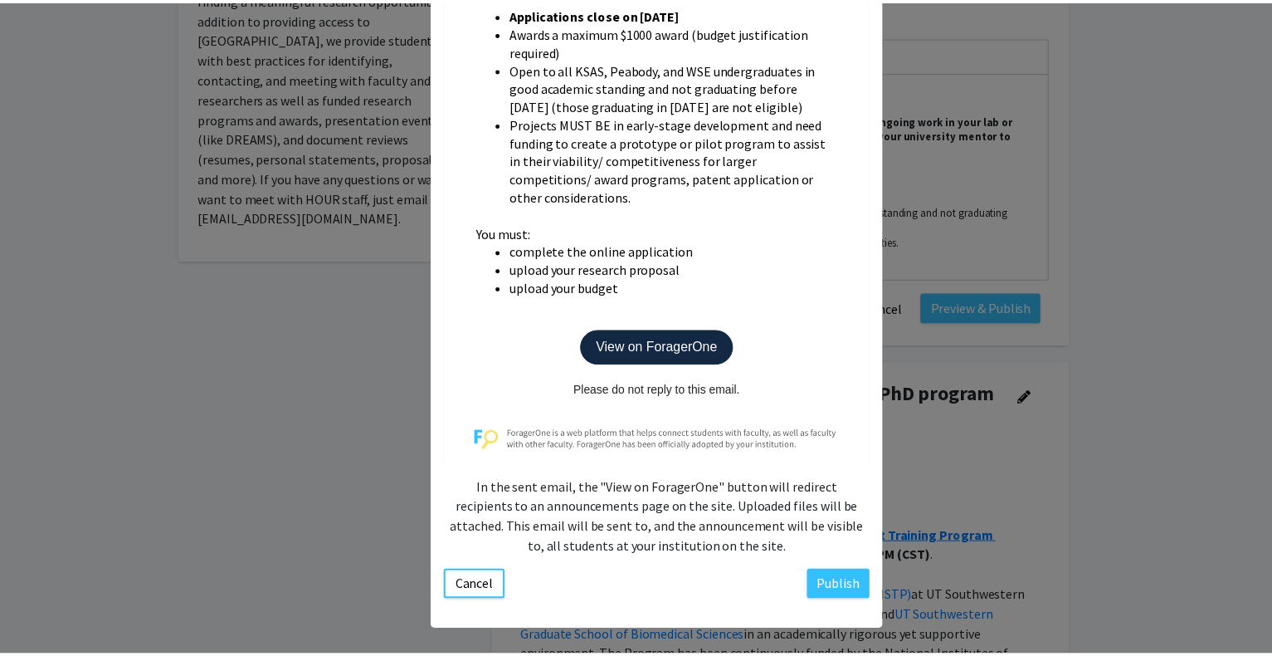
scroll to position [925, 0]
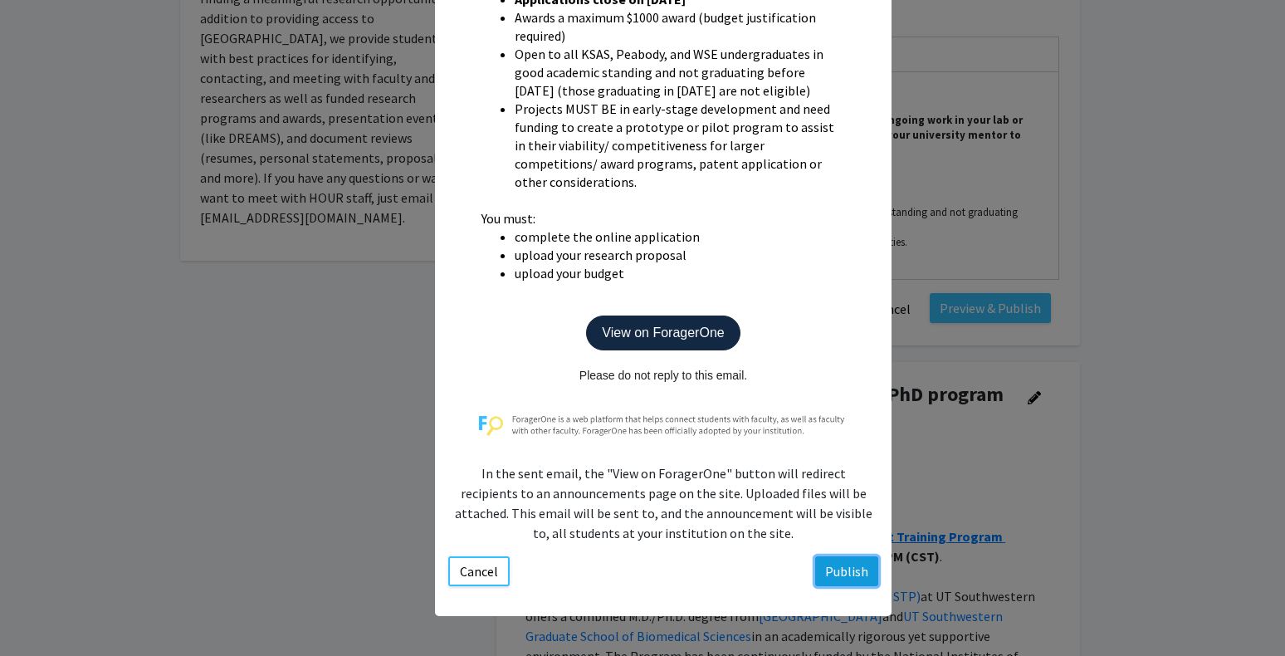
click at [830, 569] on button "Publish" at bounding box center [846, 571] width 63 height 30
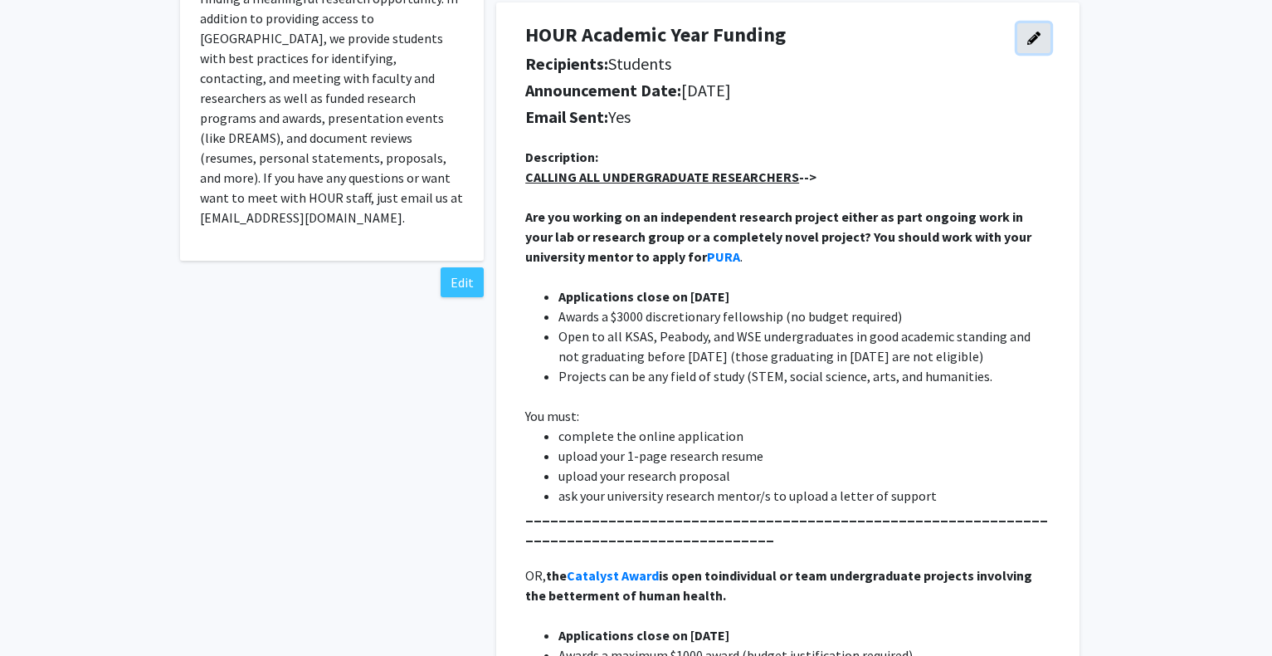
click at [1041, 27] on button "button" at bounding box center [1033, 38] width 33 height 30
select select "applicant"
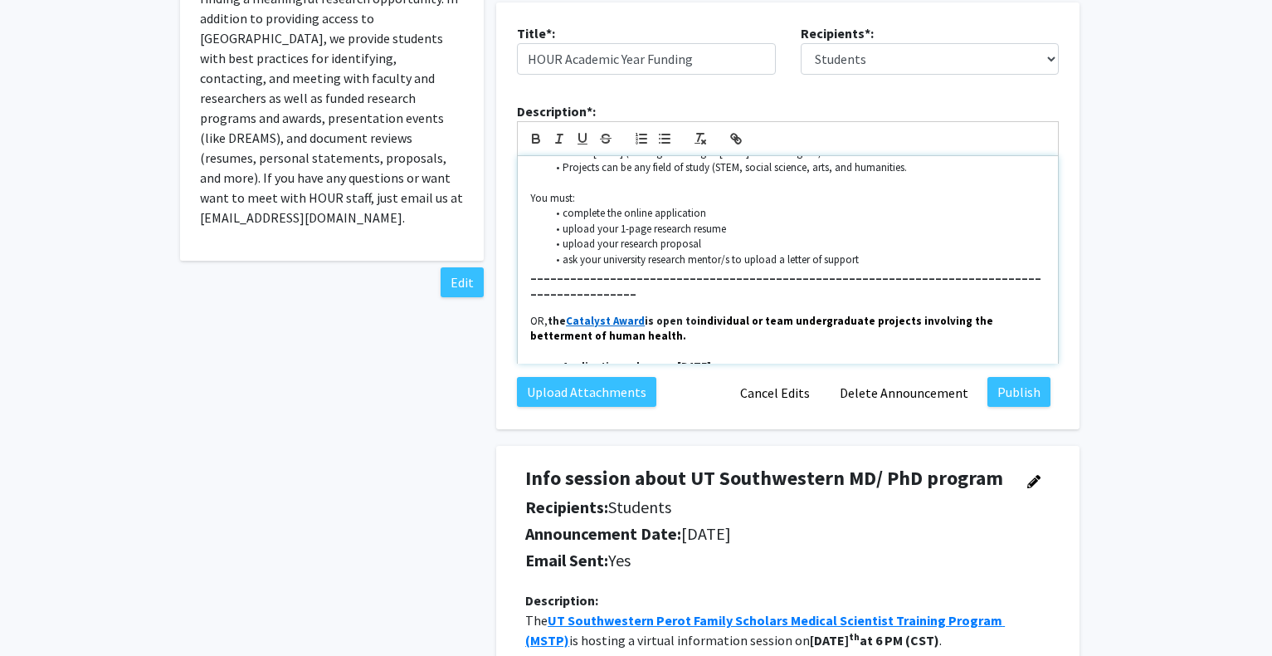
scroll to position [166, 0]
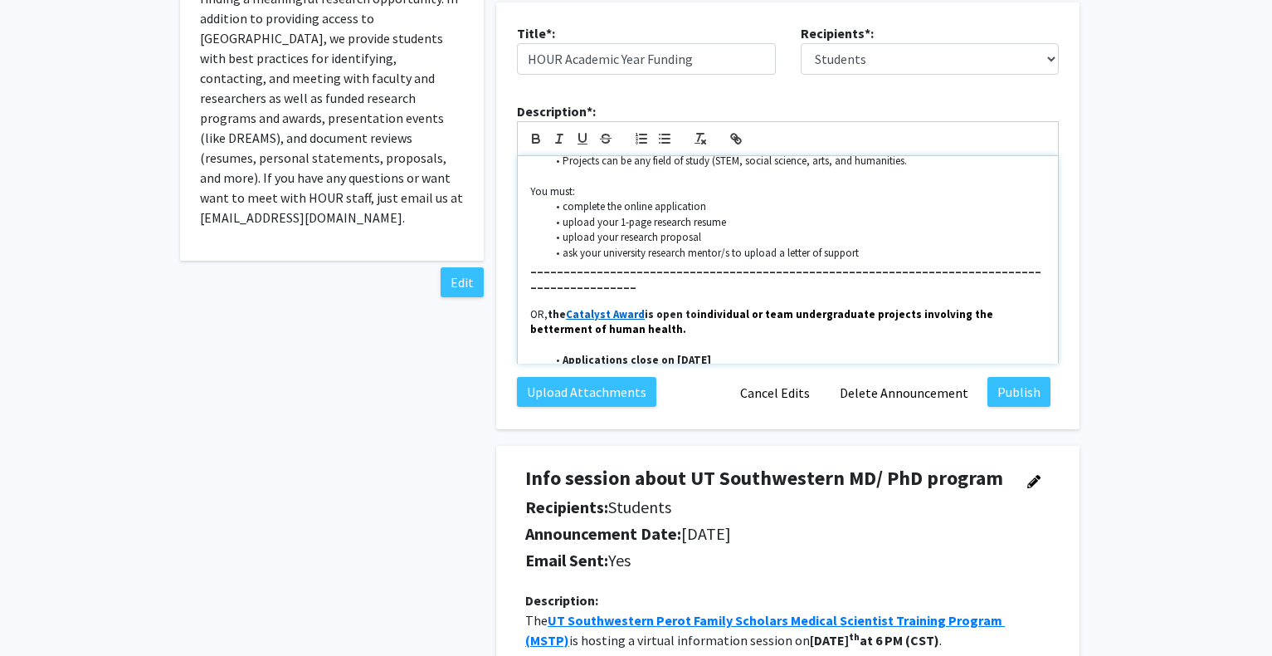
click at [1035, 255] on div "CALLING ALL UNDERGRADUATE RESEARCHERS --> Are you working on an independent res…" at bounding box center [788, 259] width 540 height 207
click at [1013, 404] on button "Publish" at bounding box center [1019, 392] width 63 height 30
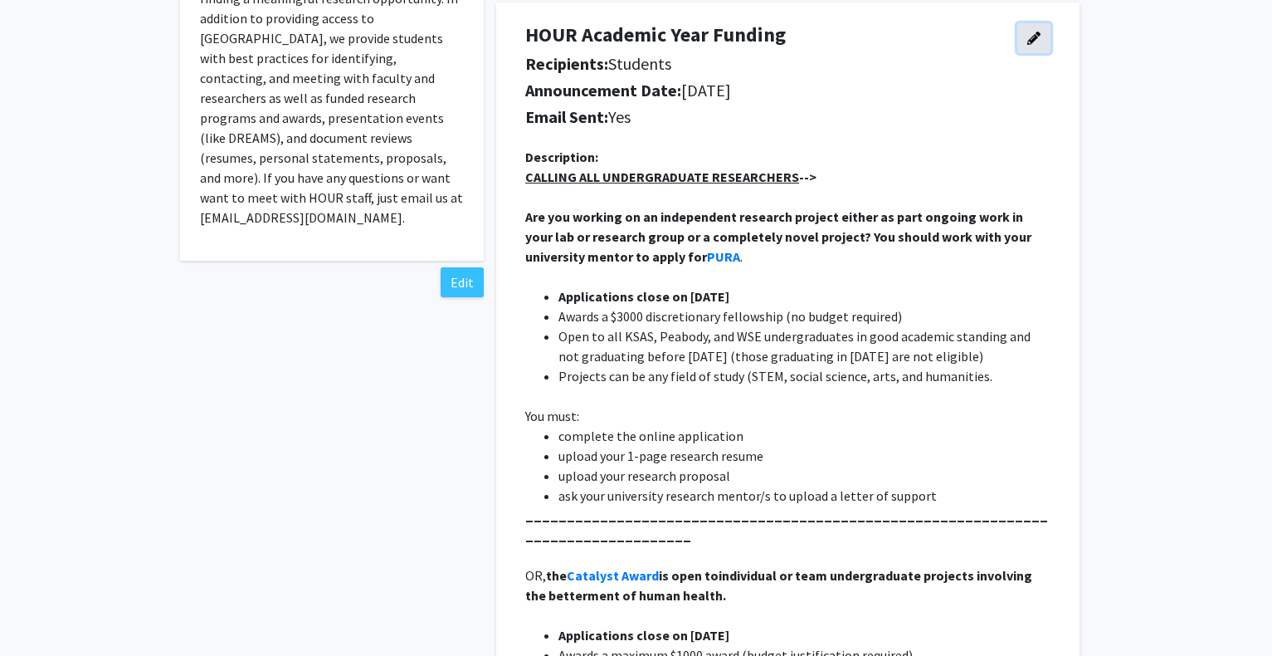
click at [1040, 35] on icon "button" at bounding box center [1033, 38] width 13 height 13
select select "applicant"
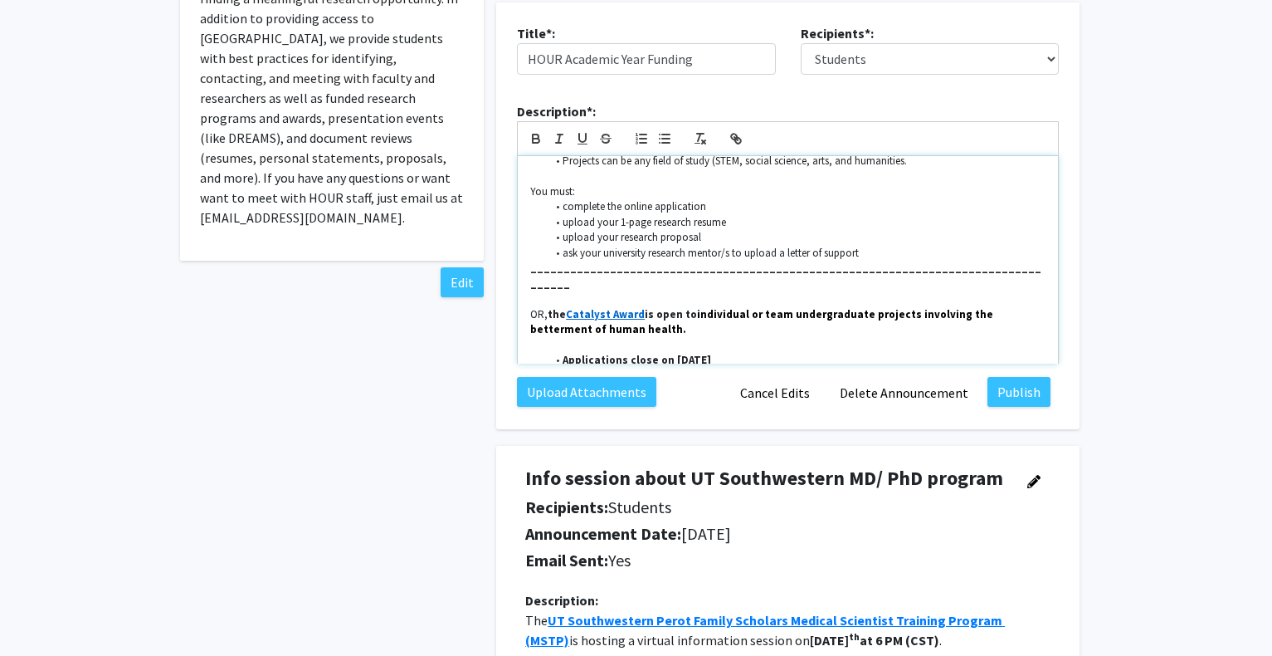
click at [1005, 261] on p "_______________________________________________________________________________…" at bounding box center [787, 276] width 515 height 31
click at [1012, 395] on button "Publish" at bounding box center [1019, 392] width 63 height 30
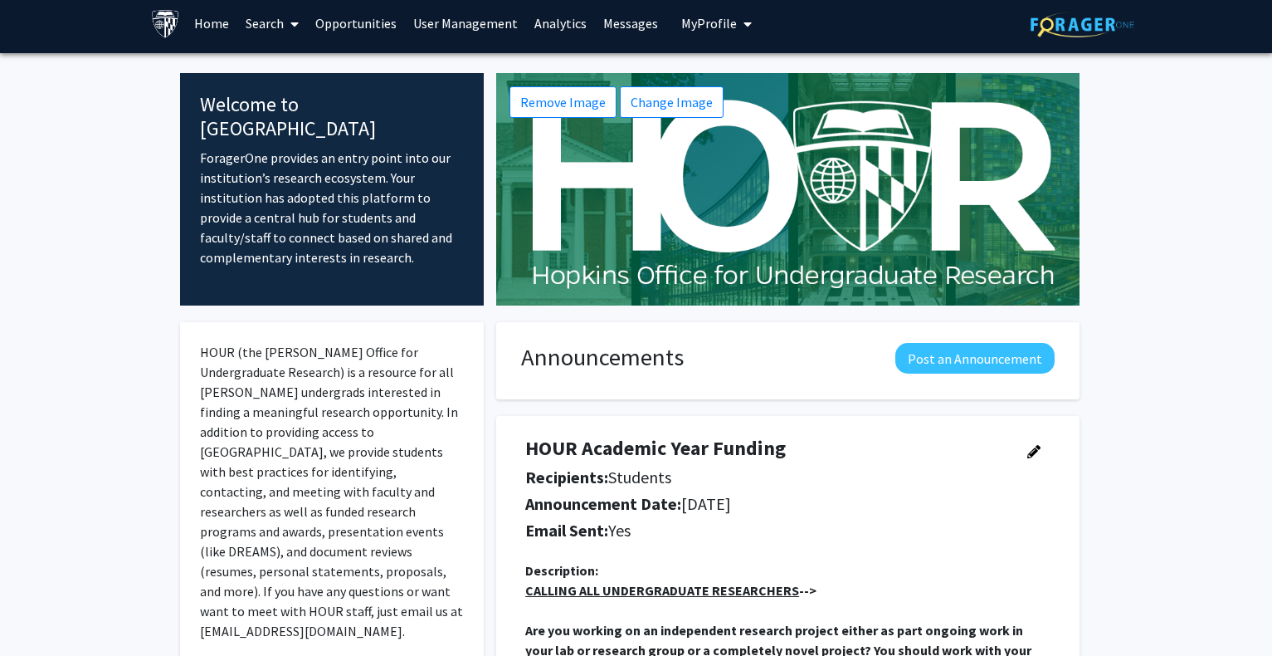
scroll to position [0, 0]
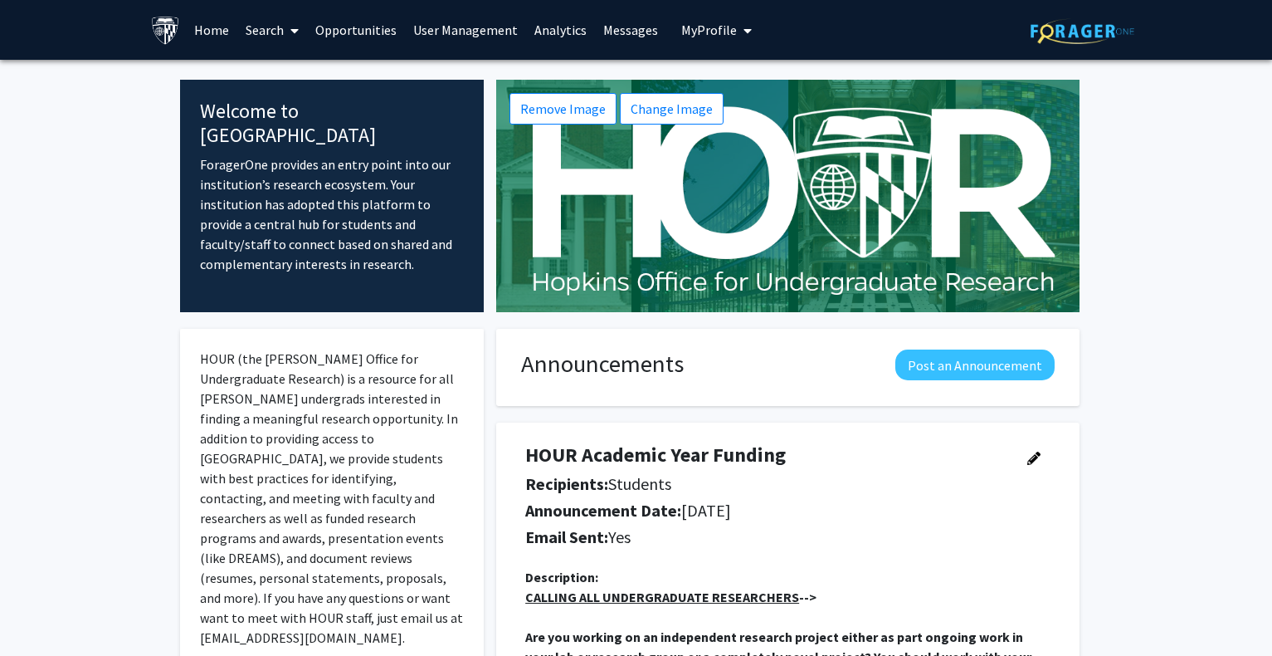
click at [283, 22] on link "Search" at bounding box center [272, 30] width 70 height 58
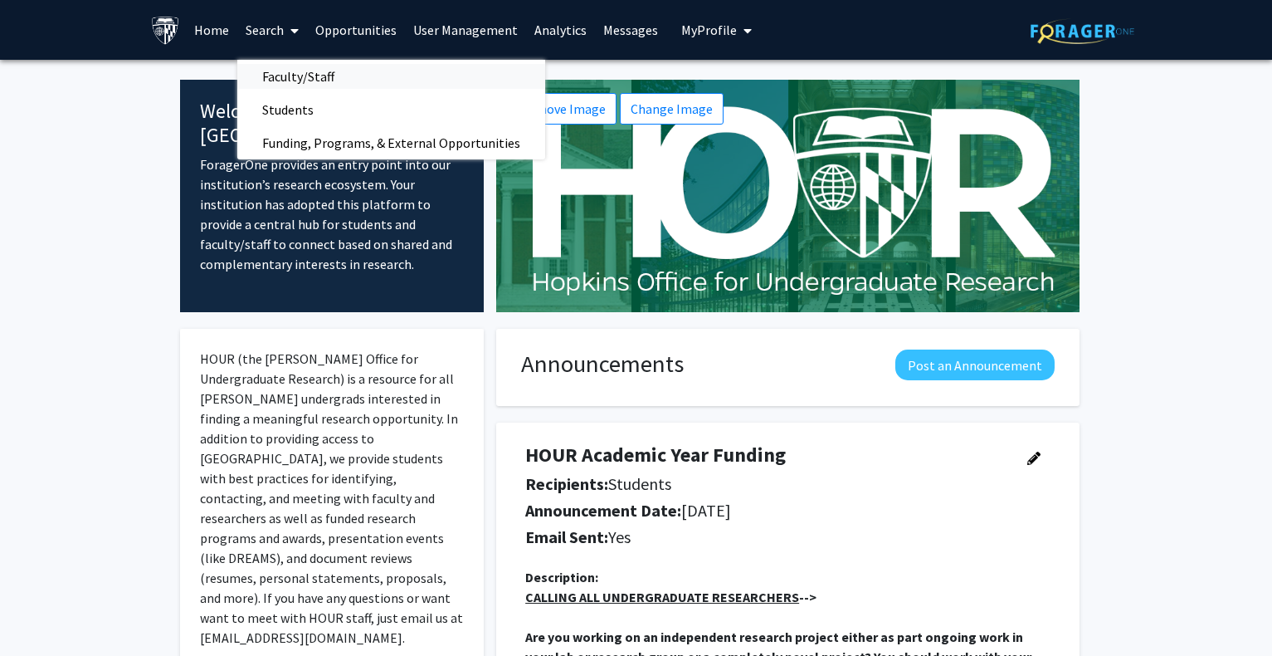
click at [271, 76] on span "Faculty/Staff" at bounding box center [298, 76] width 122 height 33
